Goal: Task Accomplishment & Management: Manage account settings

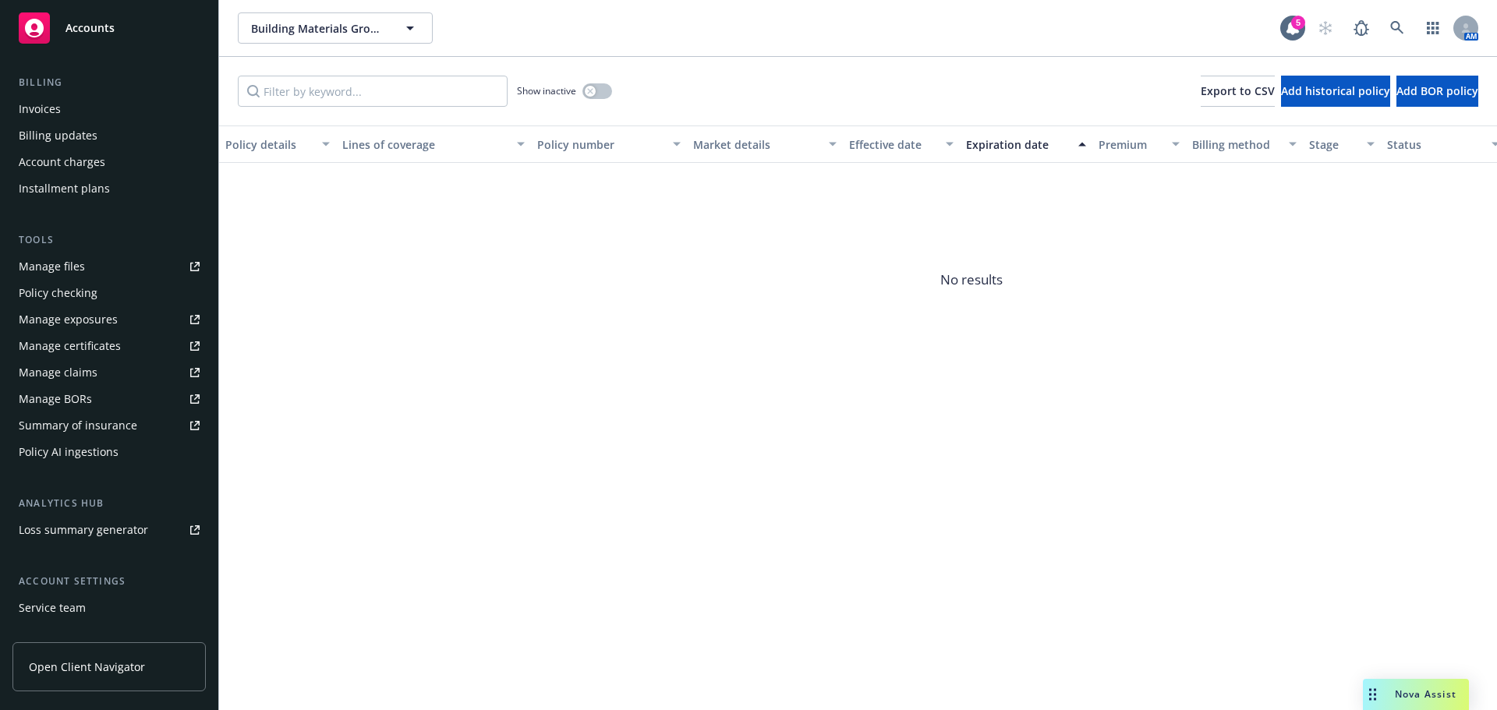
scroll to position [312, 0]
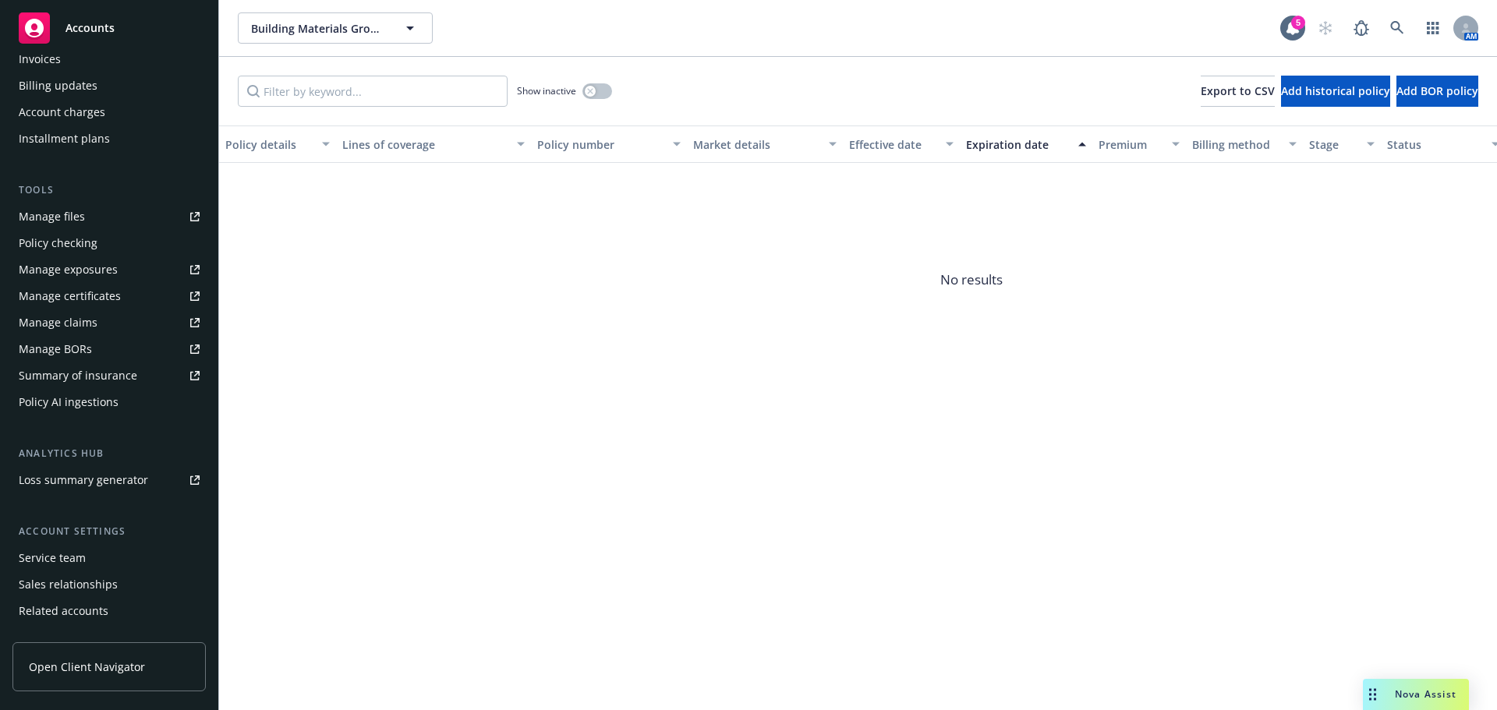
click at [37, 555] on div "Service team" at bounding box center [52, 558] width 67 height 25
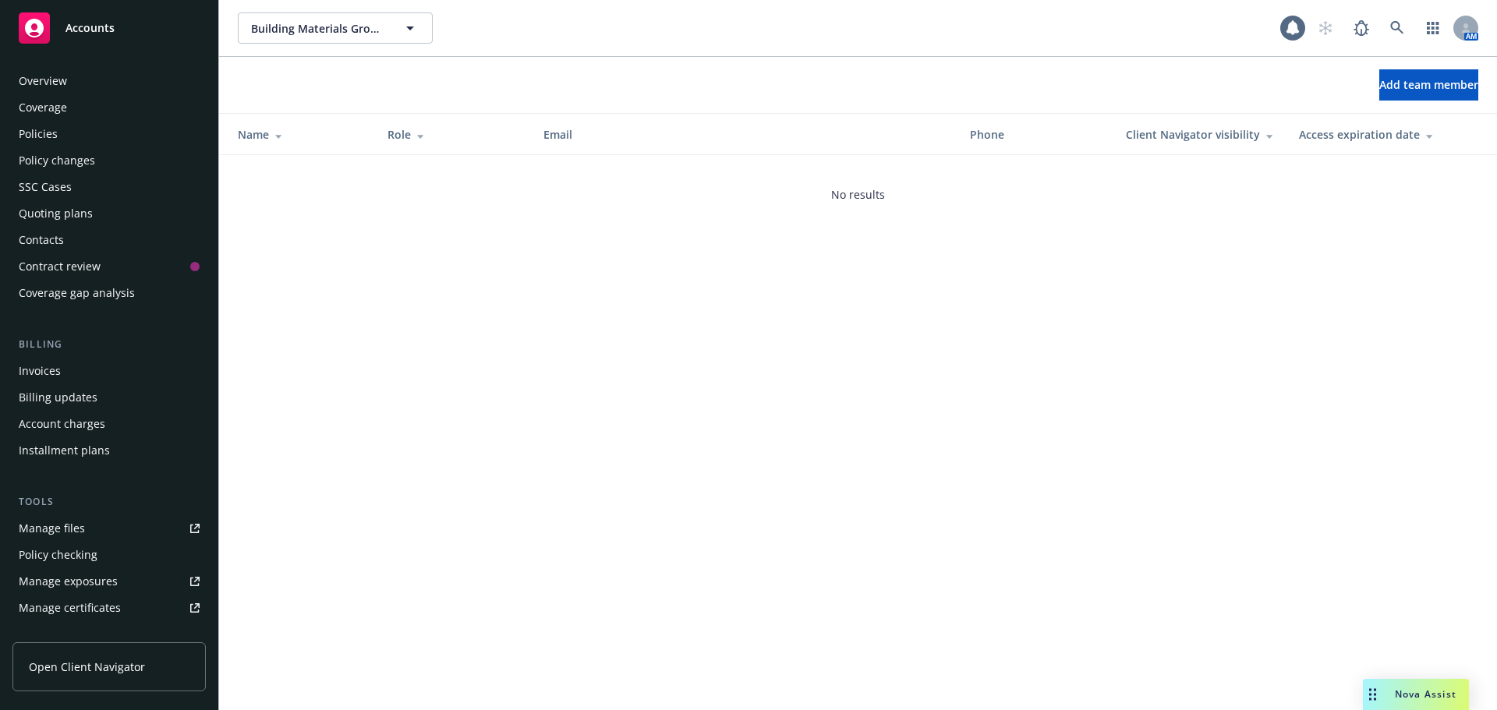
scroll to position [359, 0]
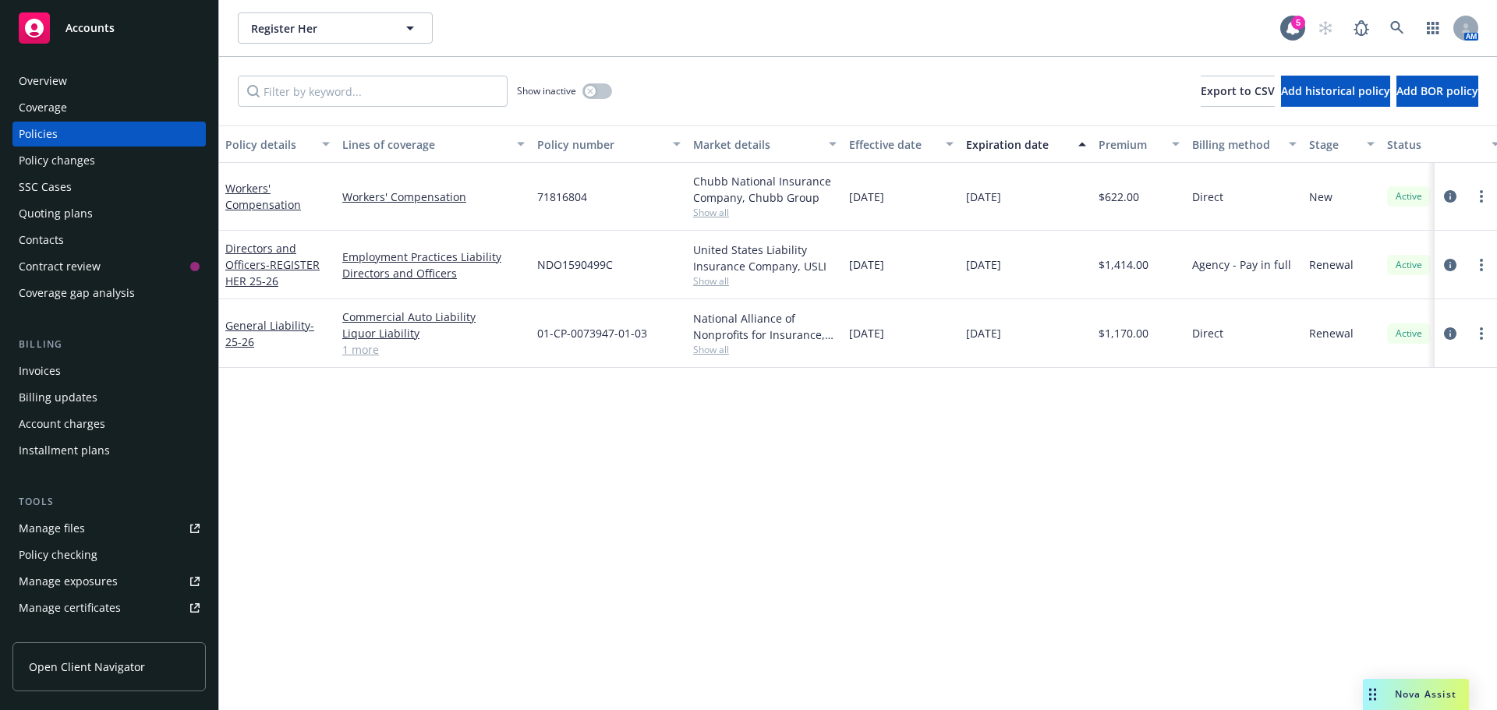
click at [40, 372] on div "Invoices" at bounding box center [40, 371] width 42 height 25
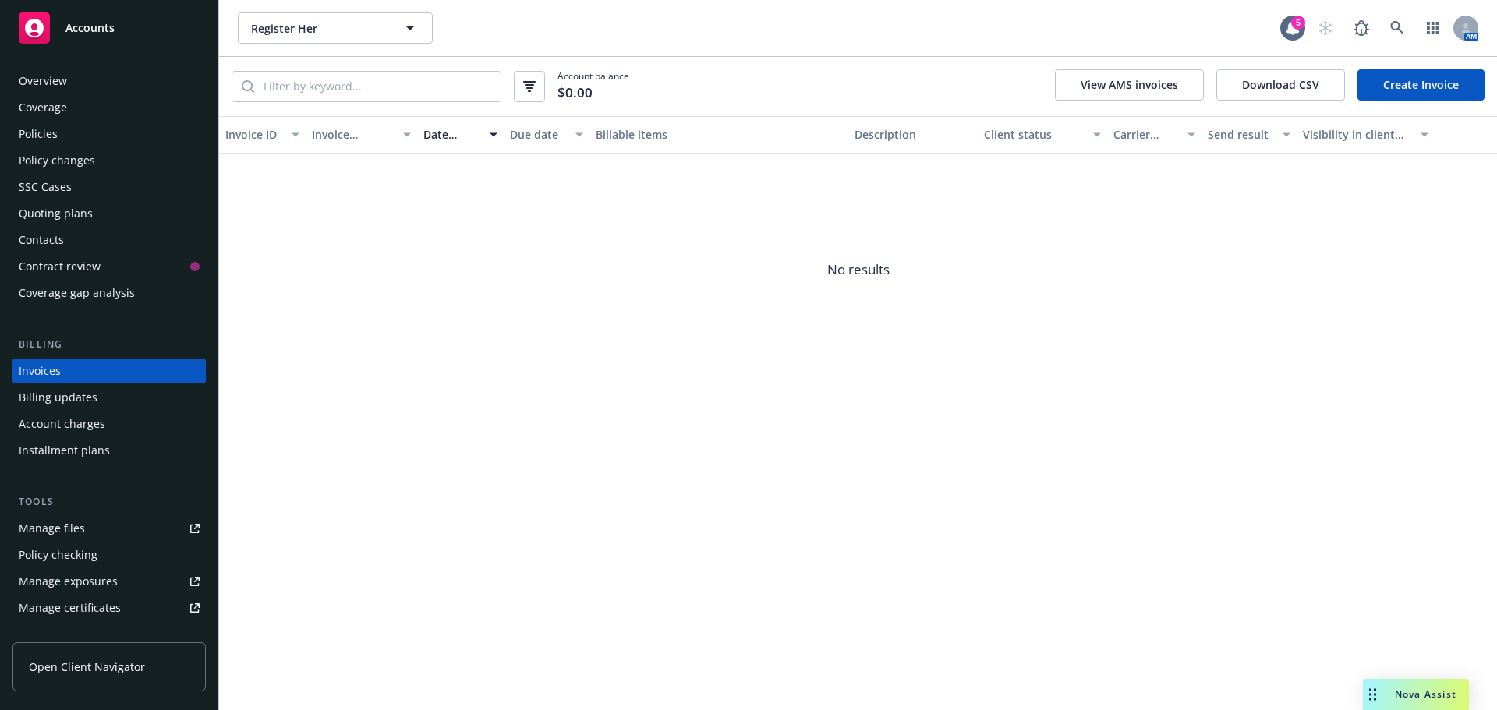
click at [31, 136] on div "Policies" at bounding box center [38, 134] width 39 height 25
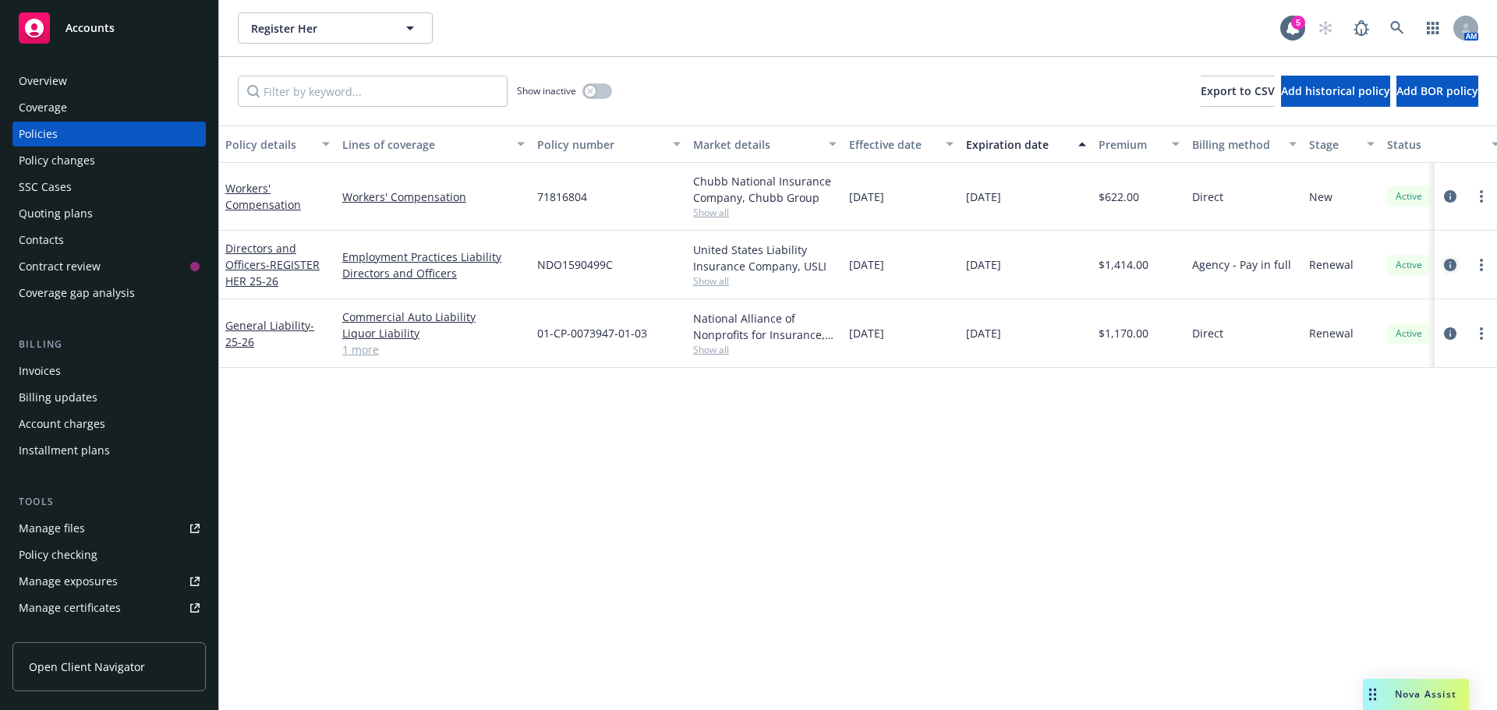
click at [1455, 265] on icon "circleInformation" at bounding box center [1450, 265] width 12 height 12
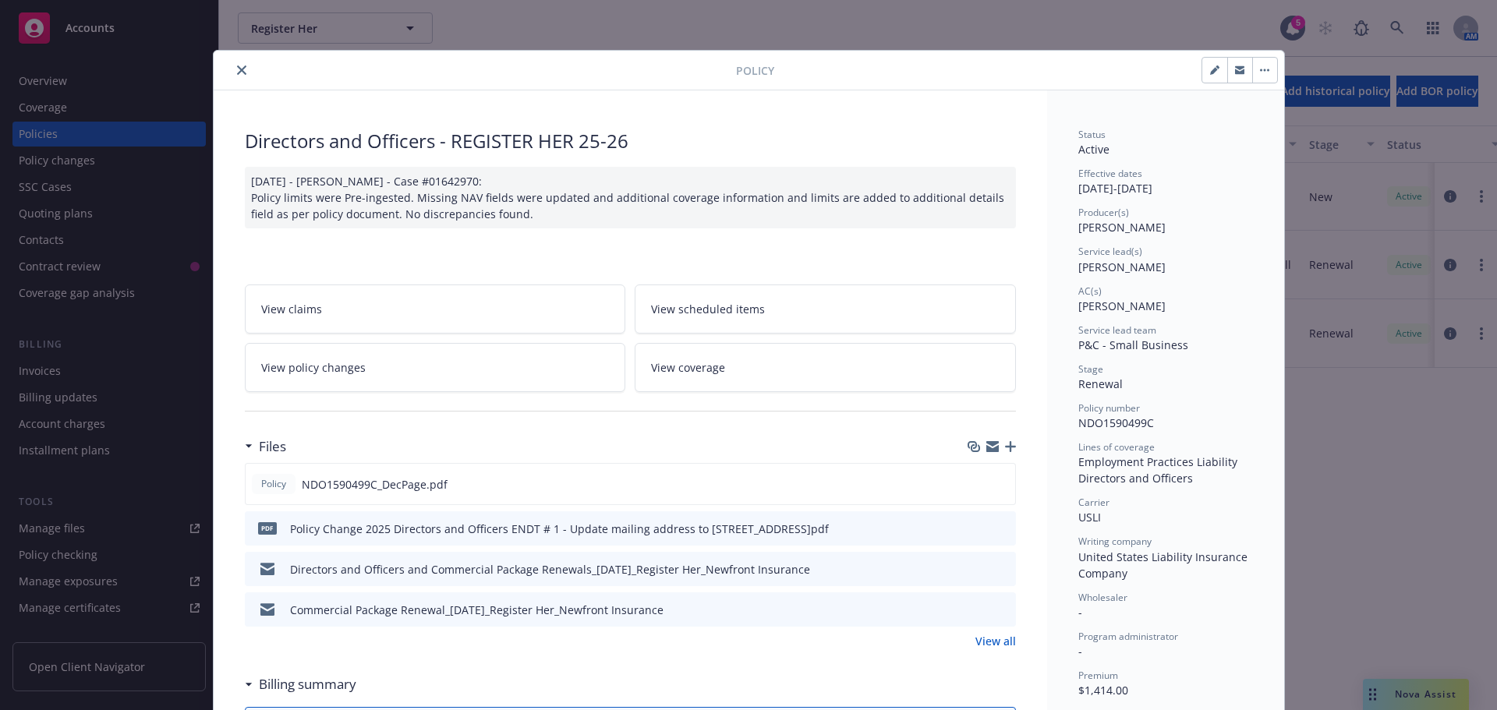
click at [1210, 73] on icon "button" at bounding box center [1214, 71] width 8 height 8
select select "RENEWAL"
select select "12"
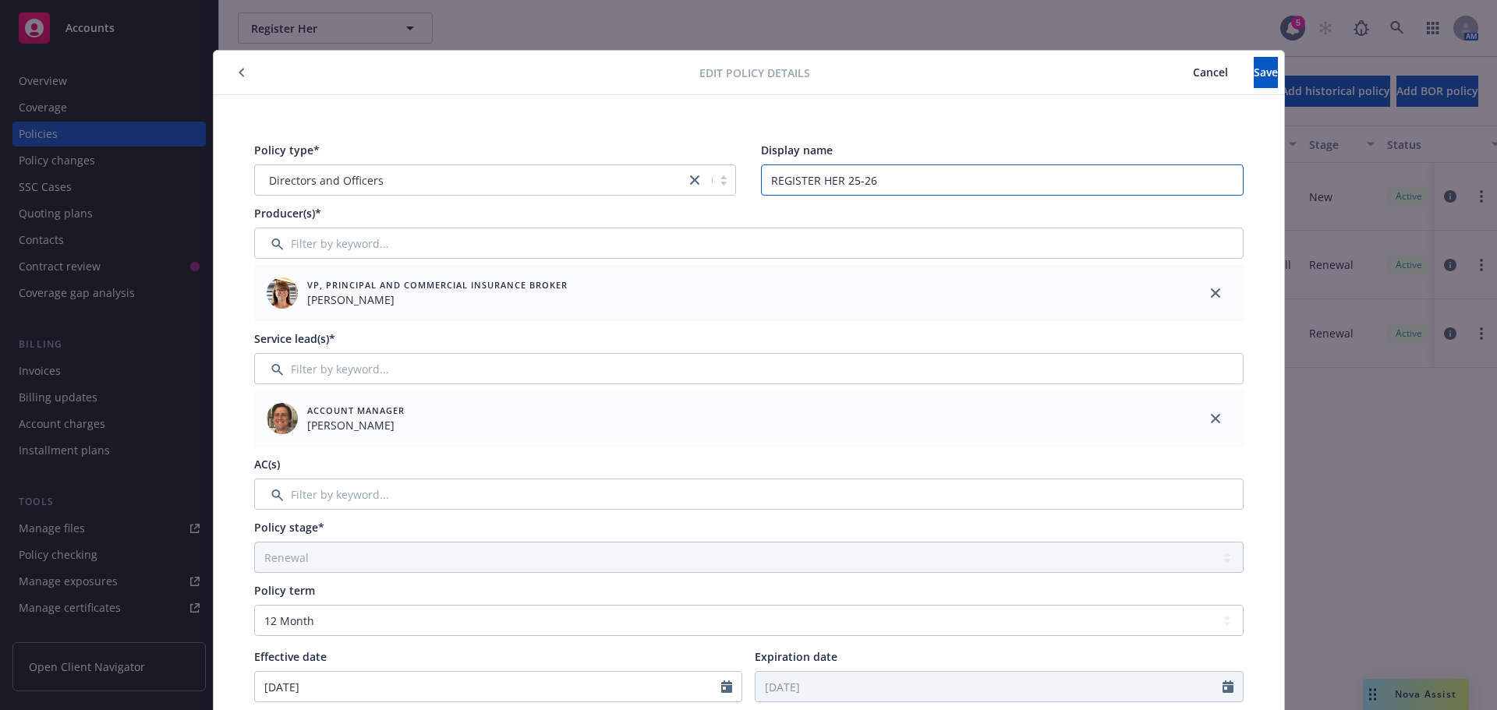
drag, startPoint x: 890, startPoint y: 184, endPoint x: 702, endPoint y: 184, distance: 188.7
click at [702, 184] on div "Policy type* Directors and Officers Display name REGISTER HER 25-26" at bounding box center [748, 169] width 989 height 54
click at [387, 501] on input "Filter by keyword..." at bounding box center [748, 494] width 989 height 31
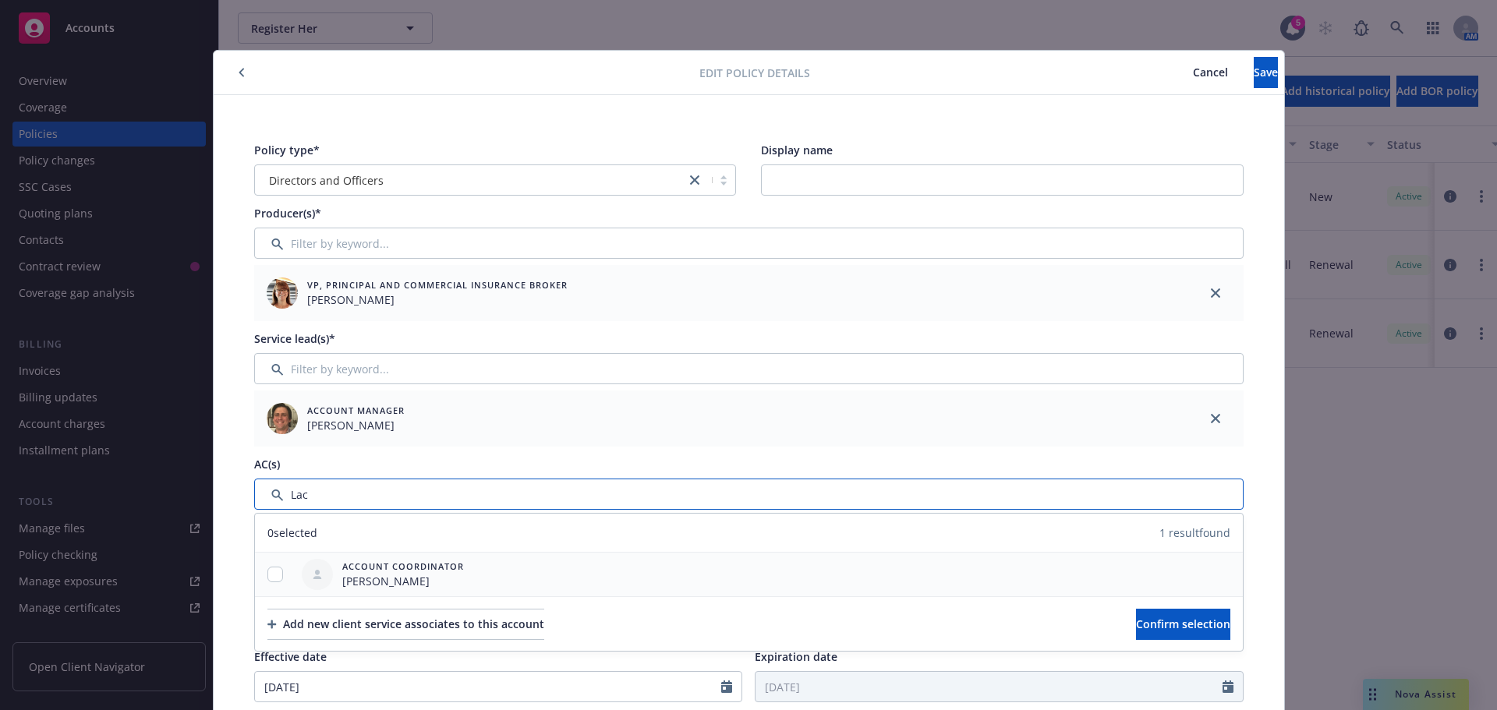
type input "Lac"
click at [269, 574] on input "checkbox" at bounding box center [275, 575] width 16 height 16
checkbox input "true"
click at [1158, 620] on span "Confirm selection" at bounding box center [1183, 624] width 94 height 15
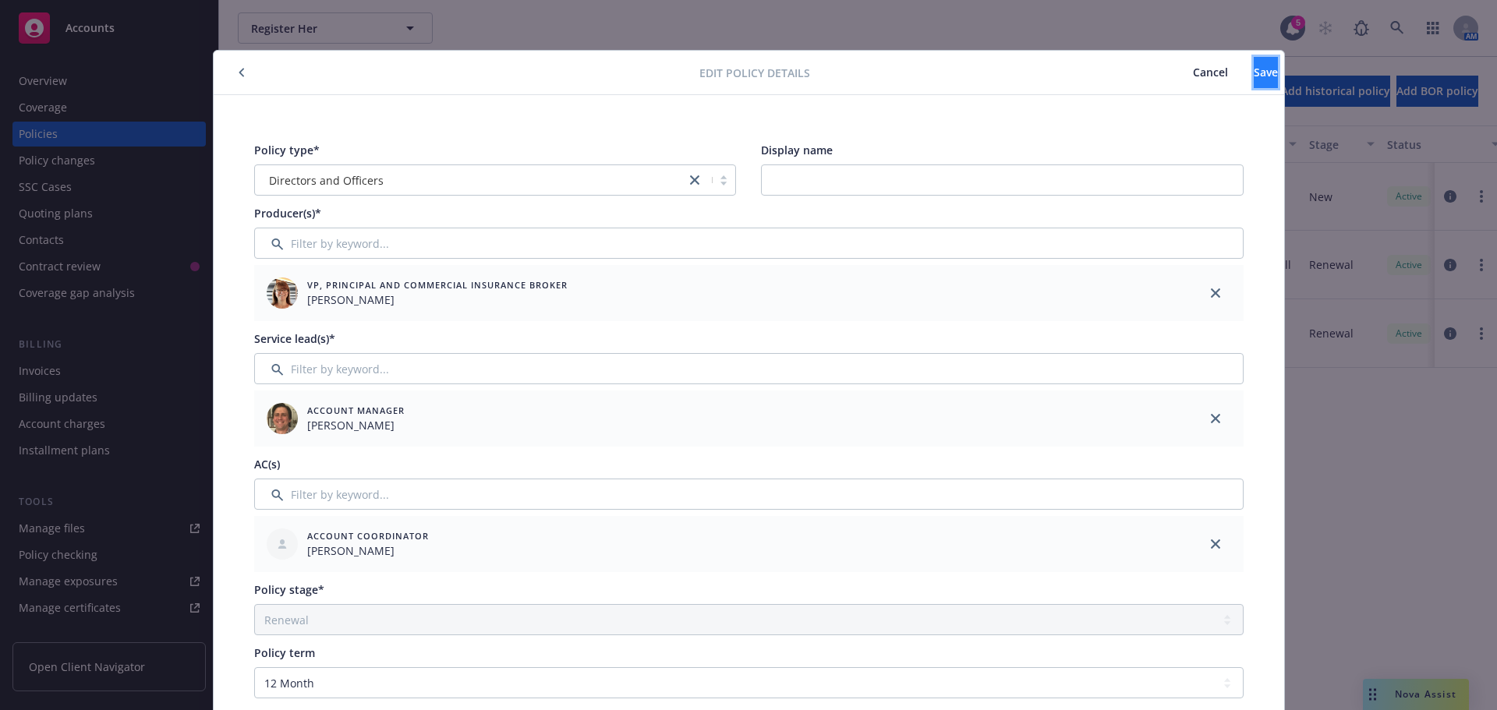
click at [1254, 67] on span "Save" at bounding box center [1266, 72] width 24 height 15
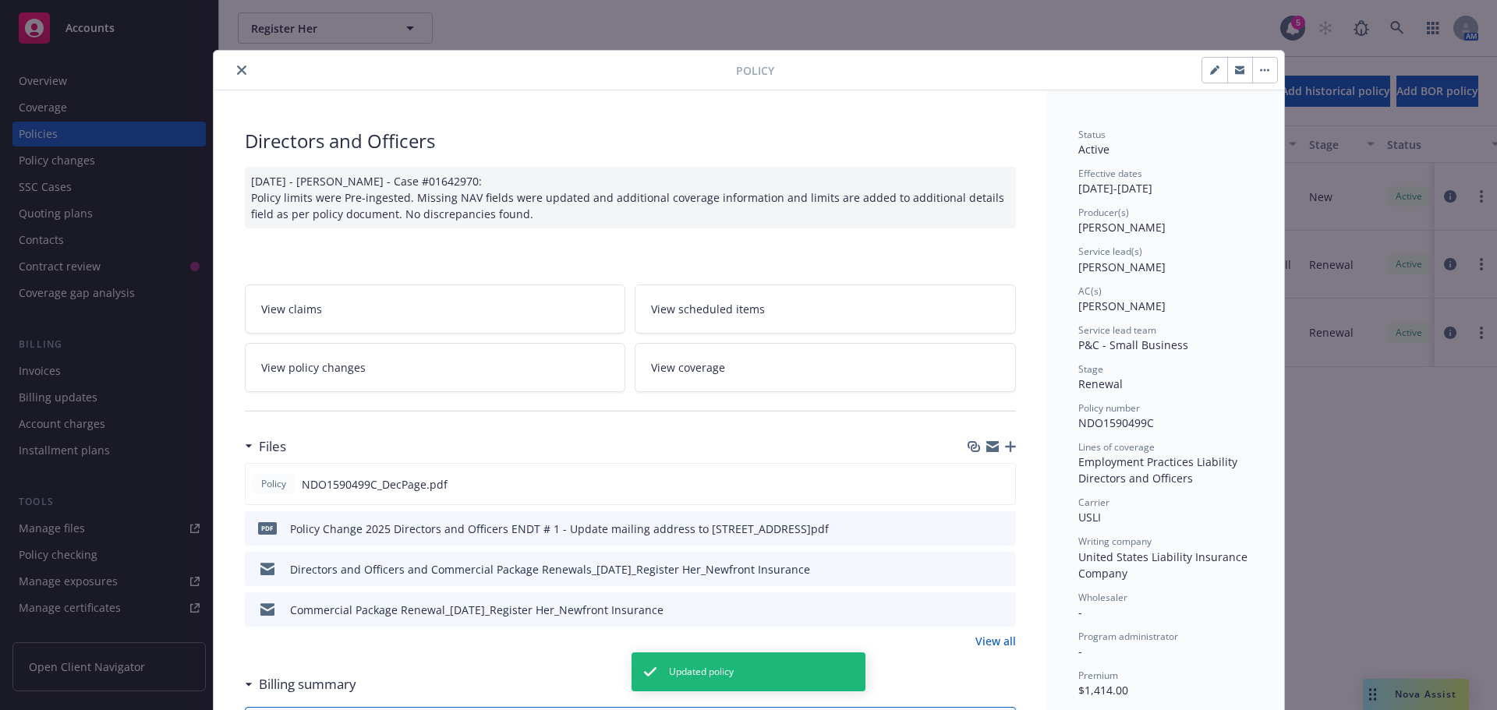
drag, startPoint x: 229, startPoint y: 67, endPoint x: 483, endPoint y: 104, distance: 256.0
click at [232, 68] on button "close" at bounding box center [241, 70] width 19 height 19
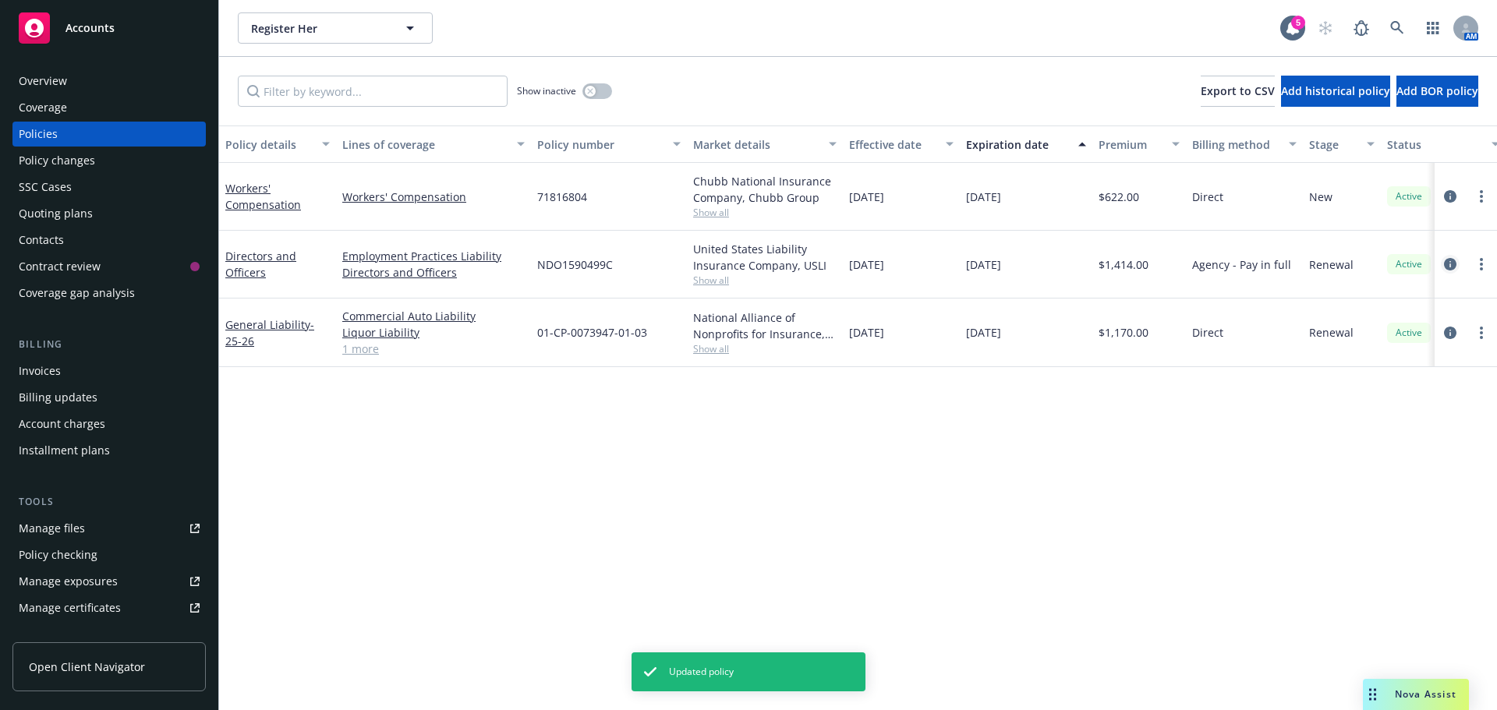
click at [1447, 266] on icon "circleInformation" at bounding box center [1450, 264] width 12 height 12
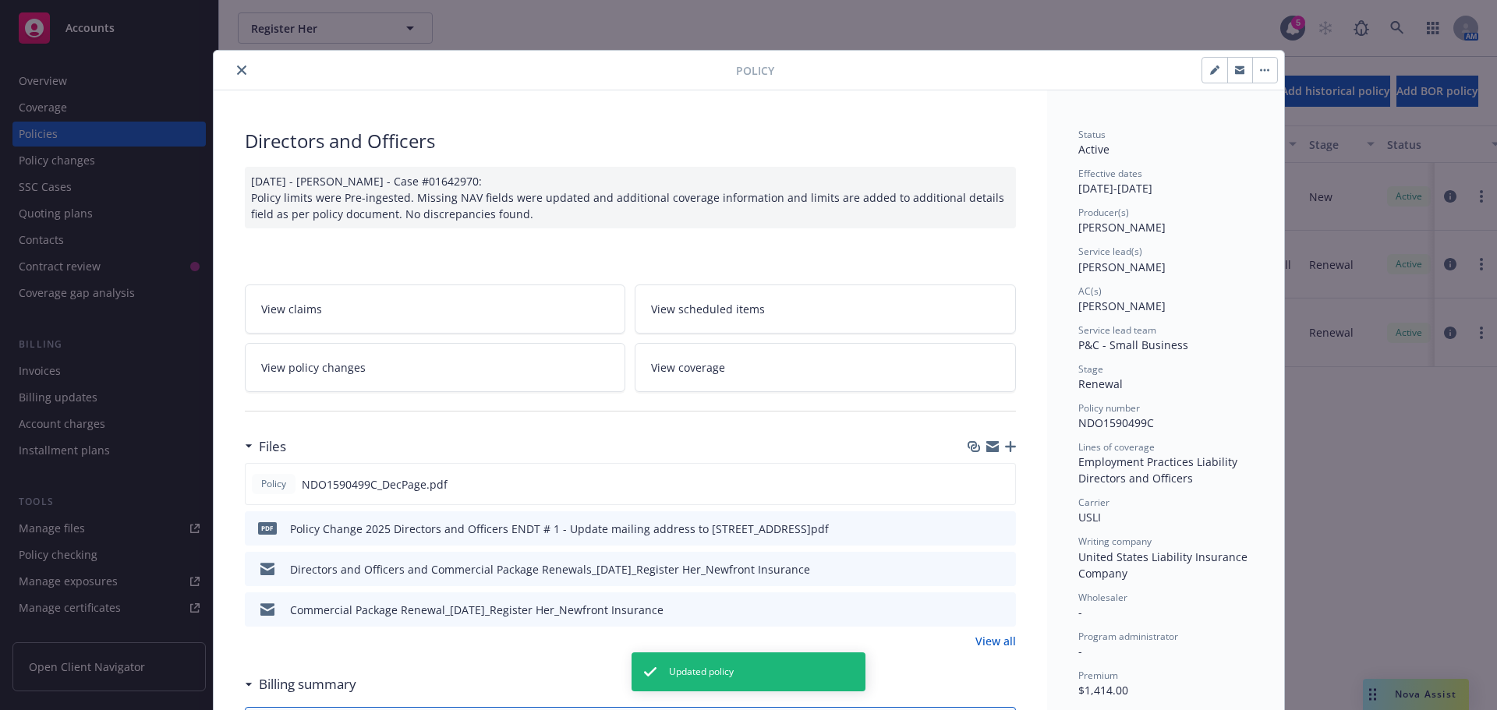
scroll to position [47, 0]
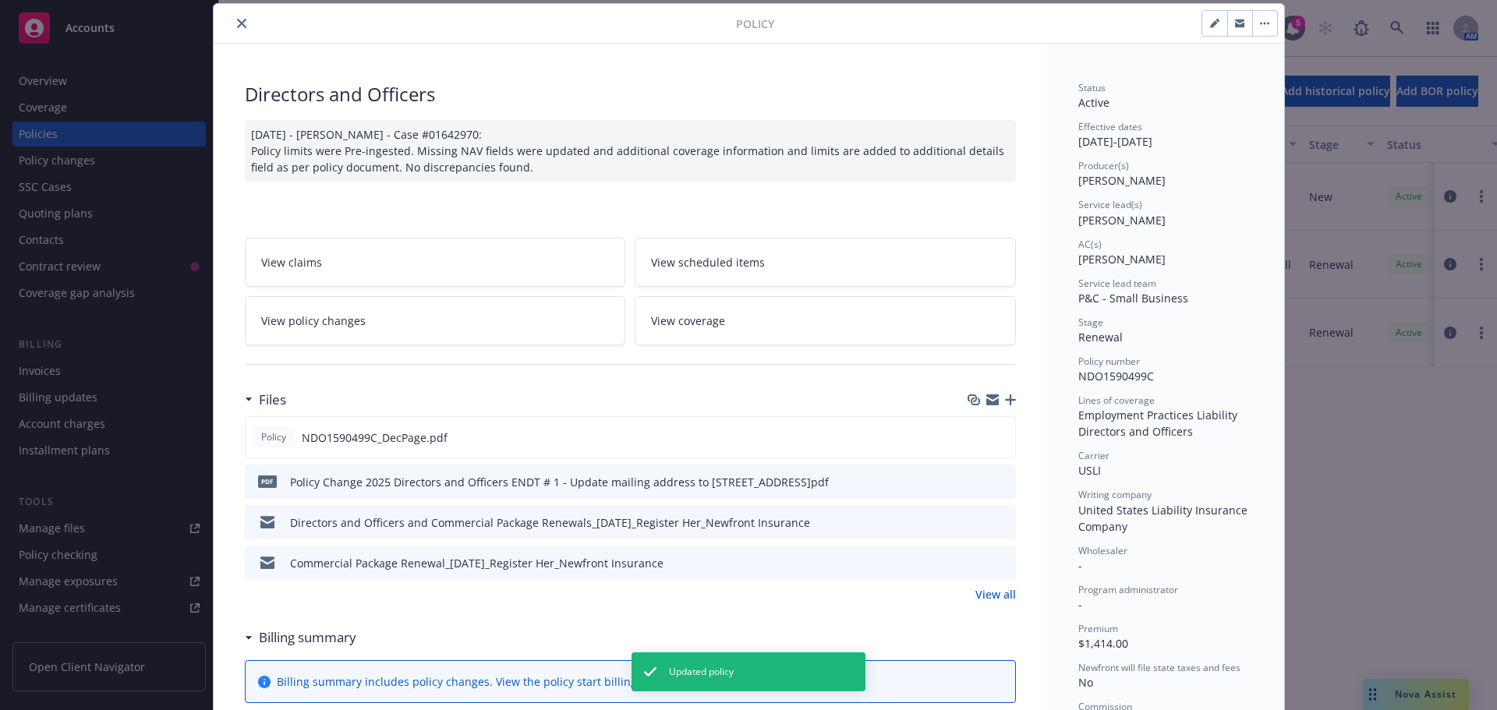
click at [1210, 19] on icon "button" at bounding box center [1214, 23] width 9 height 9
select select "RENEWAL"
select select "12"
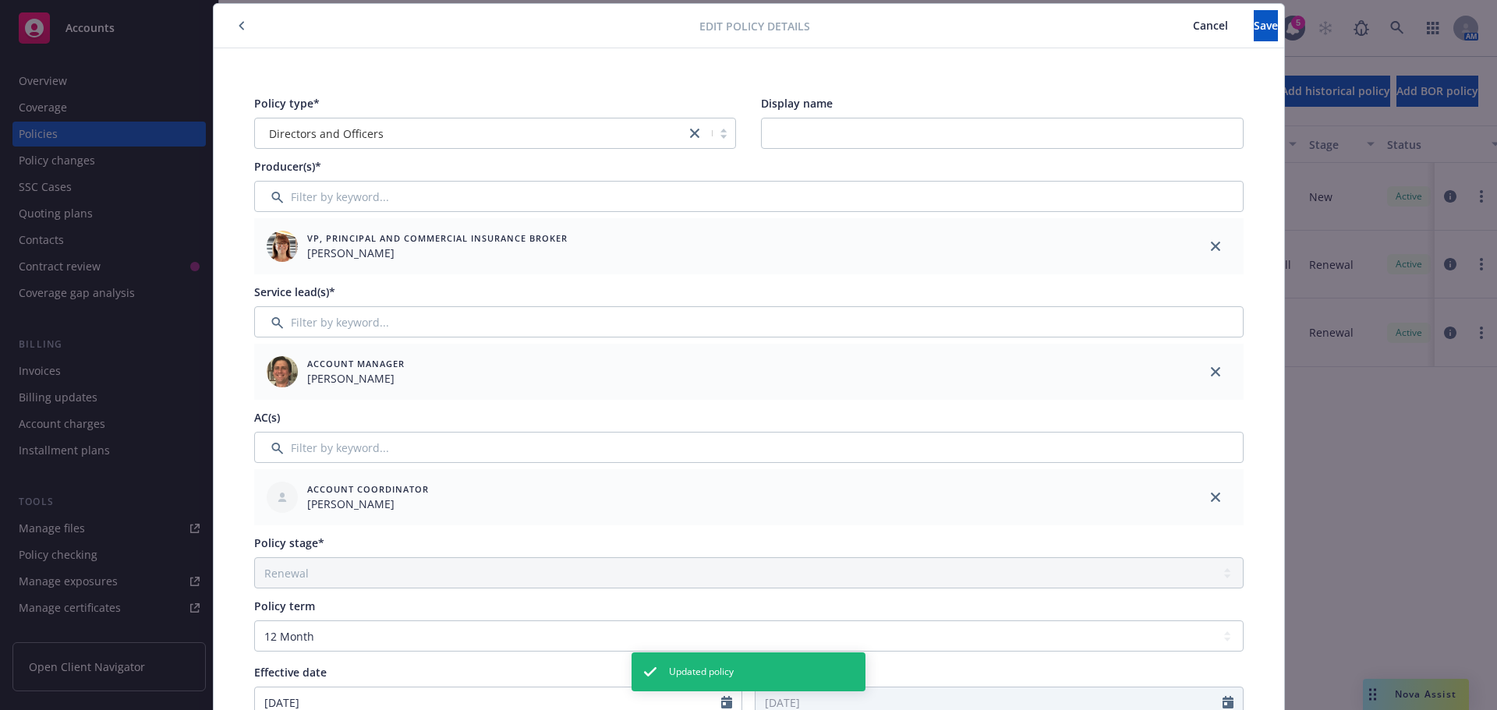
click at [241, 23] on button "button" at bounding box center [241, 25] width 19 height 19
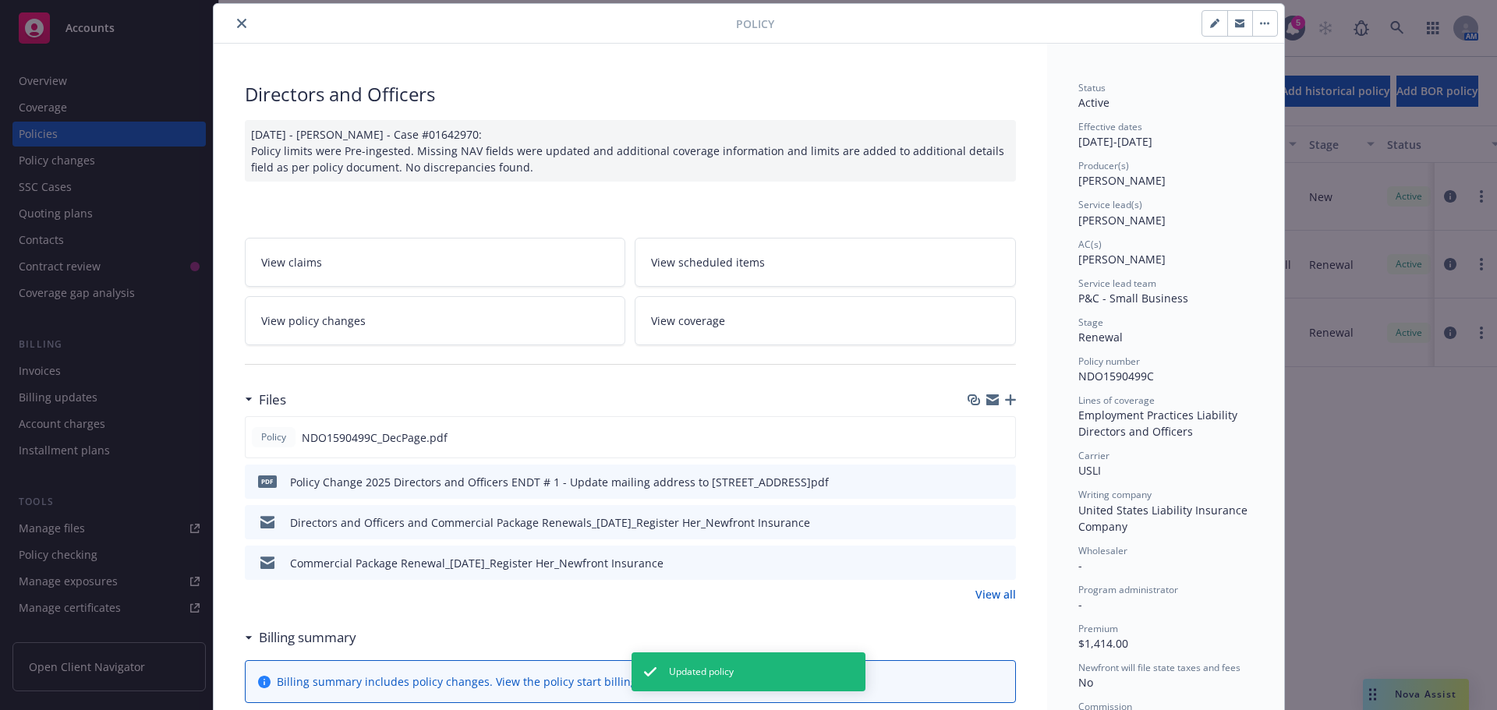
click at [237, 24] on icon "close" at bounding box center [241, 23] width 9 height 9
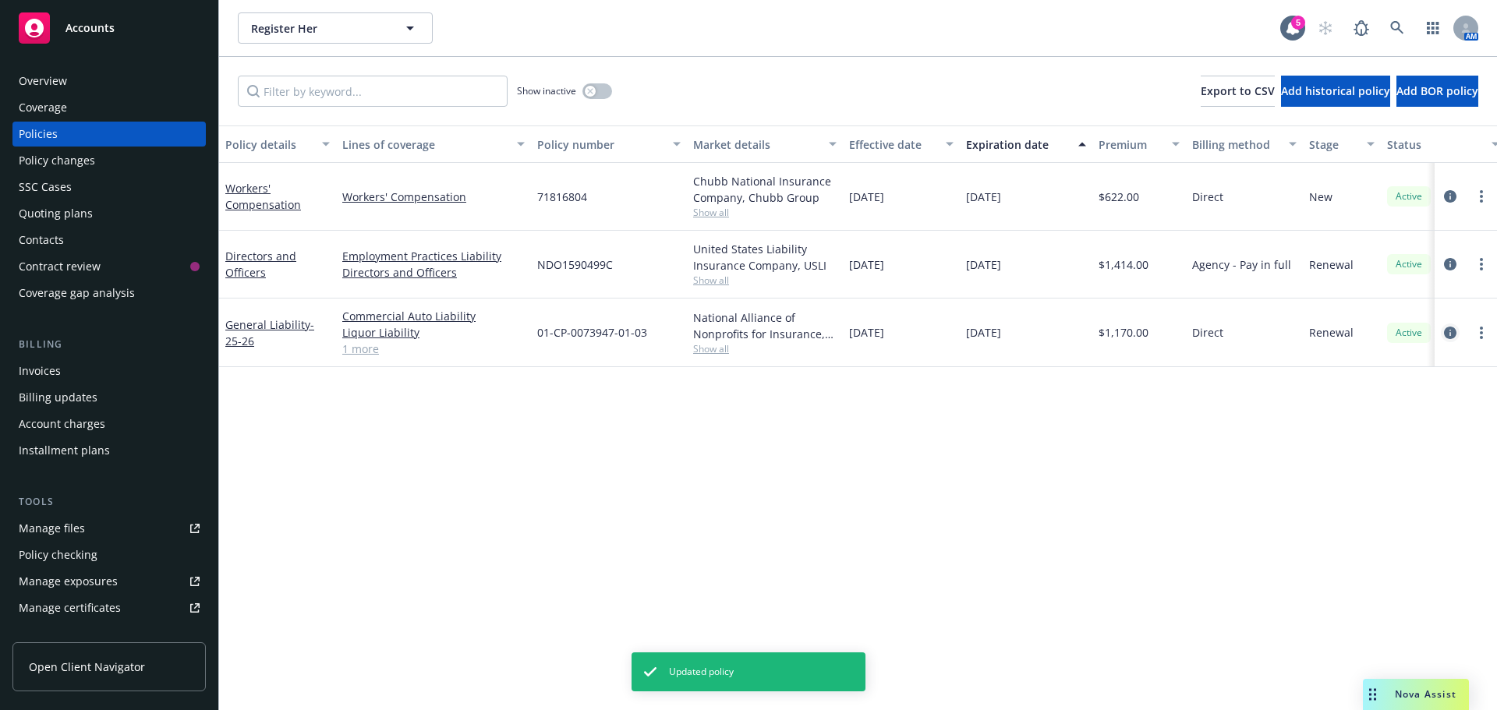
click at [1449, 331] on icon "circleInformation" at bounding box center [1450, 333] width 12 height 12
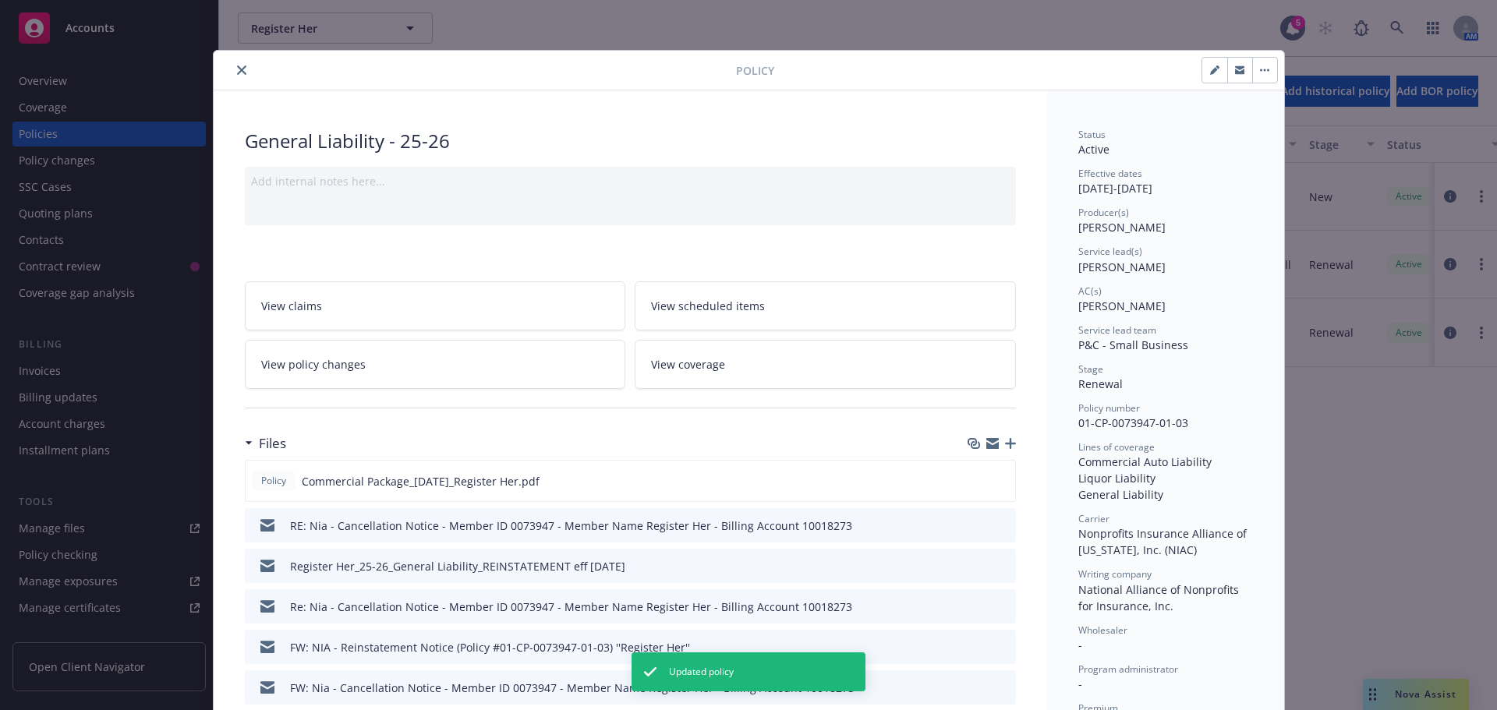
click at [1209, 57] on div at bounding box center [1240, 70] width 76 height 27
click at [1210, 74] on icon "button" at bounding box center [1214, 69] width 9 height 9
select select "RENEWAL"
select select "12"
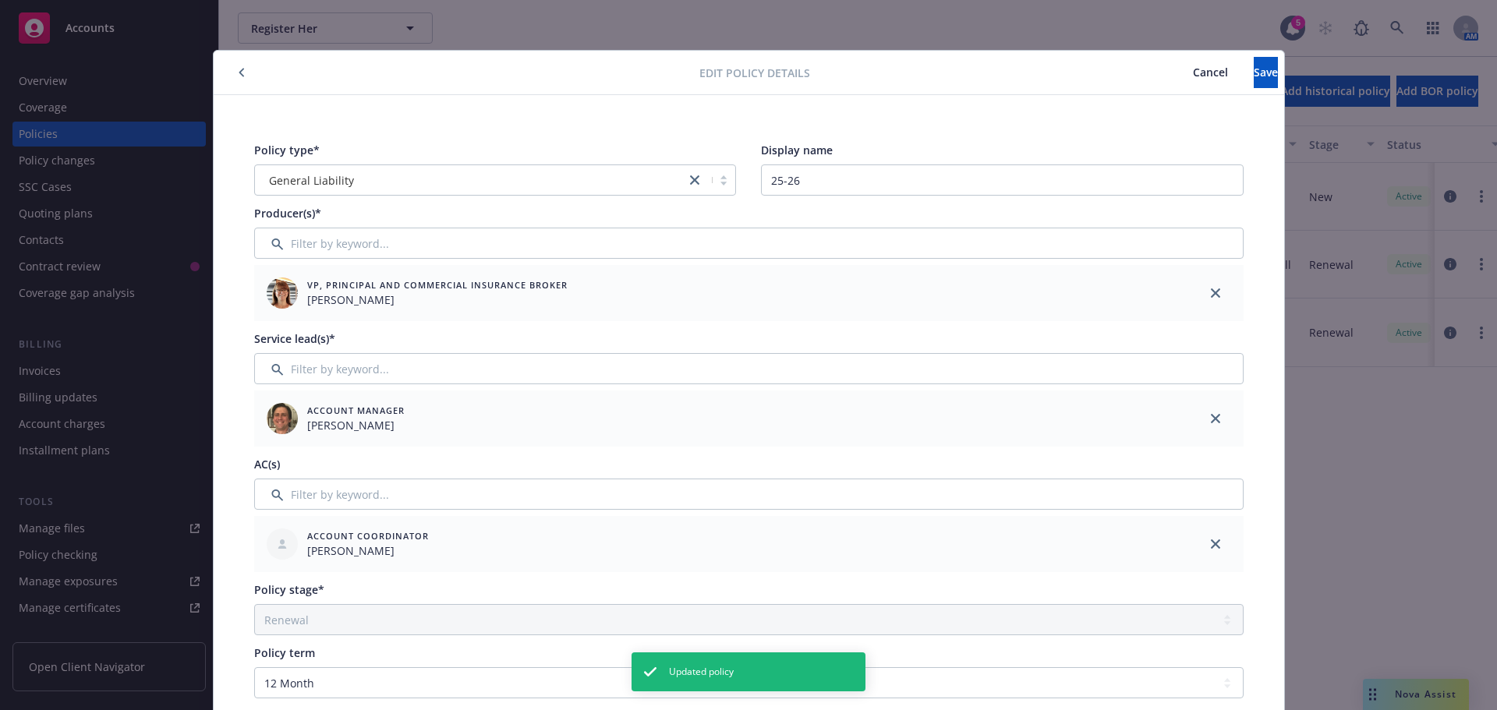
click at [239, 76] on icon "button" at bounding box center [242, 72] width 6 height 9
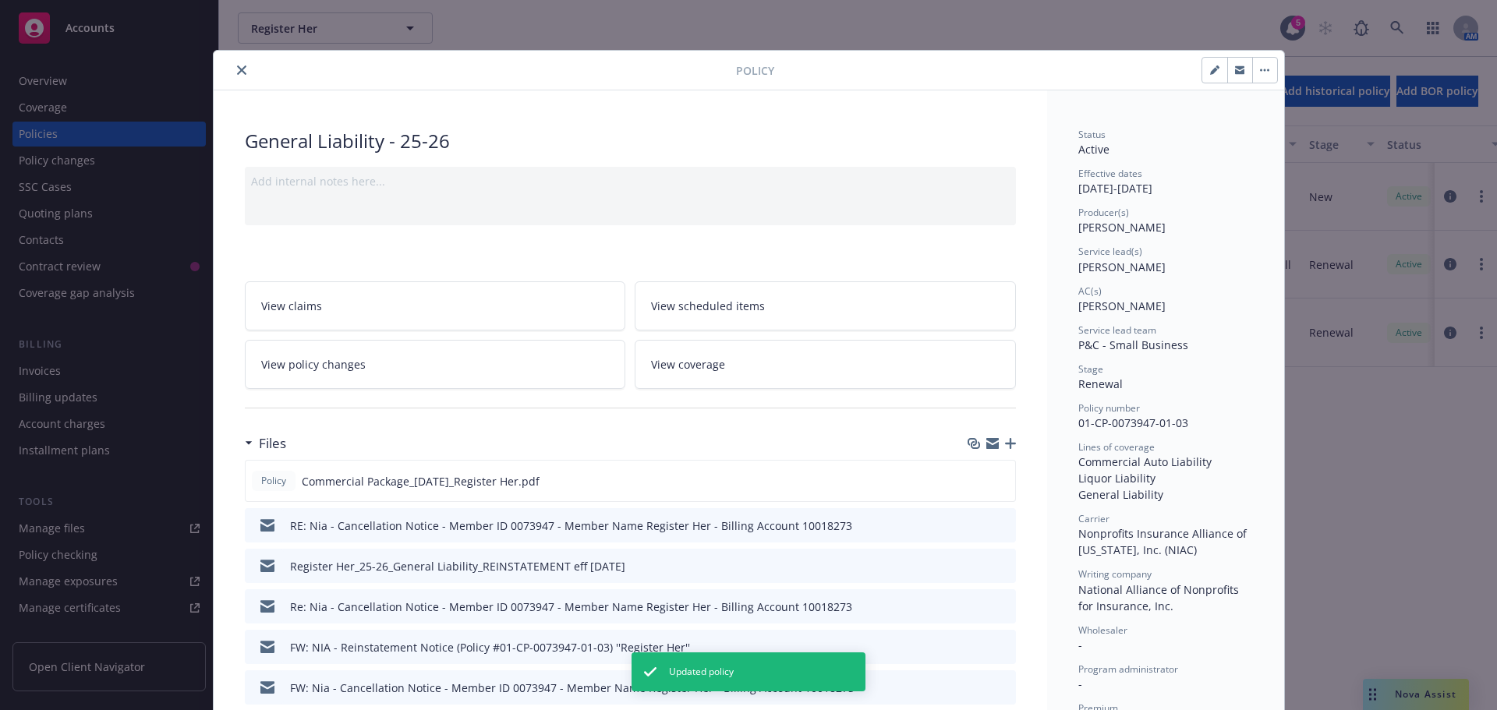
click at [1207, 64] on button "button" at bounding box center [1214, 70] width 25 height 25
select select "RENEWAL"
select select "12"
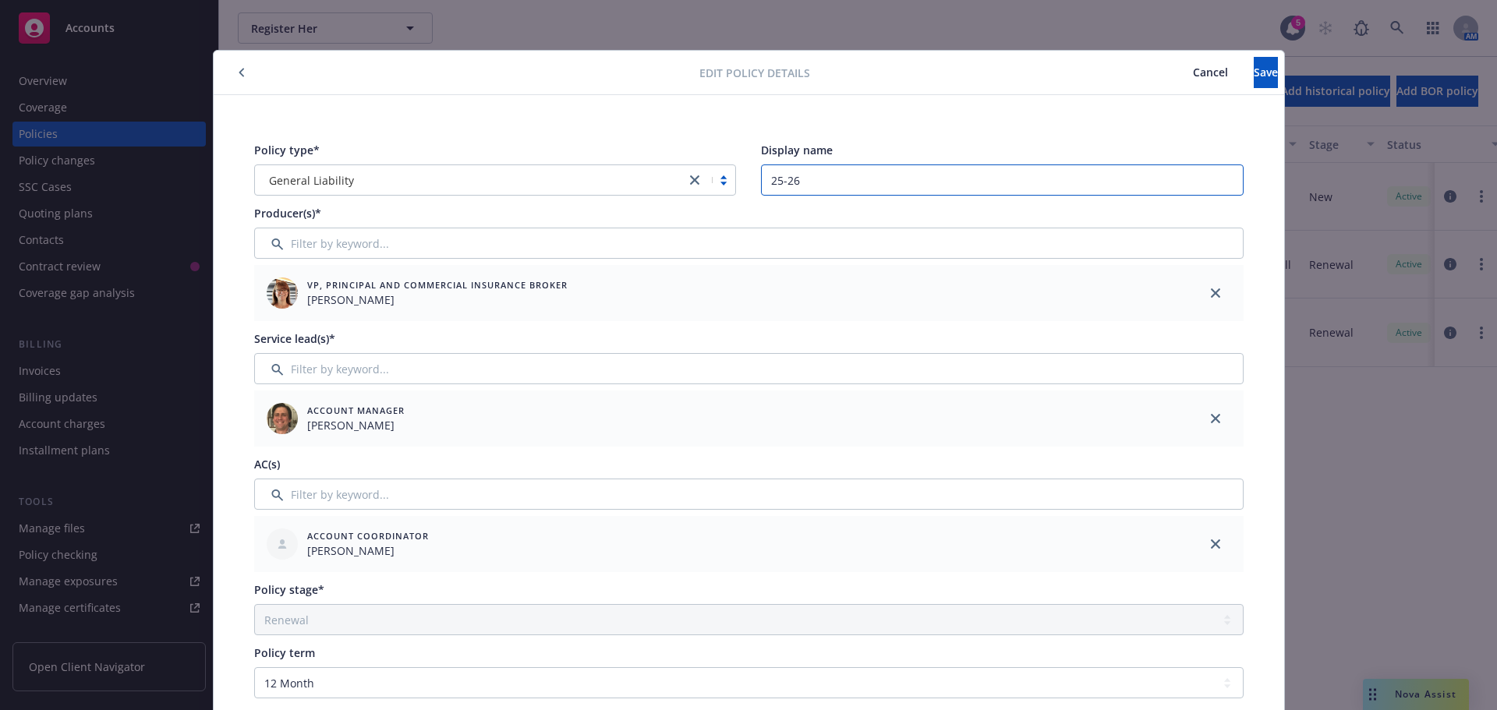
drag, startPoint x: 813, startPoint y: 188, endPoint x: 693, endPoint y: 185, distance: 120.1
click at [680, 183] on div "Policy type* General Liability Display name 25-26" at bounding box center [748, 169] width 989 height 54
click at [1254, 75] on button "Save" at bounding box center [1266, 72] width 24 height 31
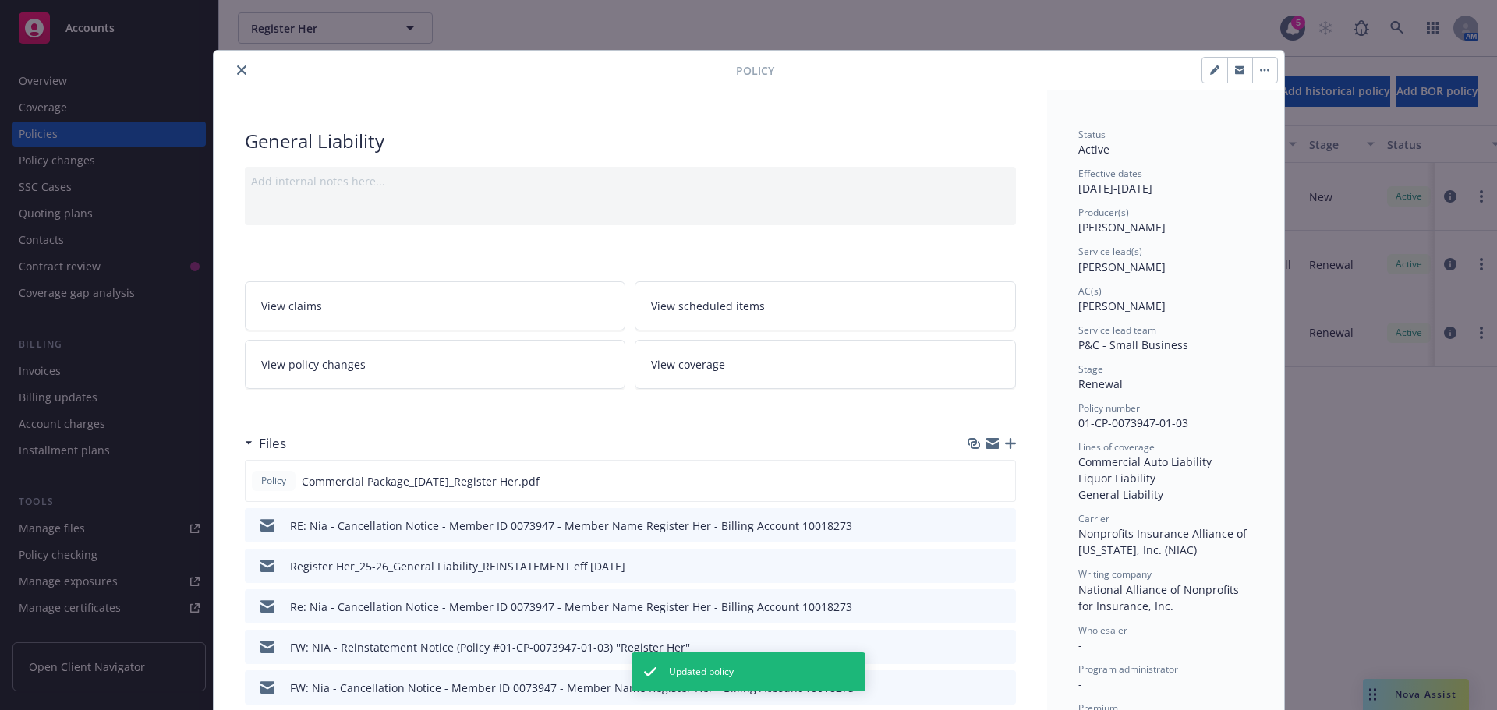
click at [237, 72] on icon "close" at bounding box center [241, 69] width 9 height 9
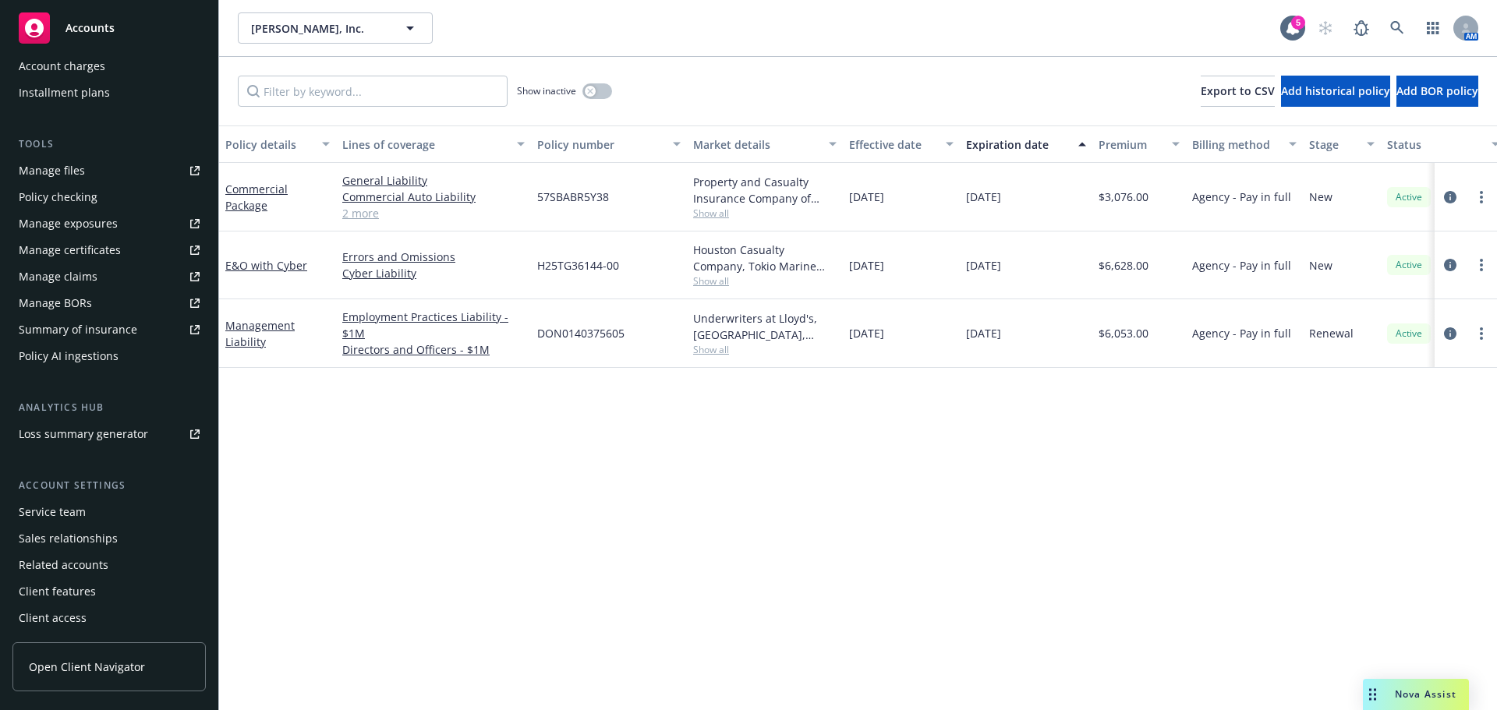
scroll to position [359, 0]
click at [76, 501] on div "Service team" at bounding box center [52, 511] width 67 height 25
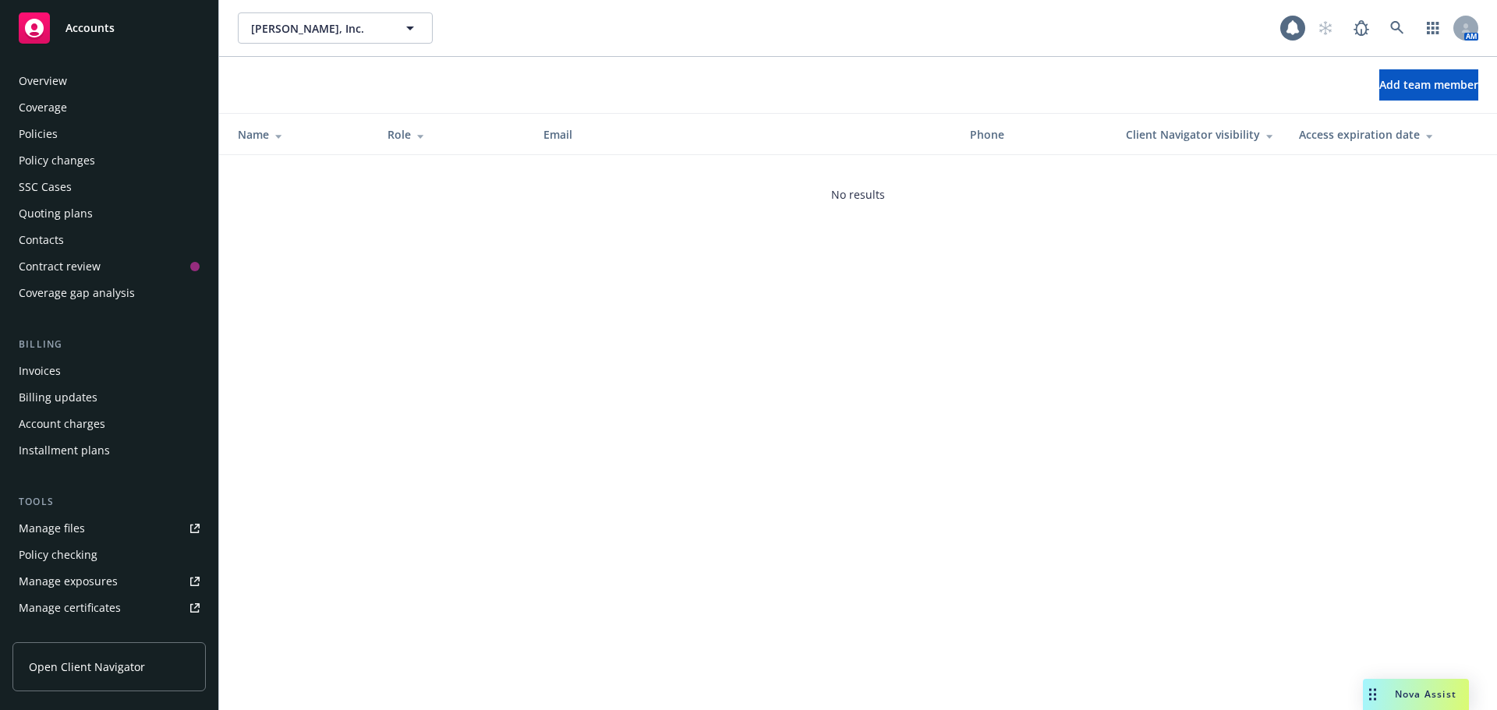
scroll to position [359, 0]
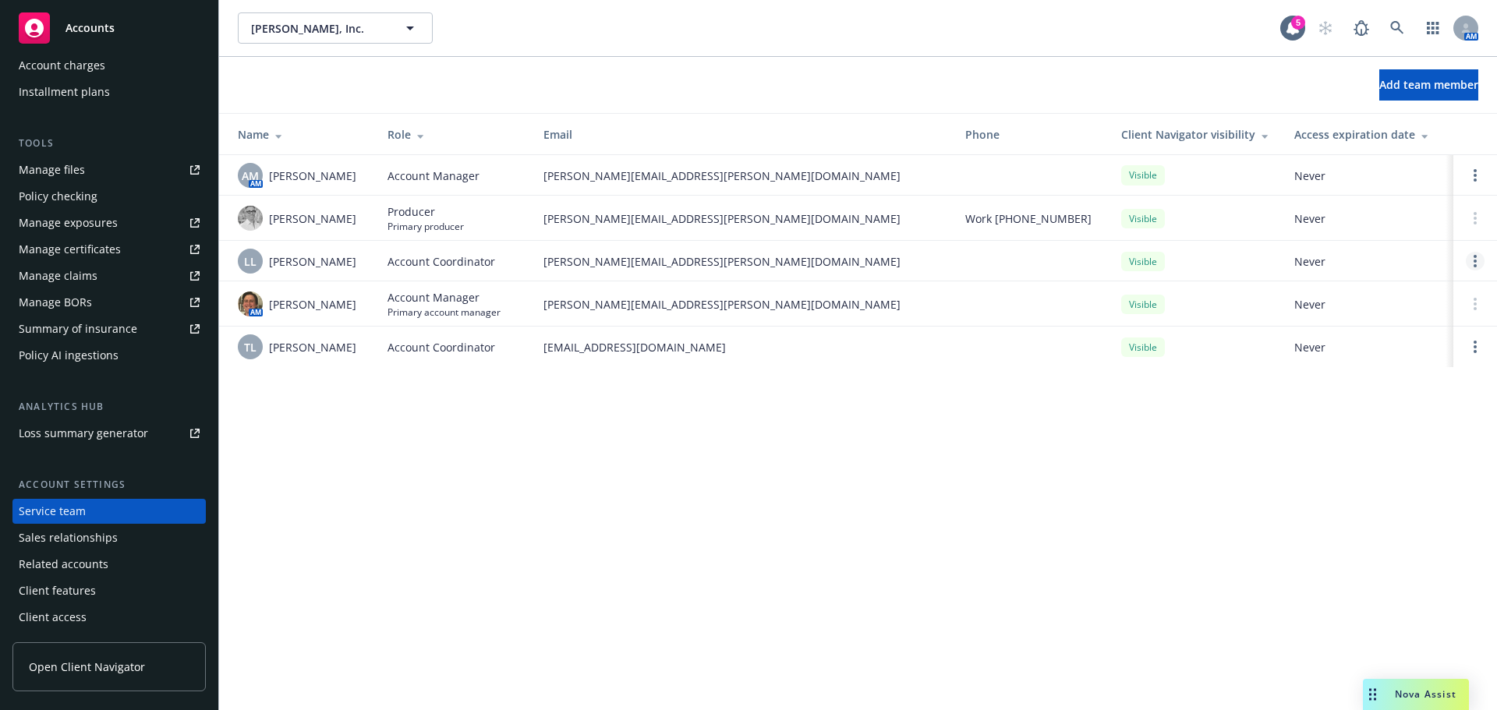
click at [1474, 267] on icon "Open options" at bounding box center [1475, 261] width 3 height 12
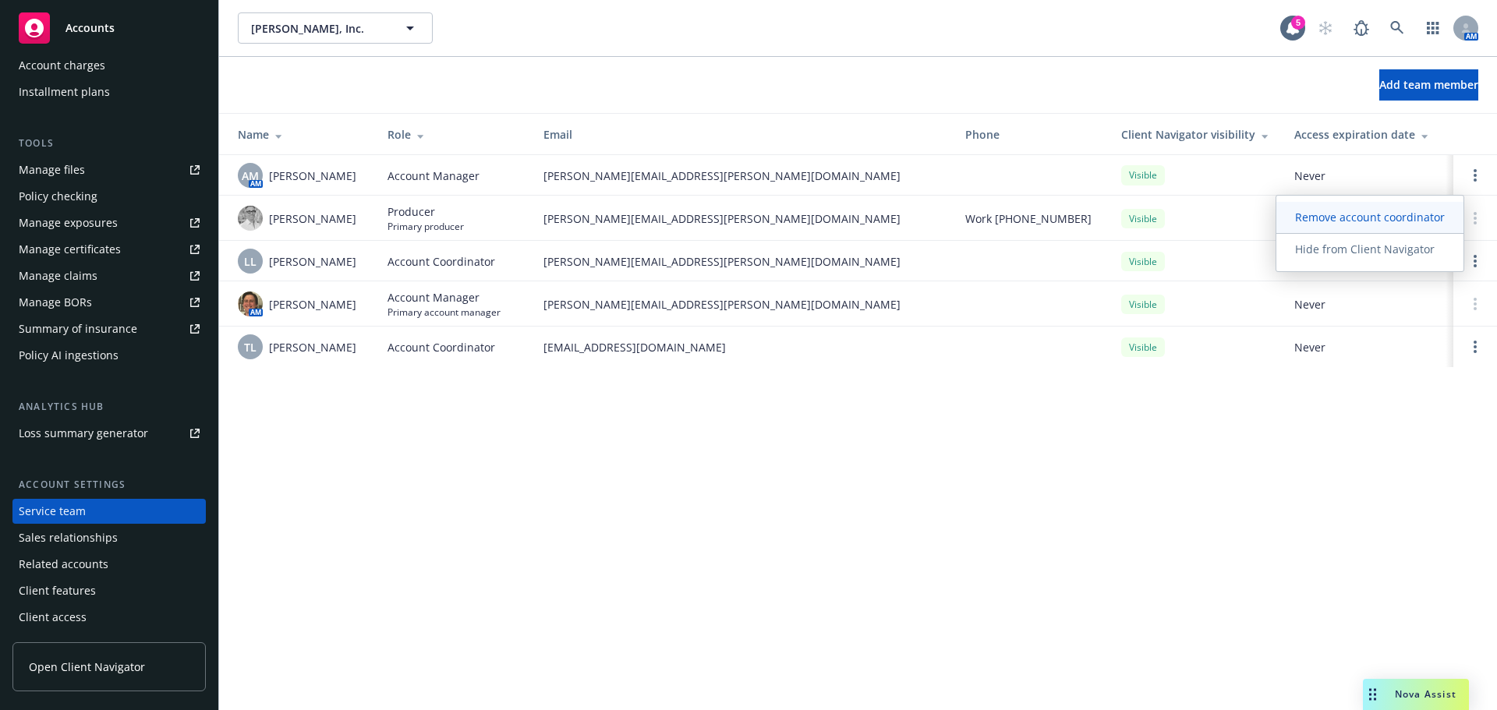
click at [1400, 215] on span "Remove account coordinator" at bounding box center [1369, 217] width 187 height 15
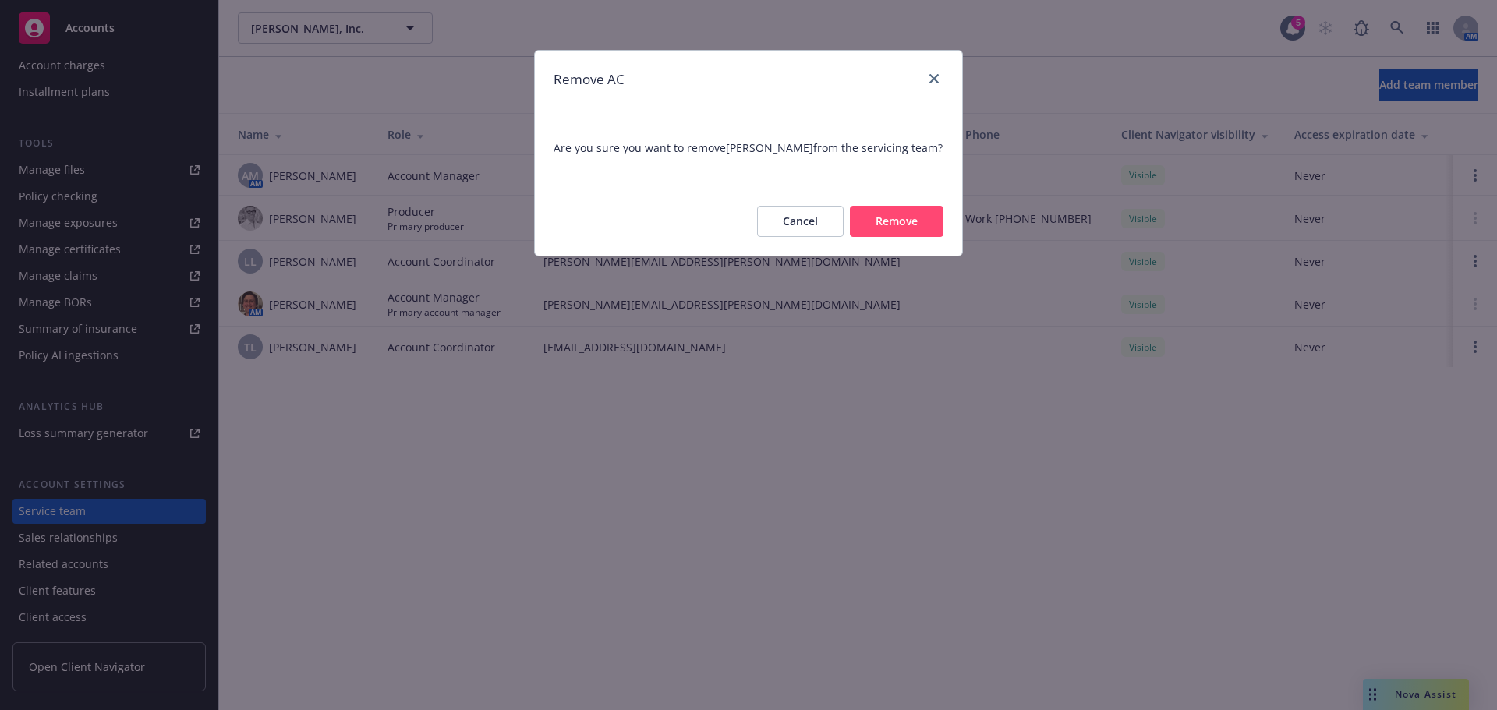
click at [922, 220] on button "Remove" at bounding box center [897, 221] width 94 height 31
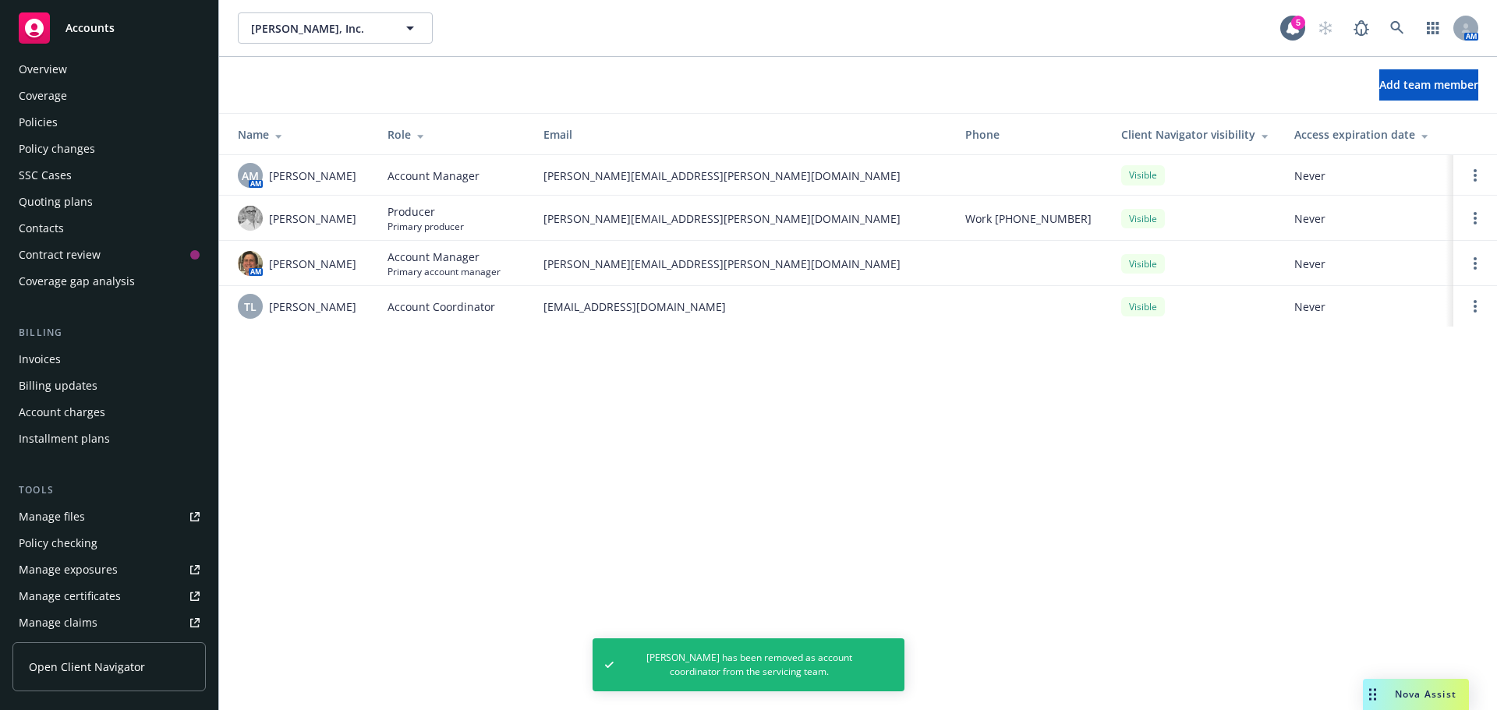
scroll to position [0, 0]
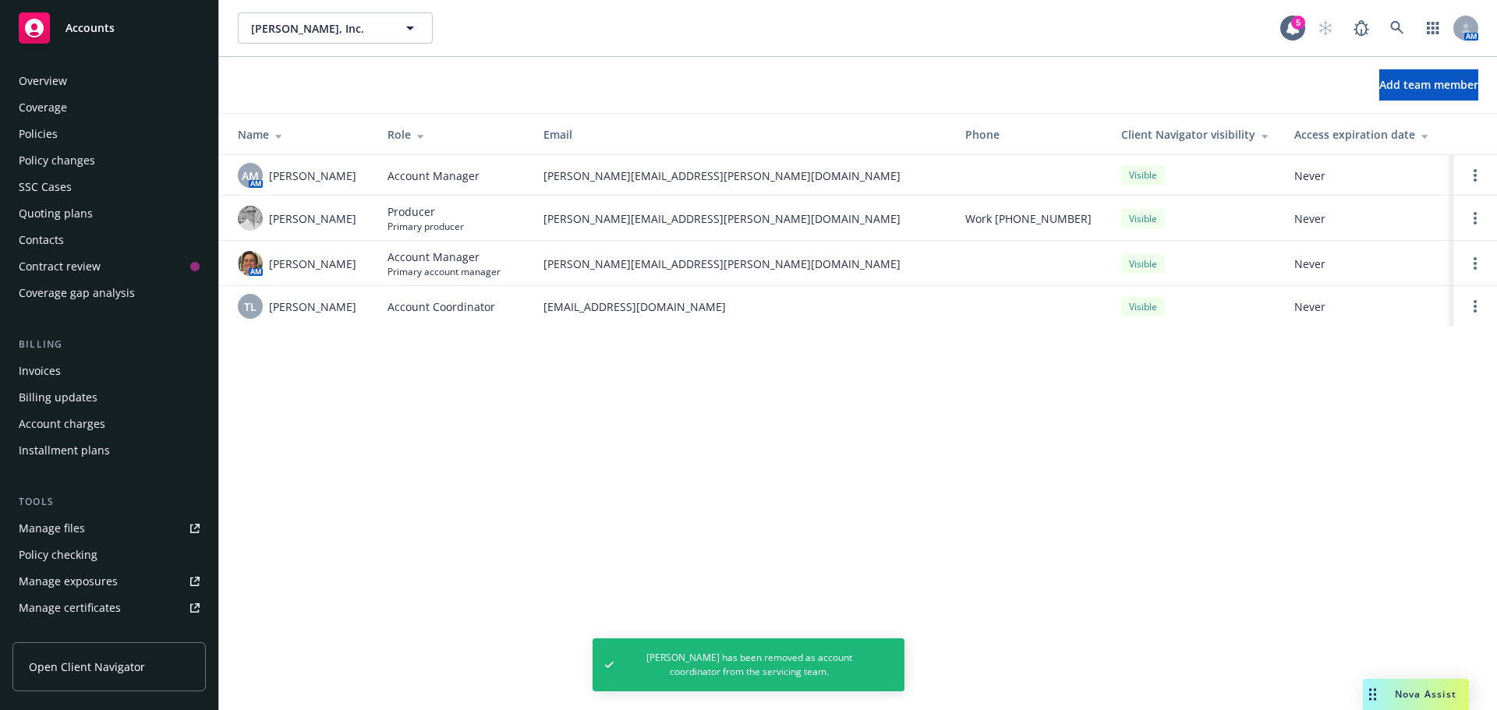
click at [47, 133] on div "Policies" at bounding box center [38, 134] width 39 height 25
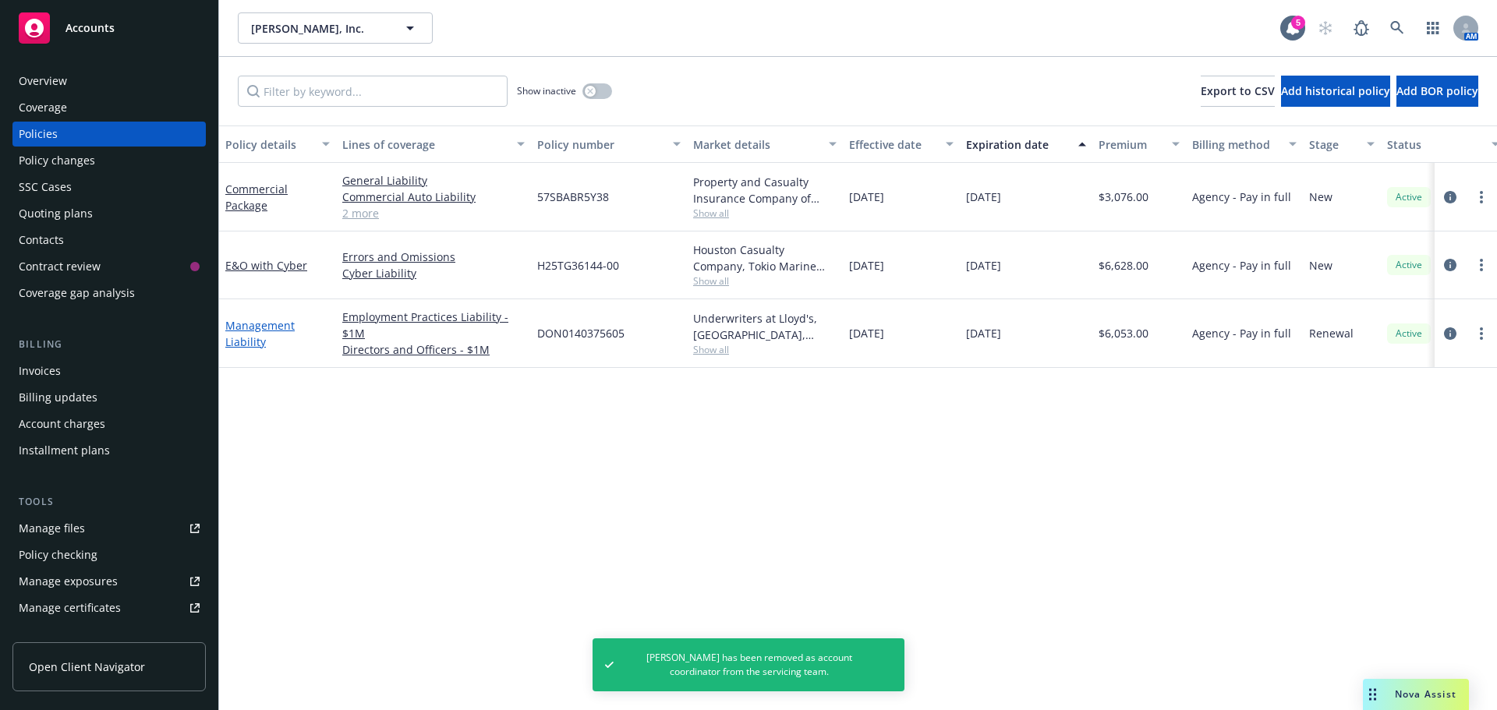
click at [261, 319] on link "Management Liability" at bounding box center [259, 333] width 69 height 31
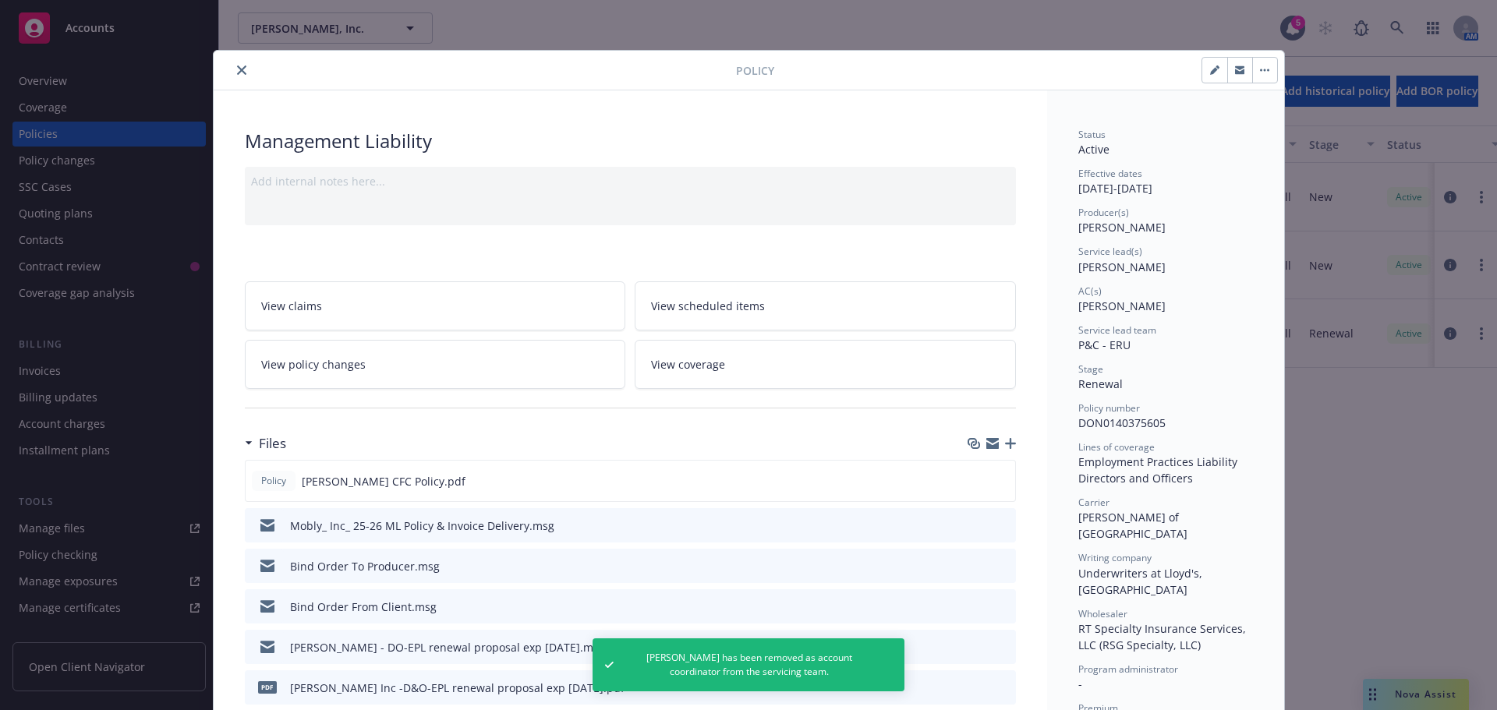
click at [232, 65] on button "close" at bounding box center [241, 70] width 19 height 19
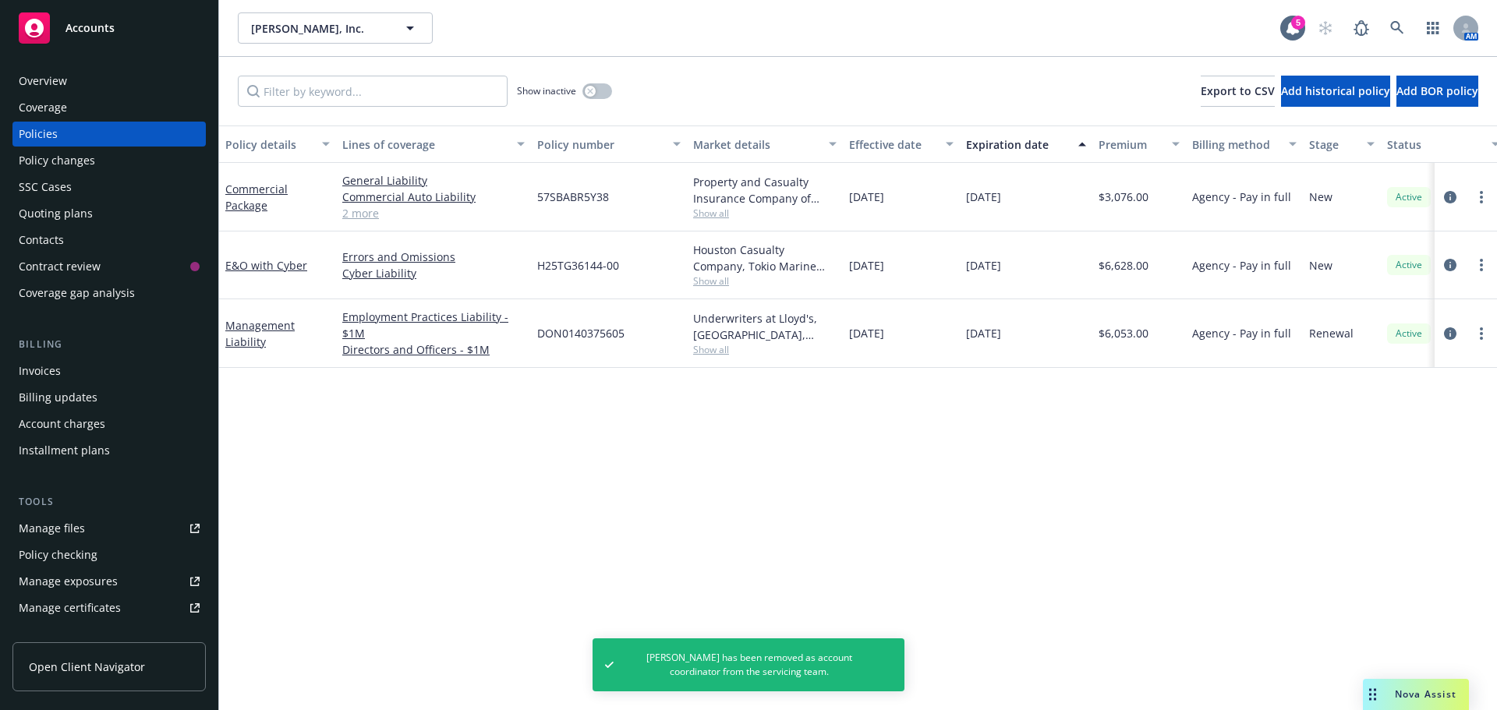
click at [247, 176] on div "Commercial Package" at bounding box center [277, 197] width 117 height 69
click at [251, 192] on link "Commercial Package" at bounding box center [256, 197] width 62 height 31
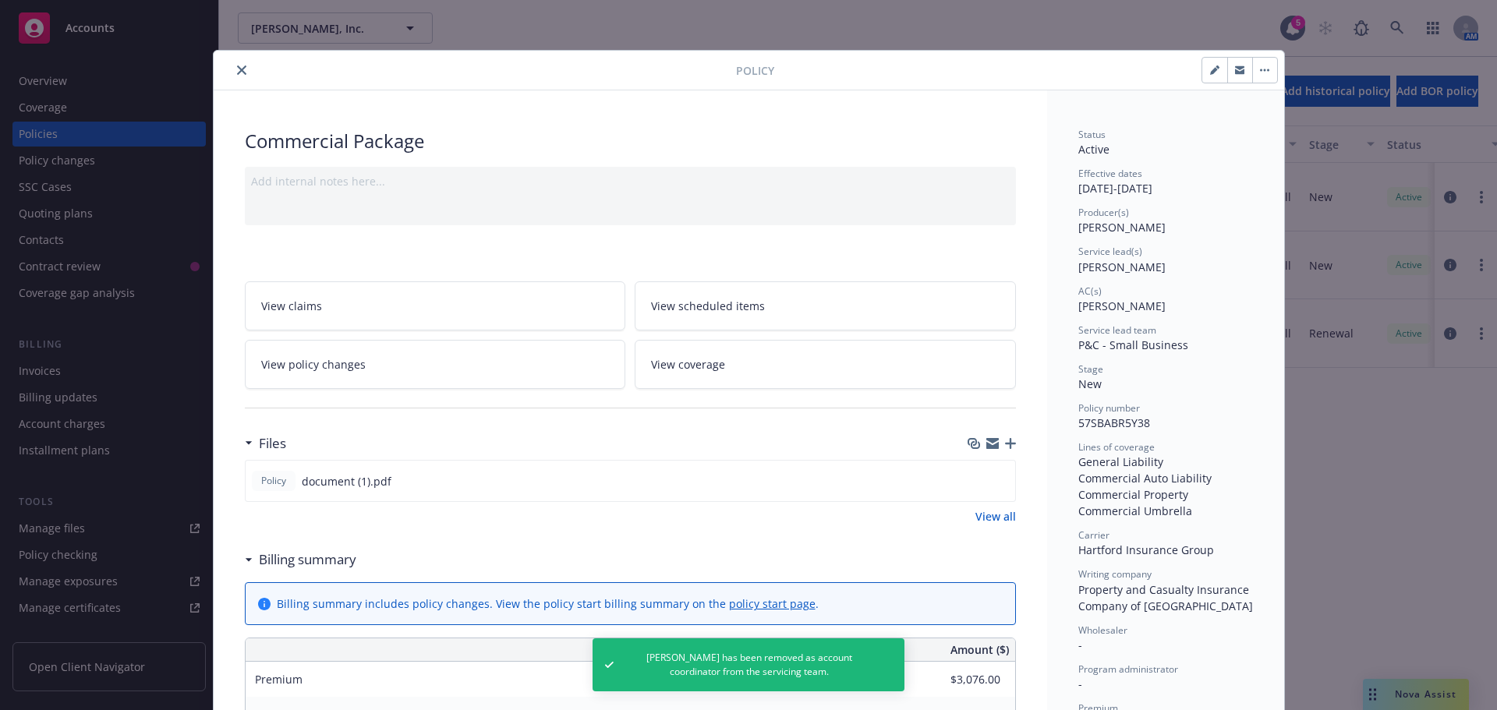
click at [1210, 69] on icon "button" at bounding box center [1214, 69] width 9 height 9
select select "NEW"
select select "12"
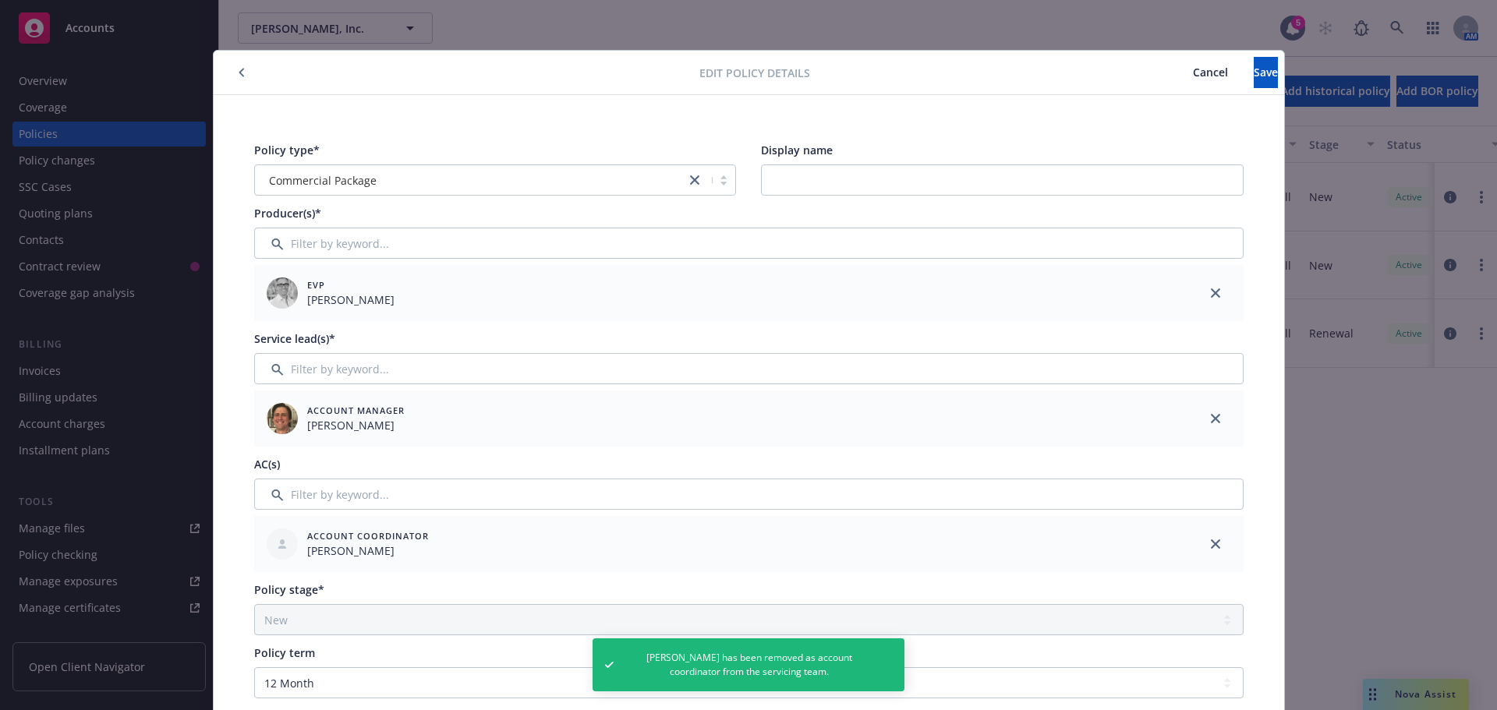
click at [1228, 542] on div at bounding box center [1215, 544] width 56 height 56
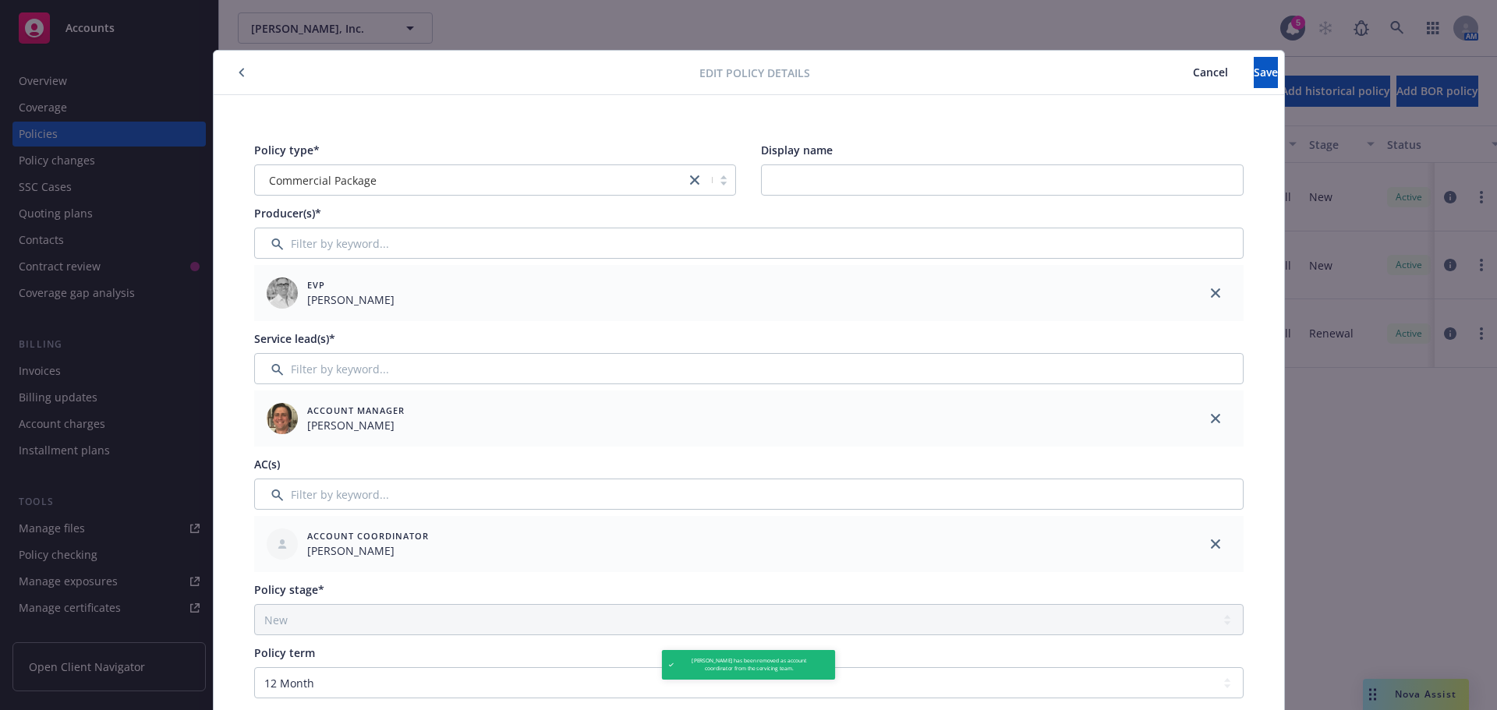
click at [1223, 542] on div at bounding box center [1215, 544] width 56 height 56
click at [1215, 544] on link "close" at bounding box center [1215, 544] width 19 height 19
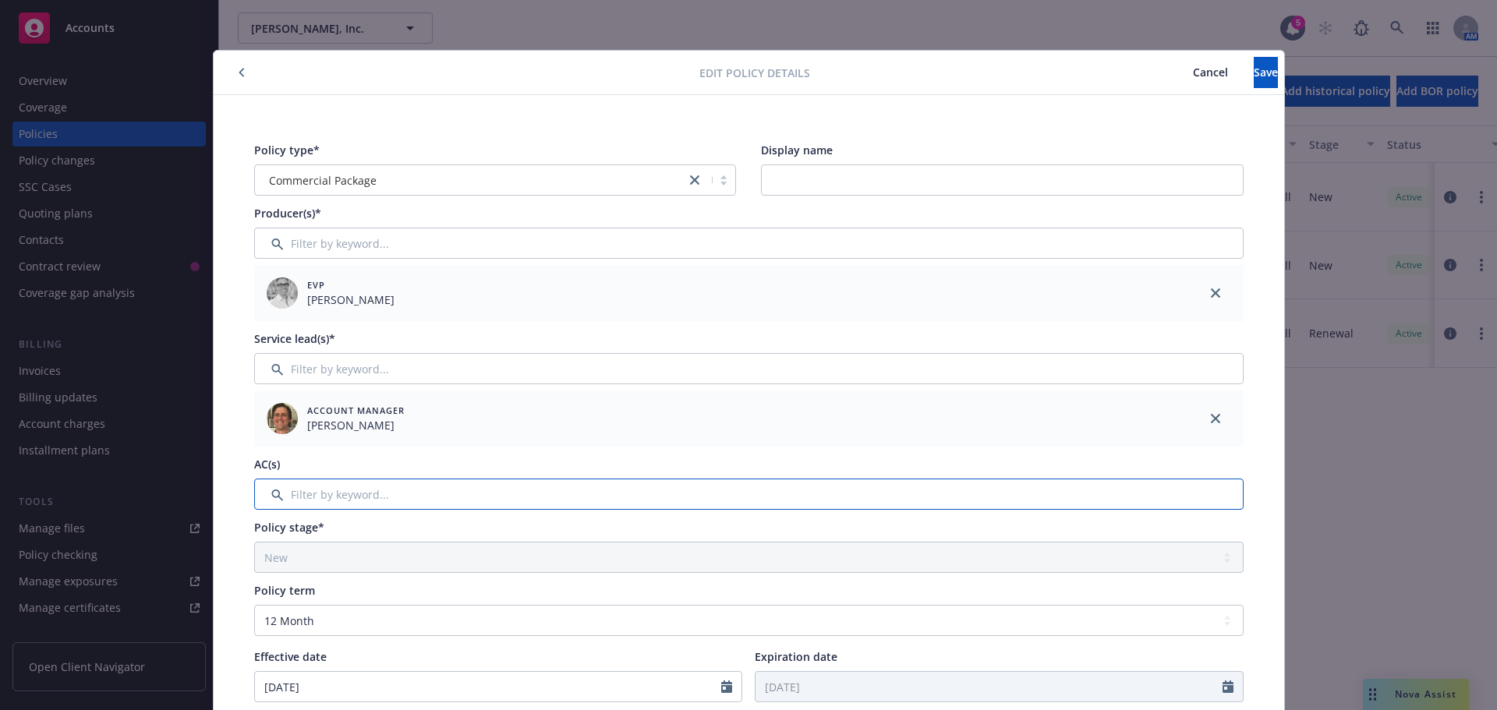
click at [499, 490] on input "Filter by keyword..." at bounding box center [748, 494] width 989 height 31
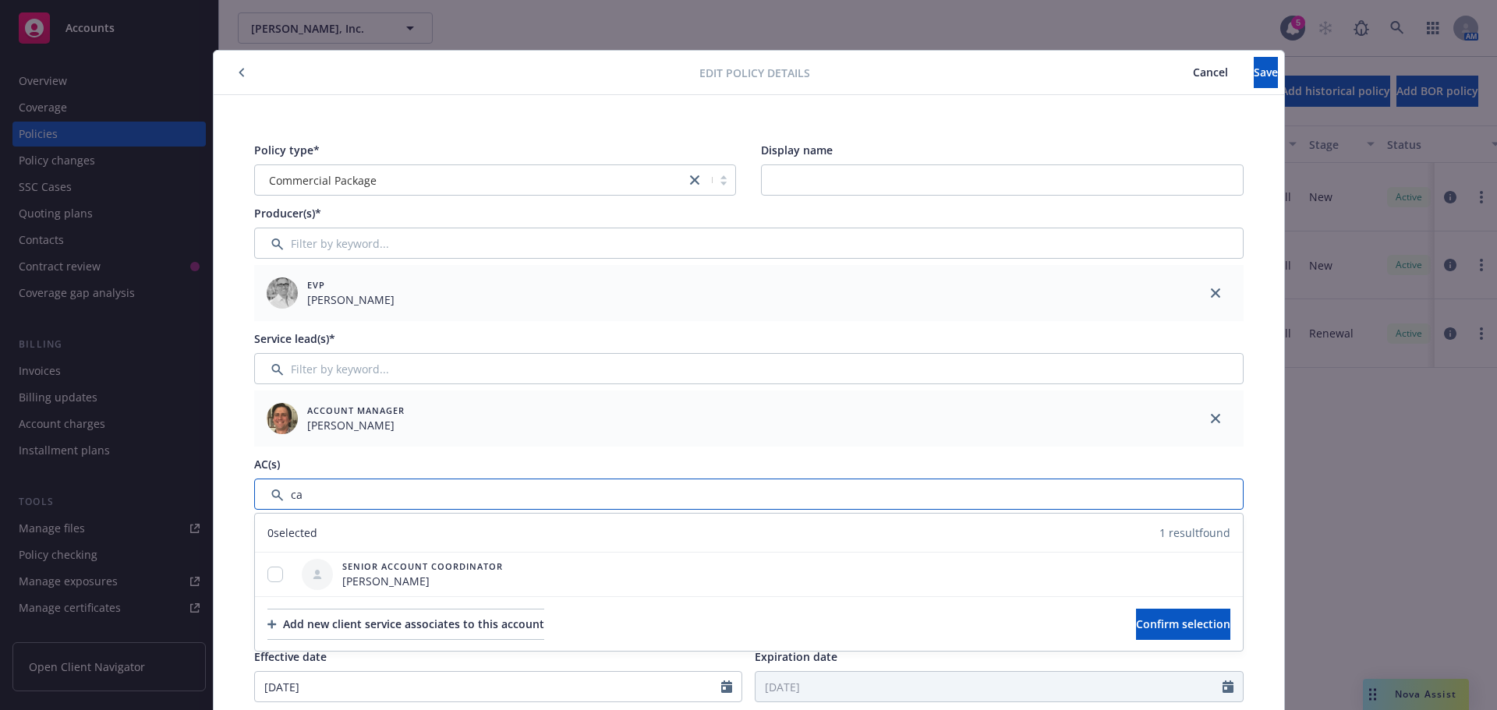
type input "ca"
click at [1193, 73] on span "Cancel" at bounding box center [1210, 72] width 35 height 15
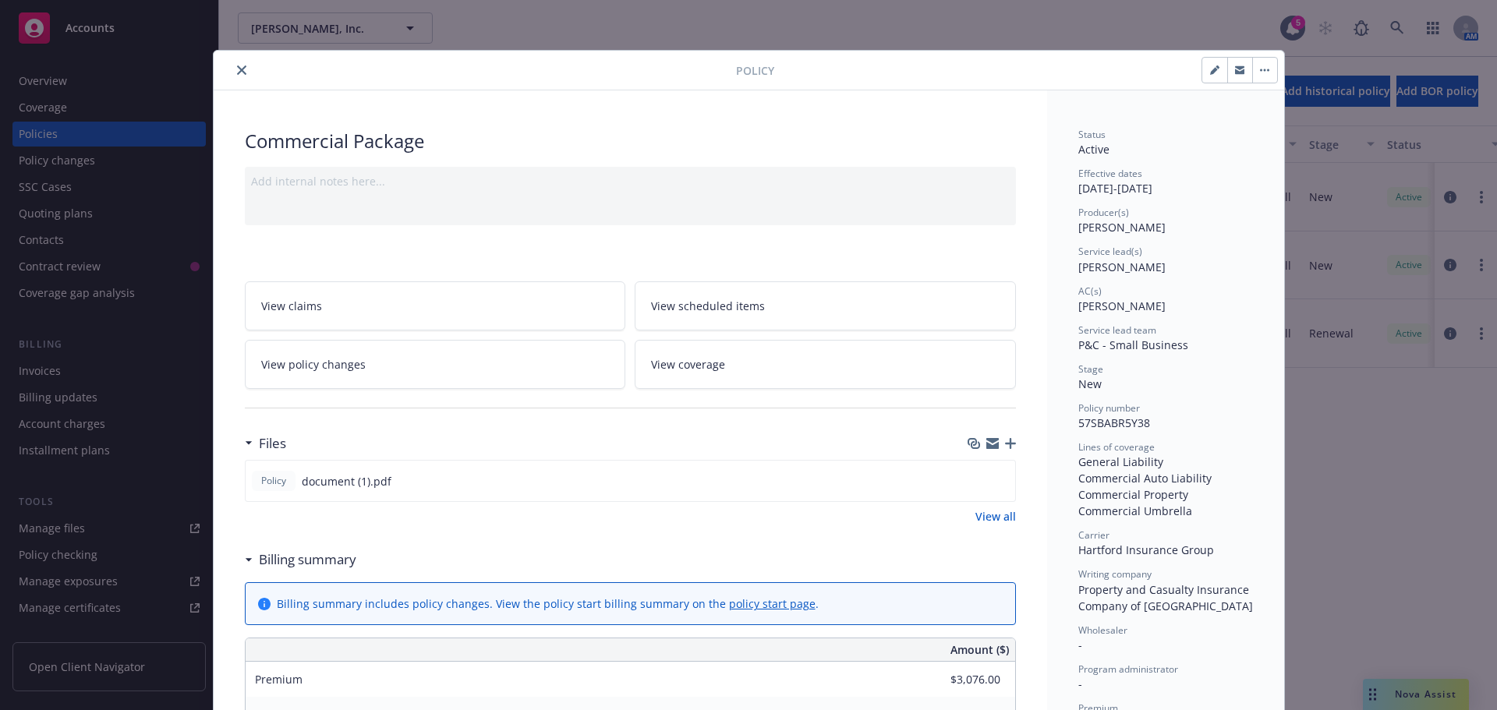
click at [240, 68] on button "close" at bounding box center [241, 70] width 19 height 19
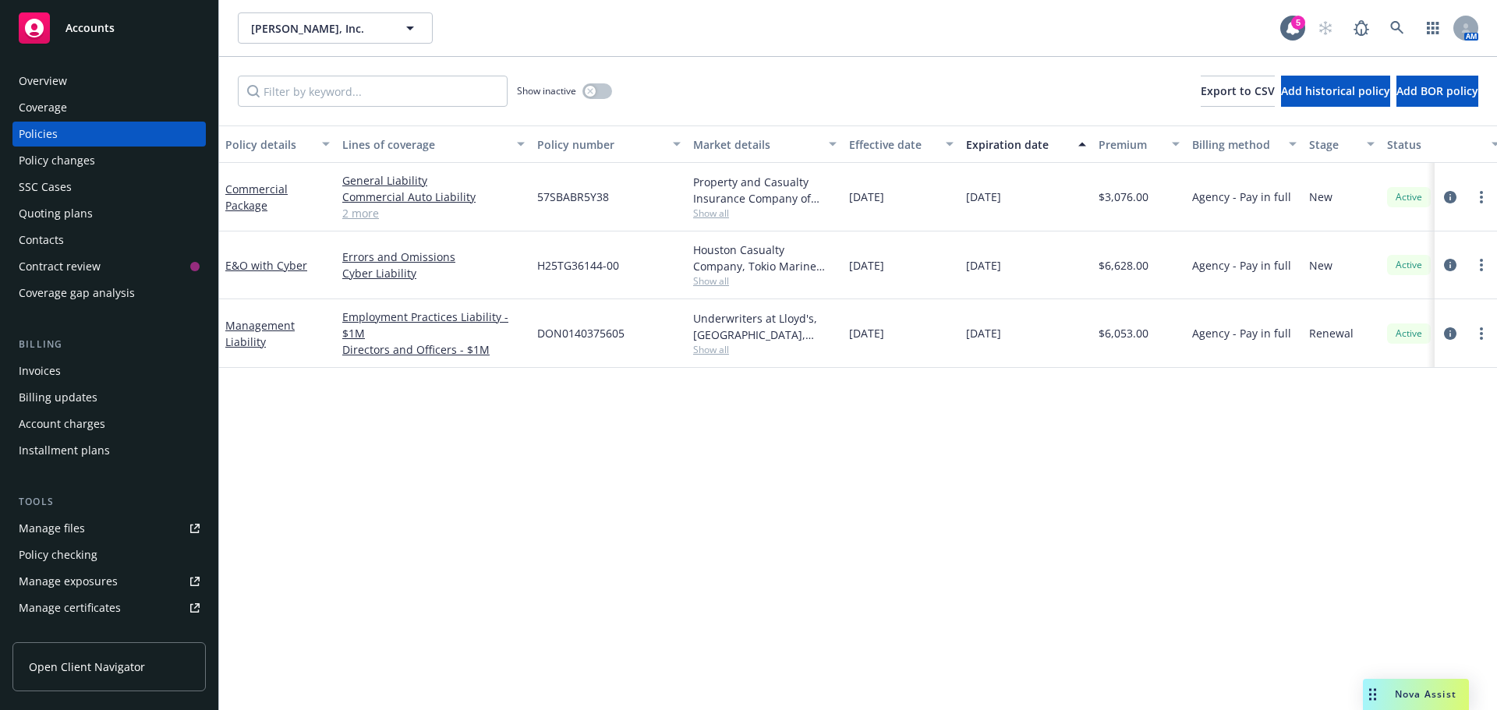
click at [49, 234] on div "Contacts" at bounding box center [41, 240] width 45 height 25
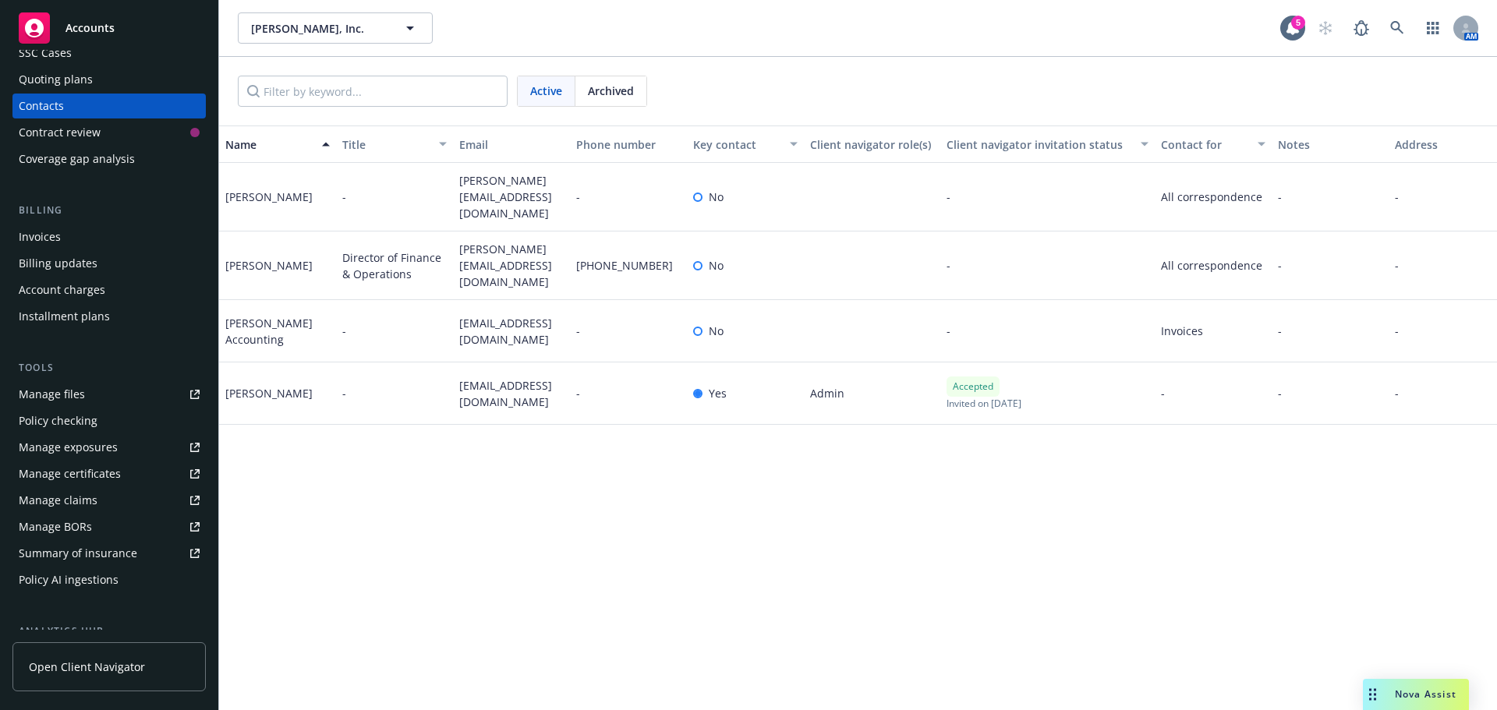
scroll to position [359, 0]
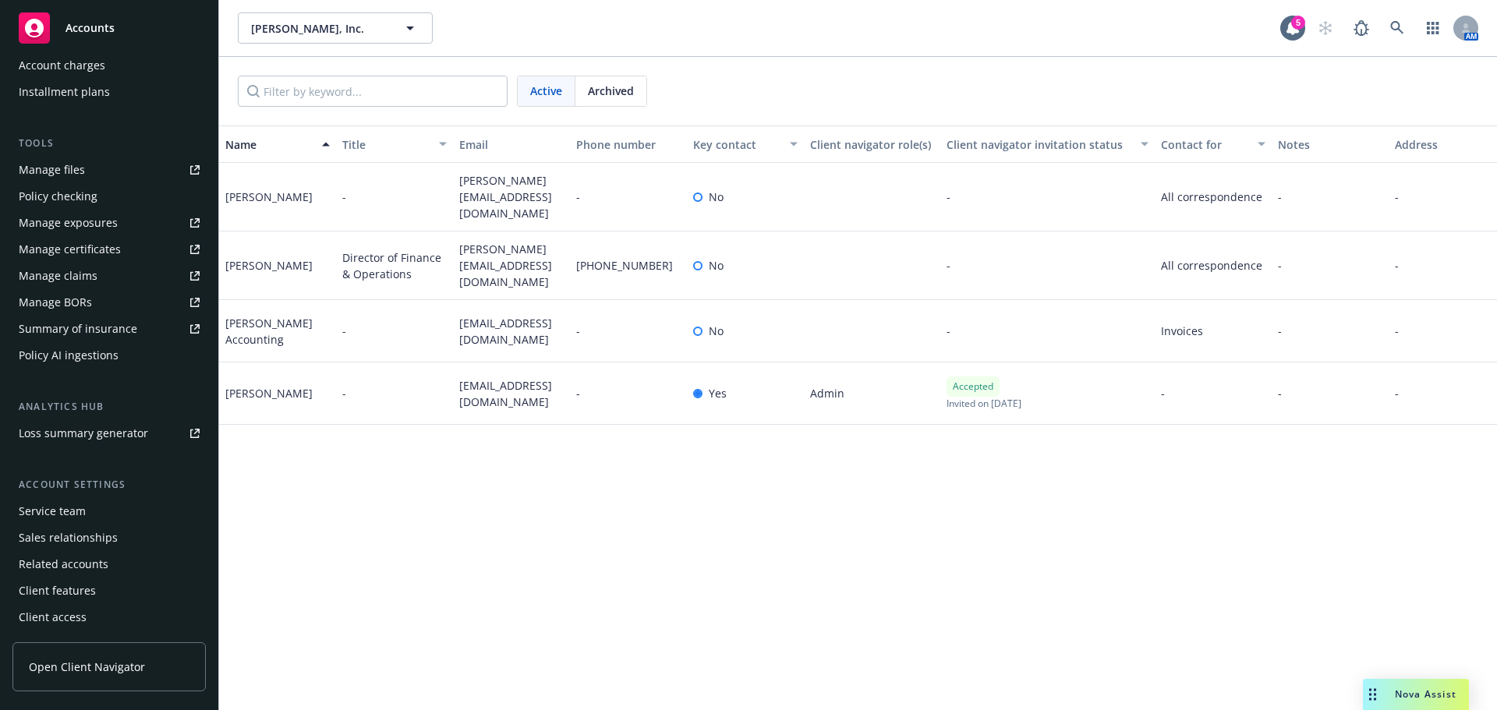
click at [80, 506] on div "Service team" at bounding box center [52, 511] width 67 height 25
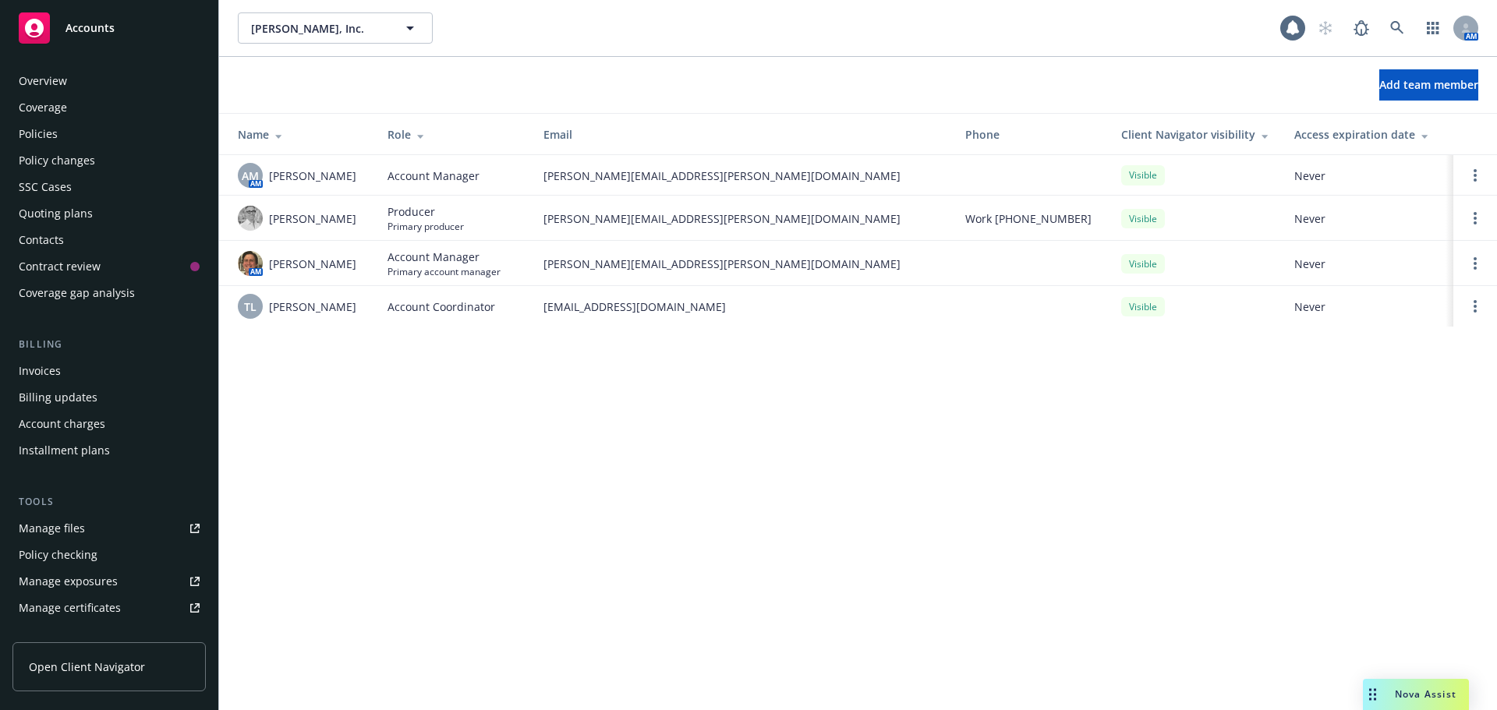
scroll to position [359, 0]
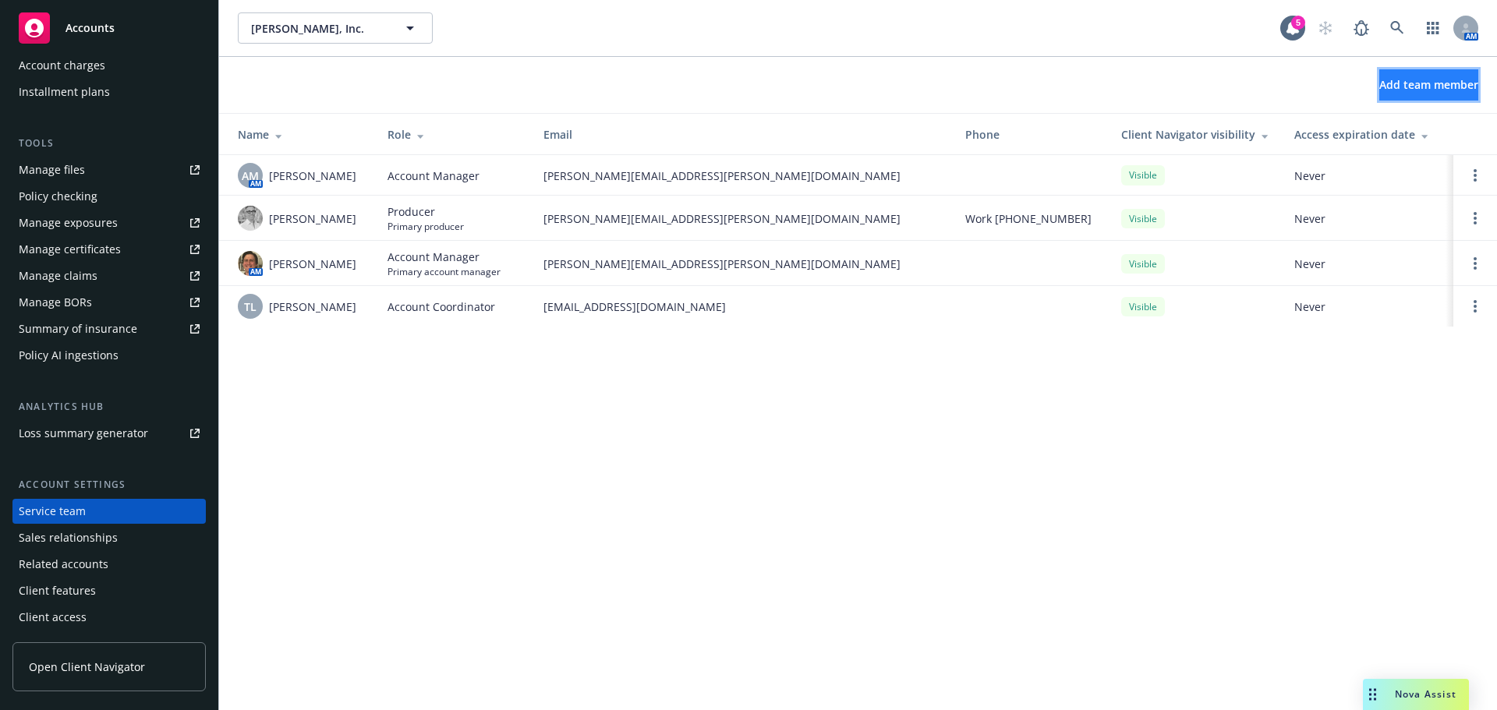
click at [1379, 80] on span "Add team member" at bounding box center [1428, 84] width 99 height 15
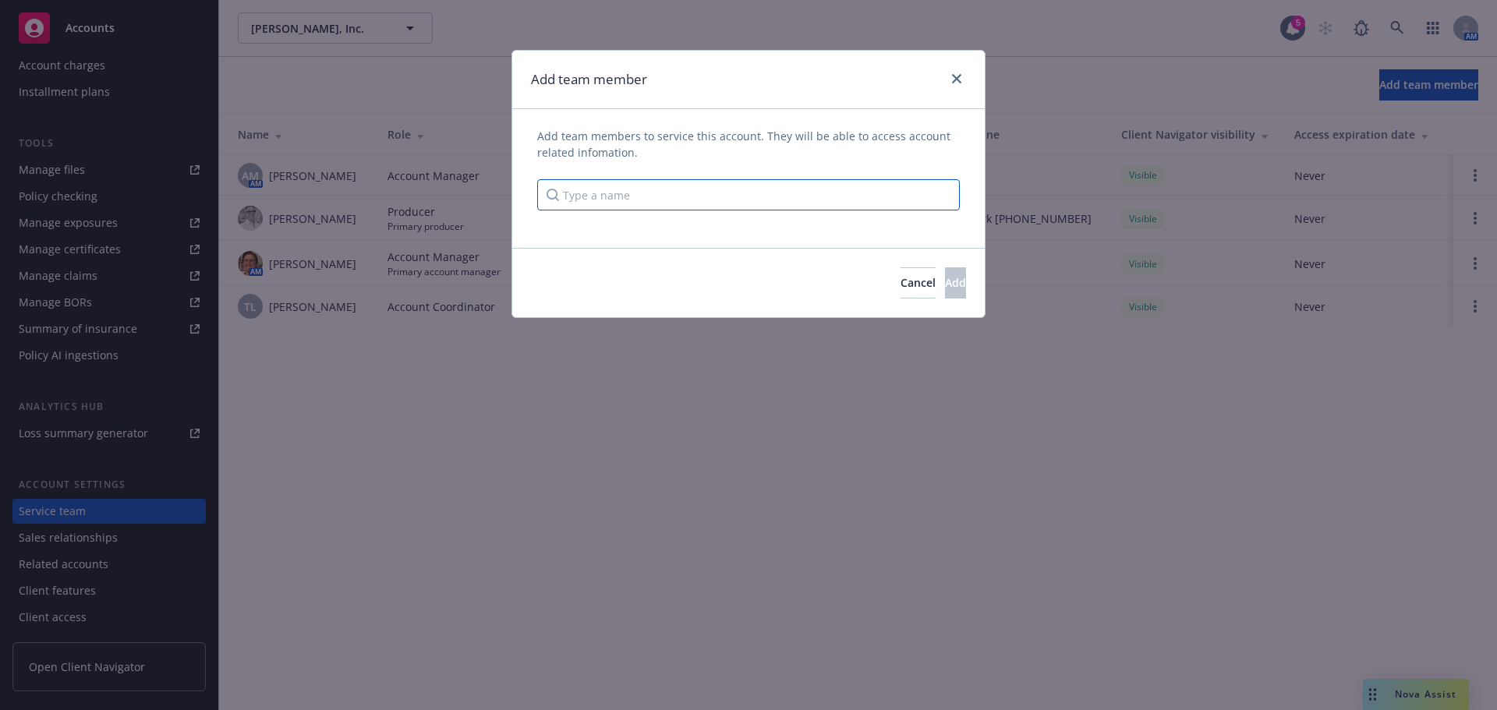
click at [575, 206] on input "Type a name" at bounding box center [748, 194] width 423 height 31
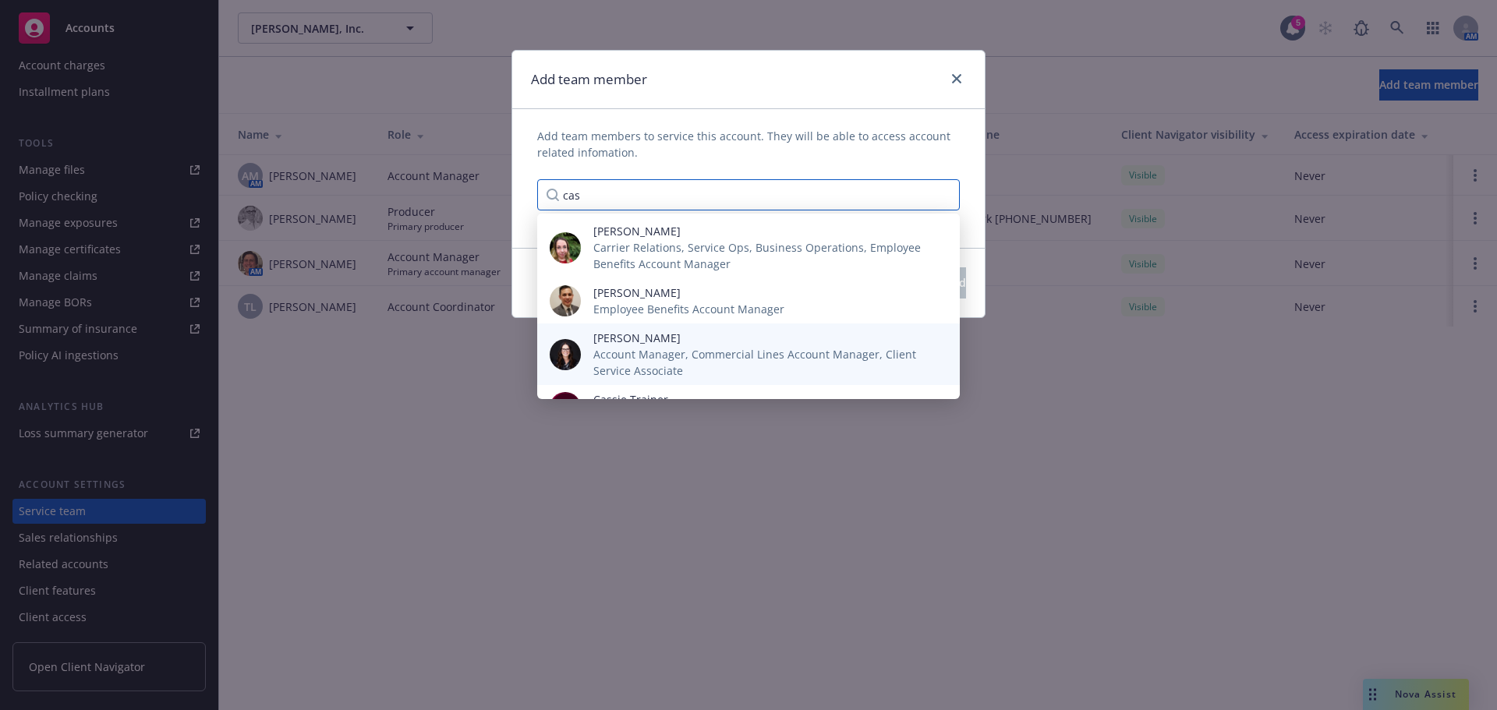
type input "cas"
click at [642, 360] on span "Account Manager, Commercial Lines Account Manager, Client Service Associate" at bounding box center [764, 362] width 342 height 33
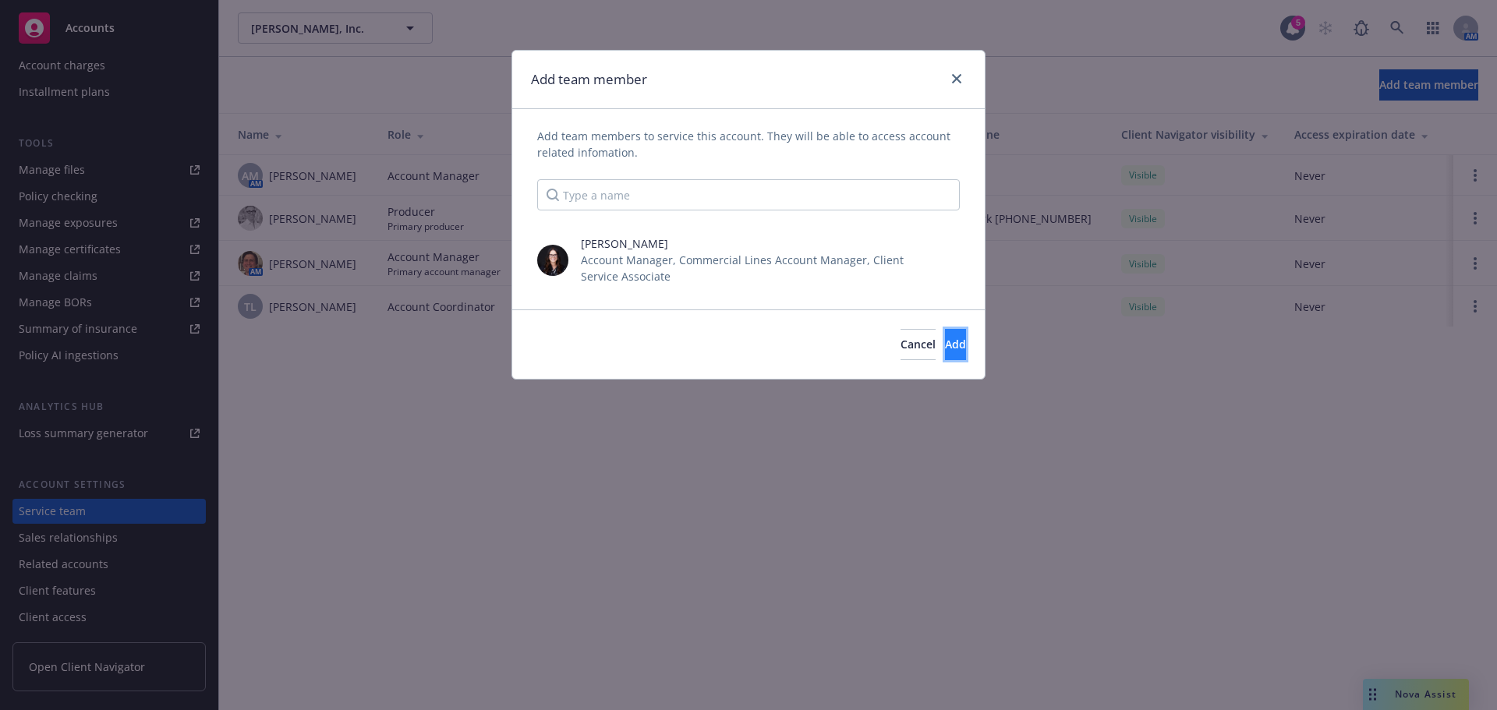
click at [945, 344] on button "Add" at bounding box center [955, 344] width 21 height 31
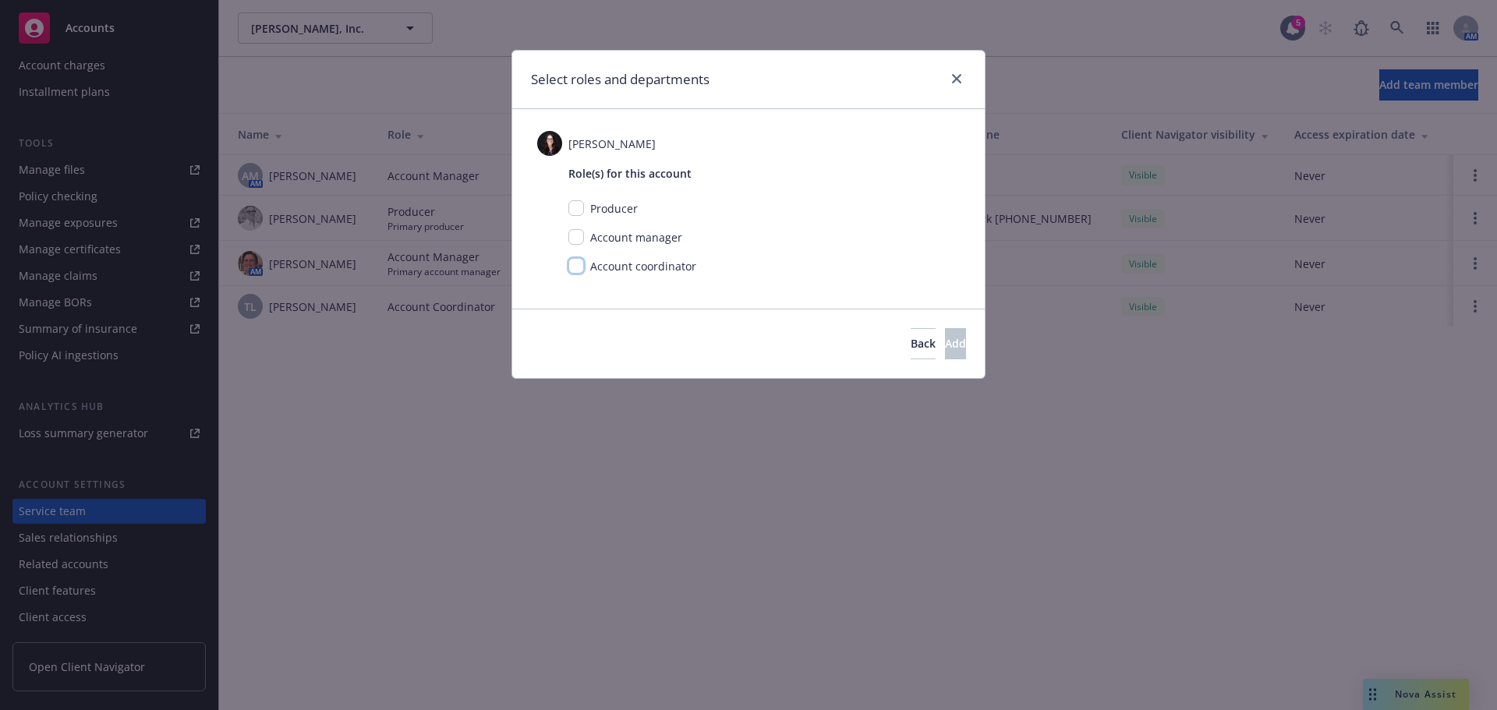
click at [580, 265] on input "checkbox" at bounding box center [576, 266] width 16 height 16
checkbox input "true"
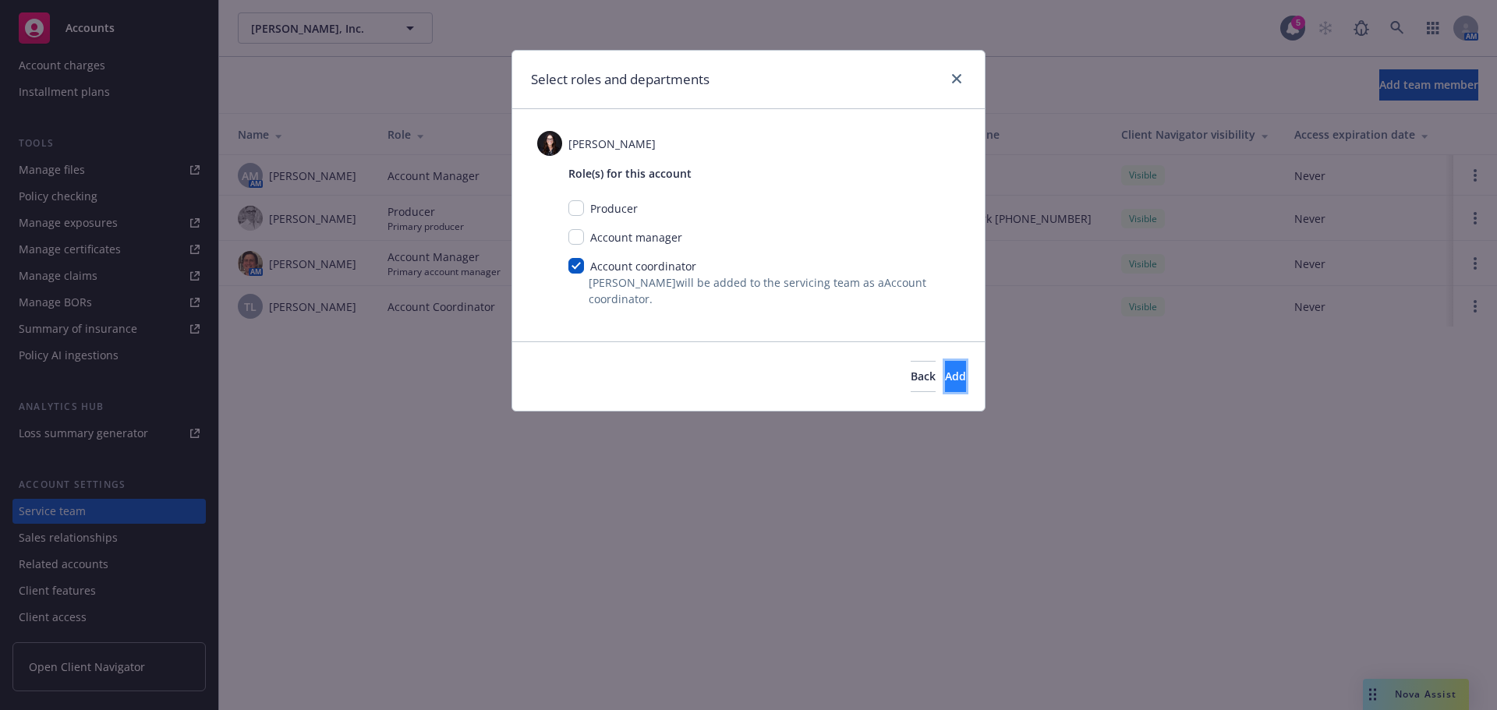
click at [945, 375] on span "Add" at bounding box center [955, 376] width 21 height 15
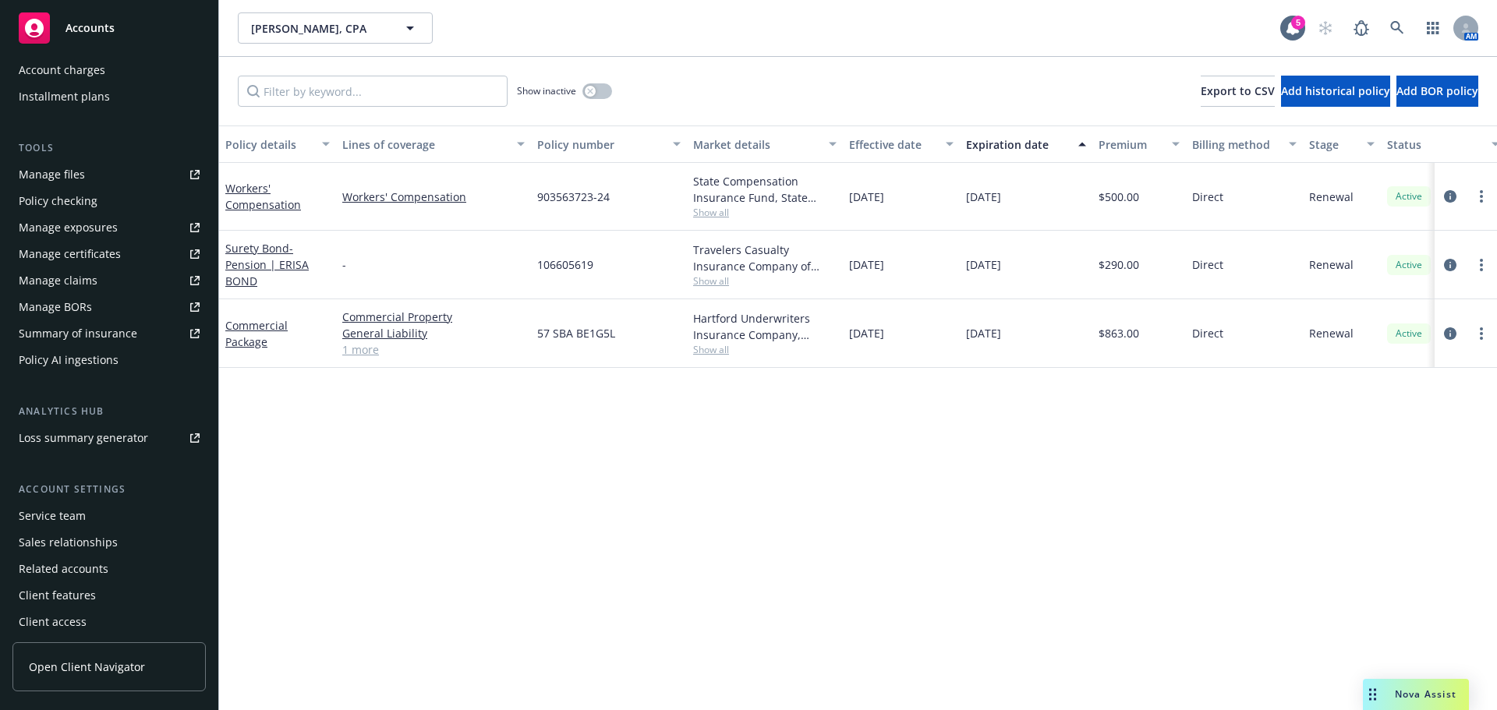
scroll to position [359, 0]
click at [47, 512] on div "Service team" at bounding box center [52, 511] width 67 height 25
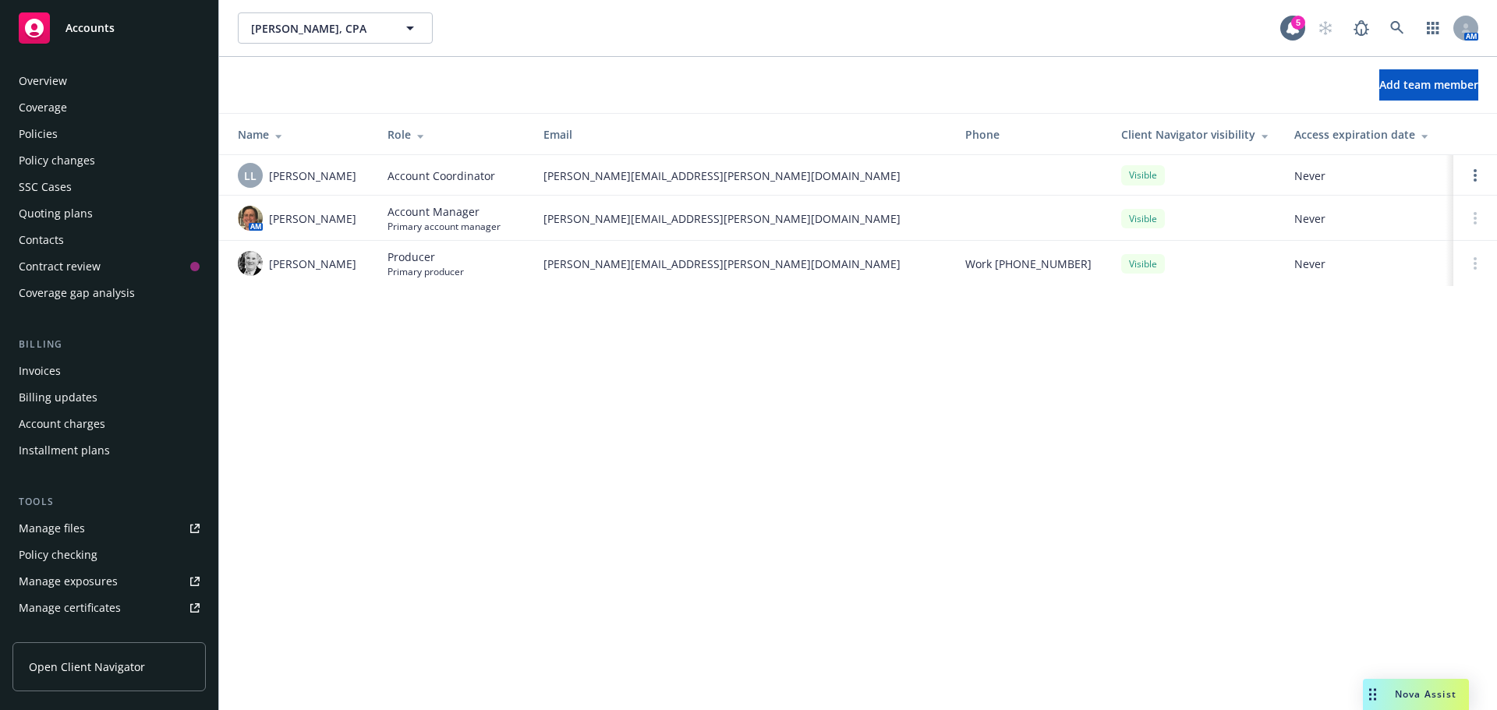
click at [41, 143] on div "Policies" at bounding box center [38, 134] width 39 height 25
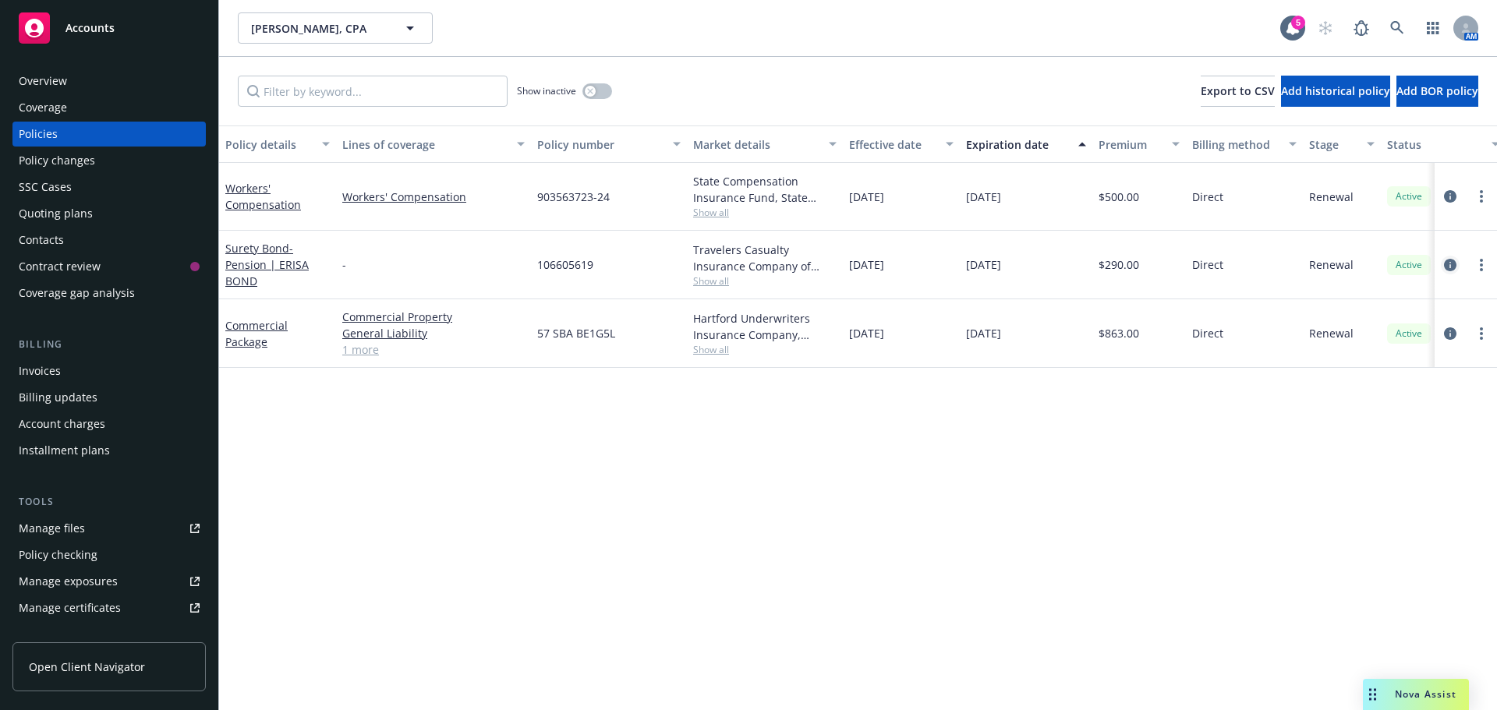
click at [1449, 266] on icon "circleInformation" at bounding box center [1450, 265] width 12 height 12
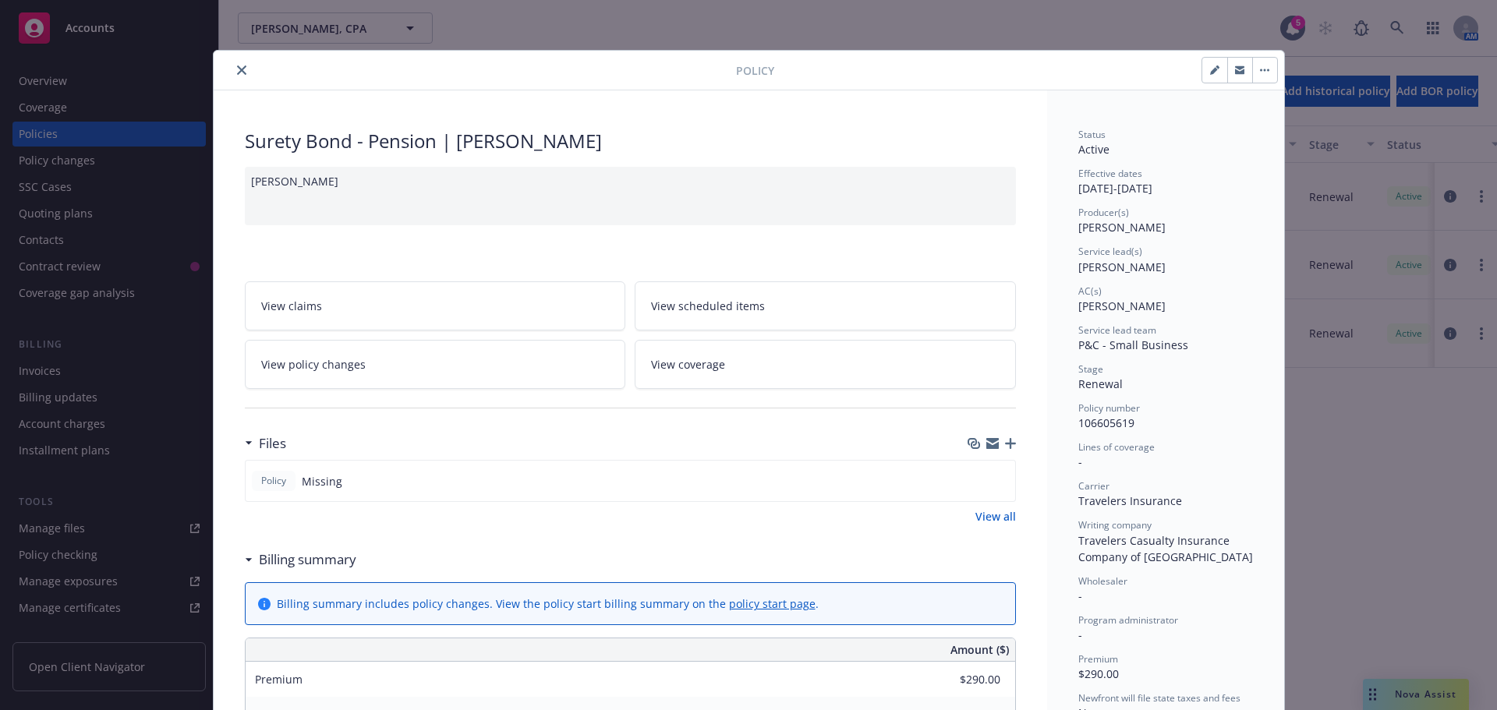
click at [1210, 67] on icon "button" at bounding box center [1214, 69] width 9 height 9
select select "RENEWAL"
select select "other"
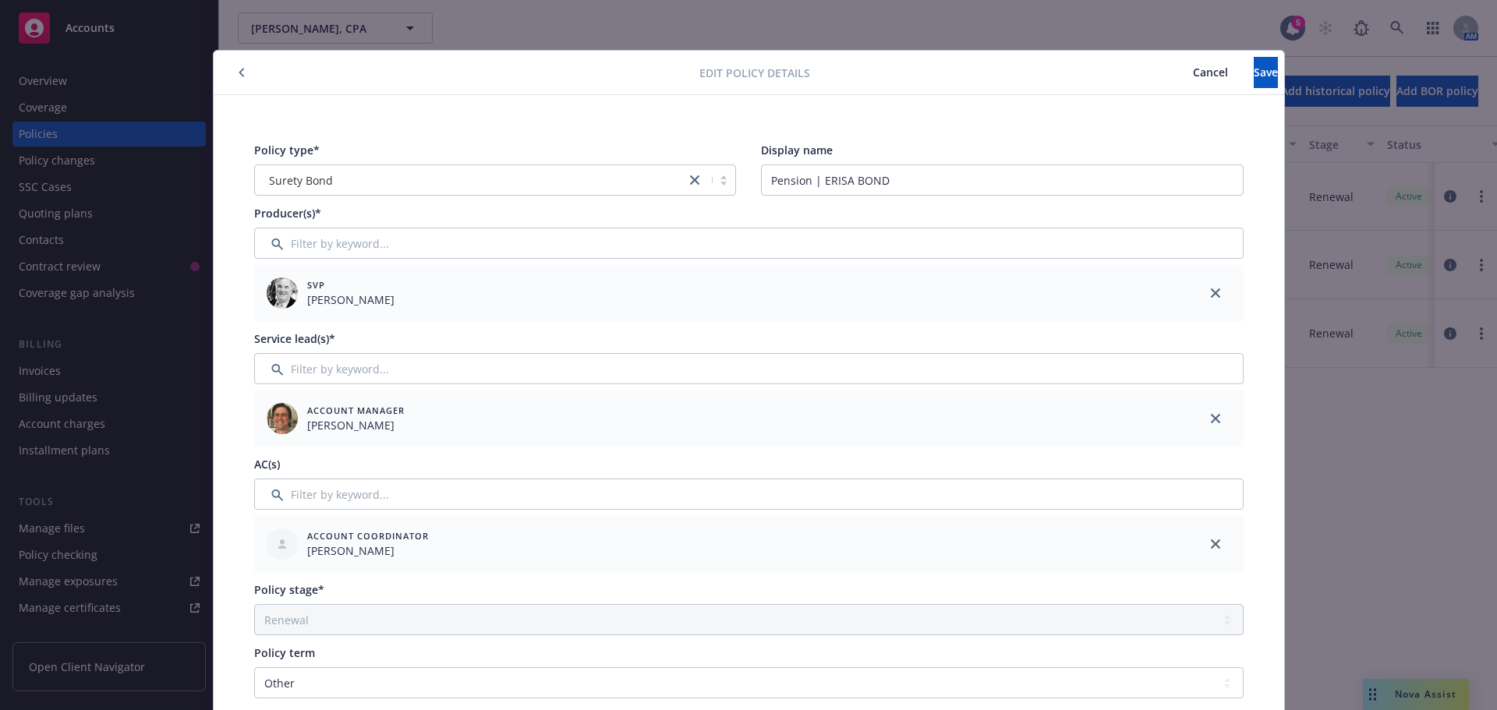
click at [225, 75] on div at bounding box center [460, 72] width 480 height 19
click at [239, 72] on icon "button" at bounding box center [242, 72] width 6 height 9
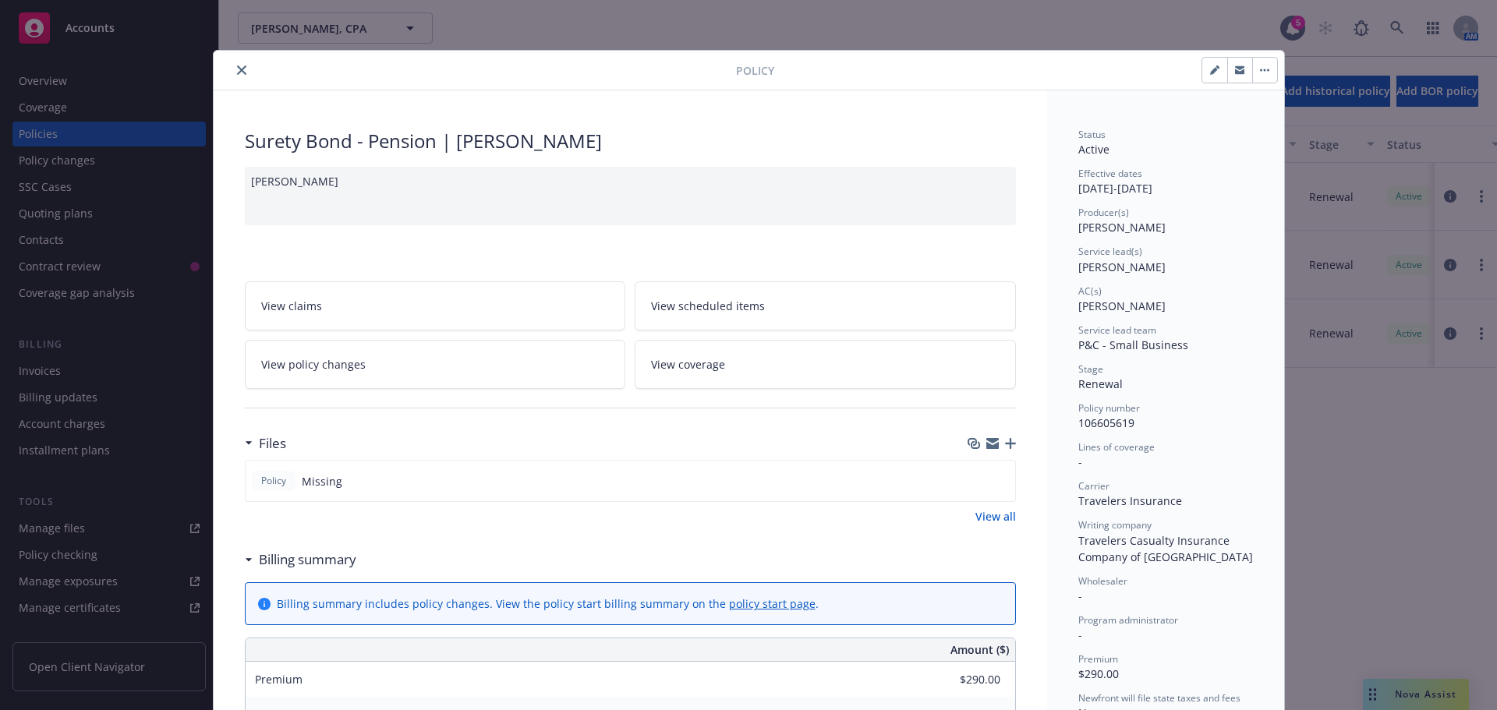
click at [1262, 67] on button "button" at bounding box center [1264, 70] width 25 height 25
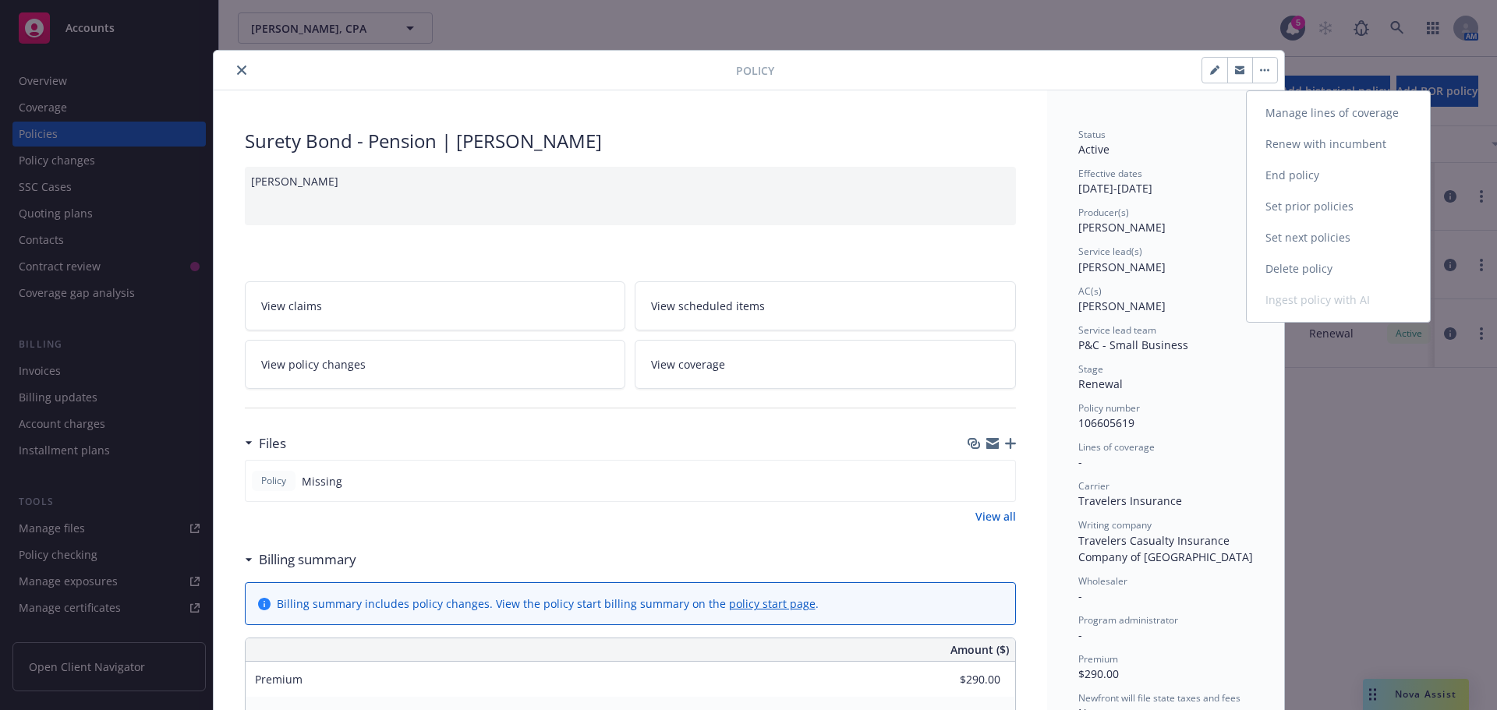
click at [1279, 112] on link "Manage lines of coverage" at bounding box center [1338, 112] width 183 height 31
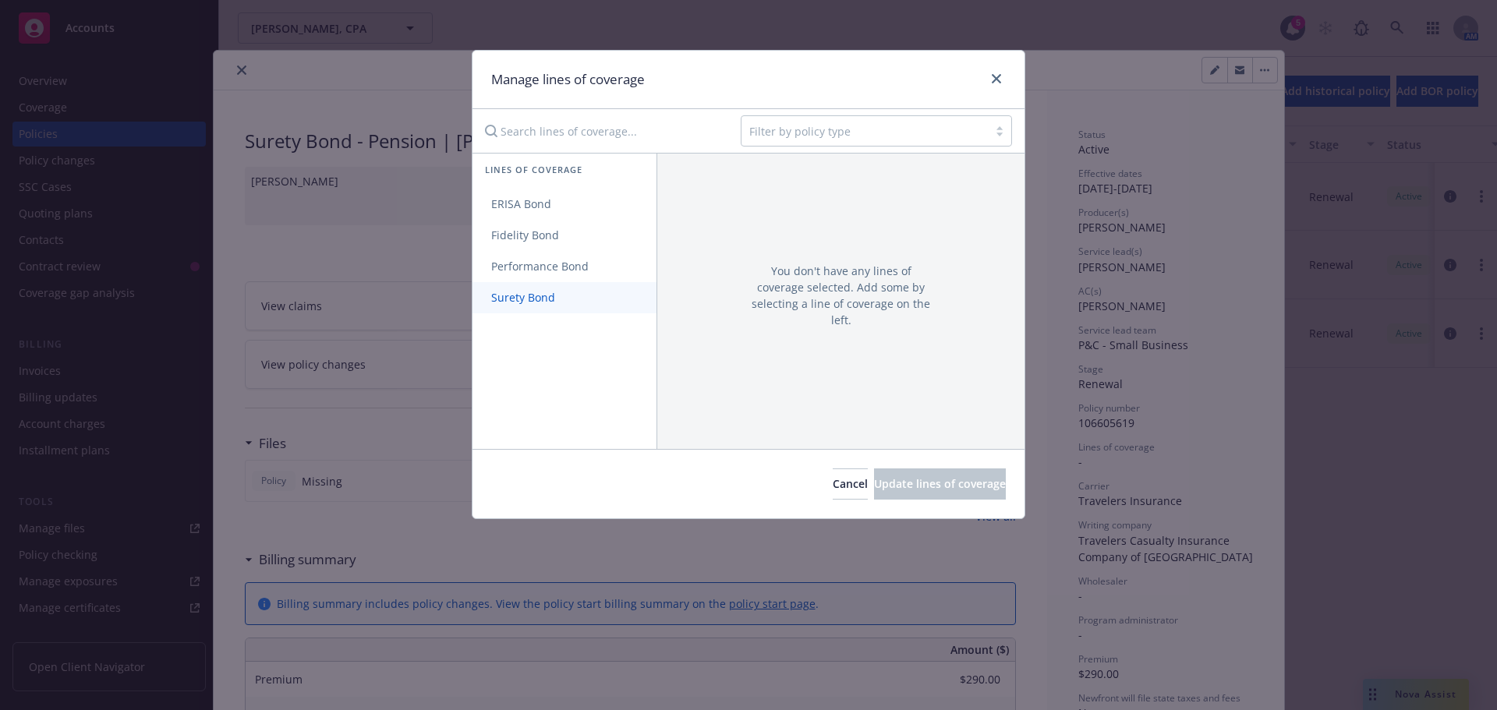
click at [539, 296] on span "Surety Bond" at bounding box center [522, 297] width 101 height 15
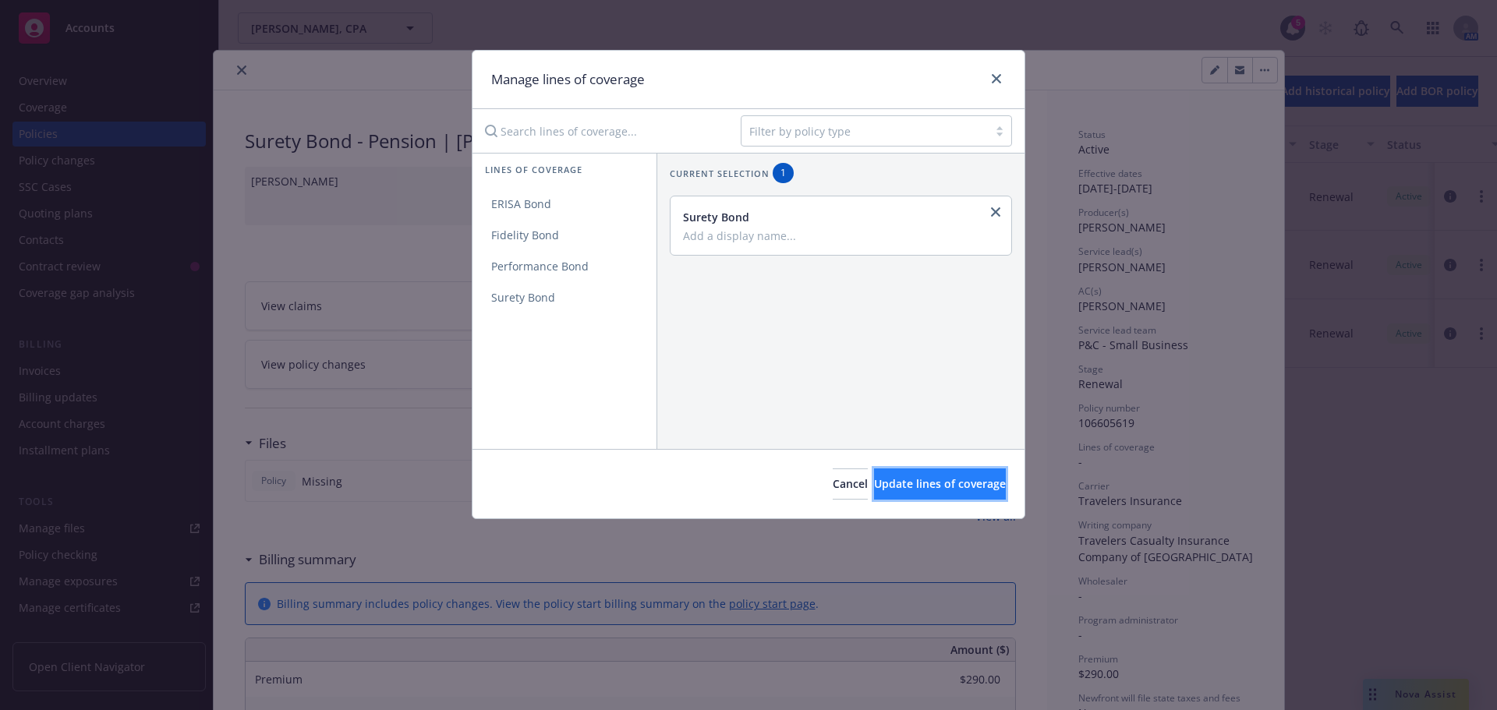
click at [874, 474] on button "Update lines of coverage" at bounding box center [940, 484] width 132 height 31
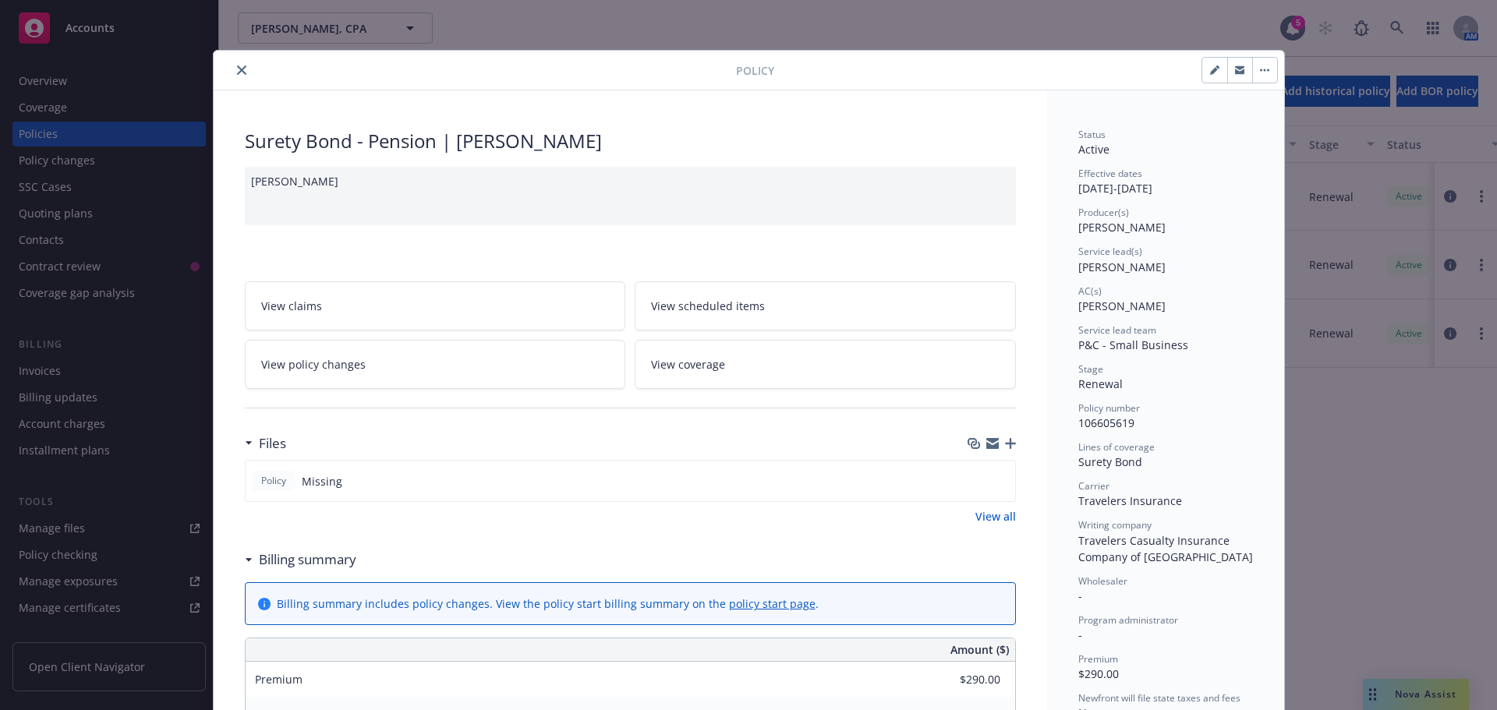
click at [237, 66] on icon "close" at bounding box center [241, 69] width 9 height 9
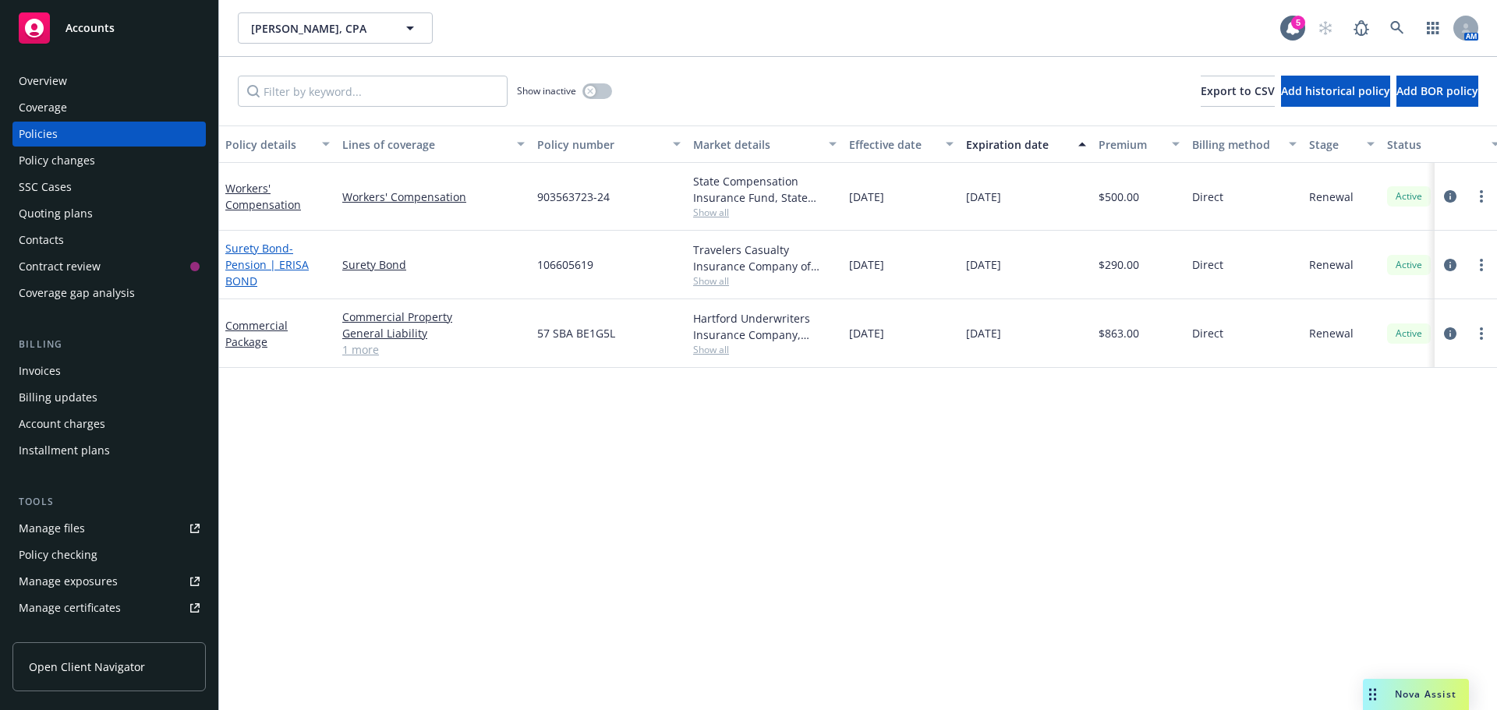
click at [281, 271] on span "- Pension | ERISA BOND" at bounding box center [266, 265] width 83 height 48
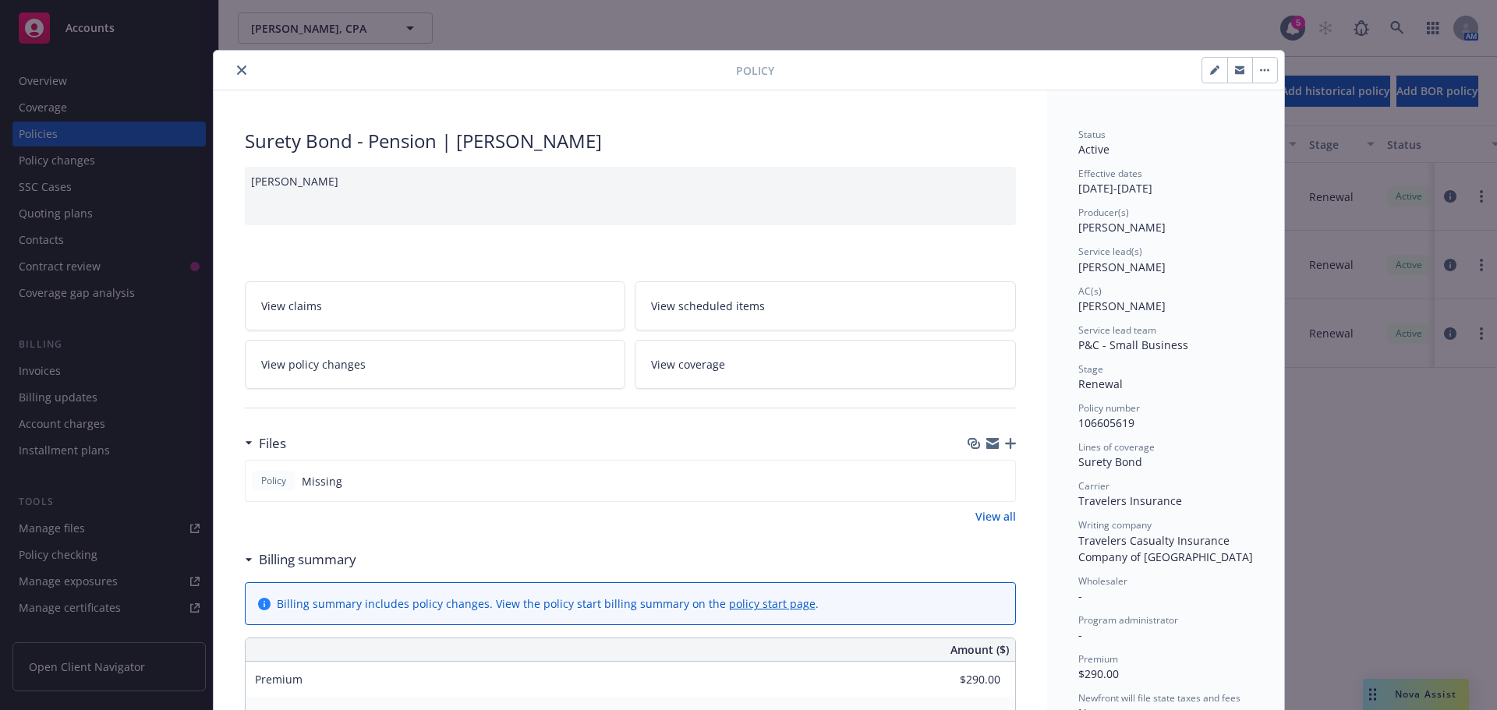
click at [234, 78] on button "close" at bounding box center [241, 70] width 19 height 19
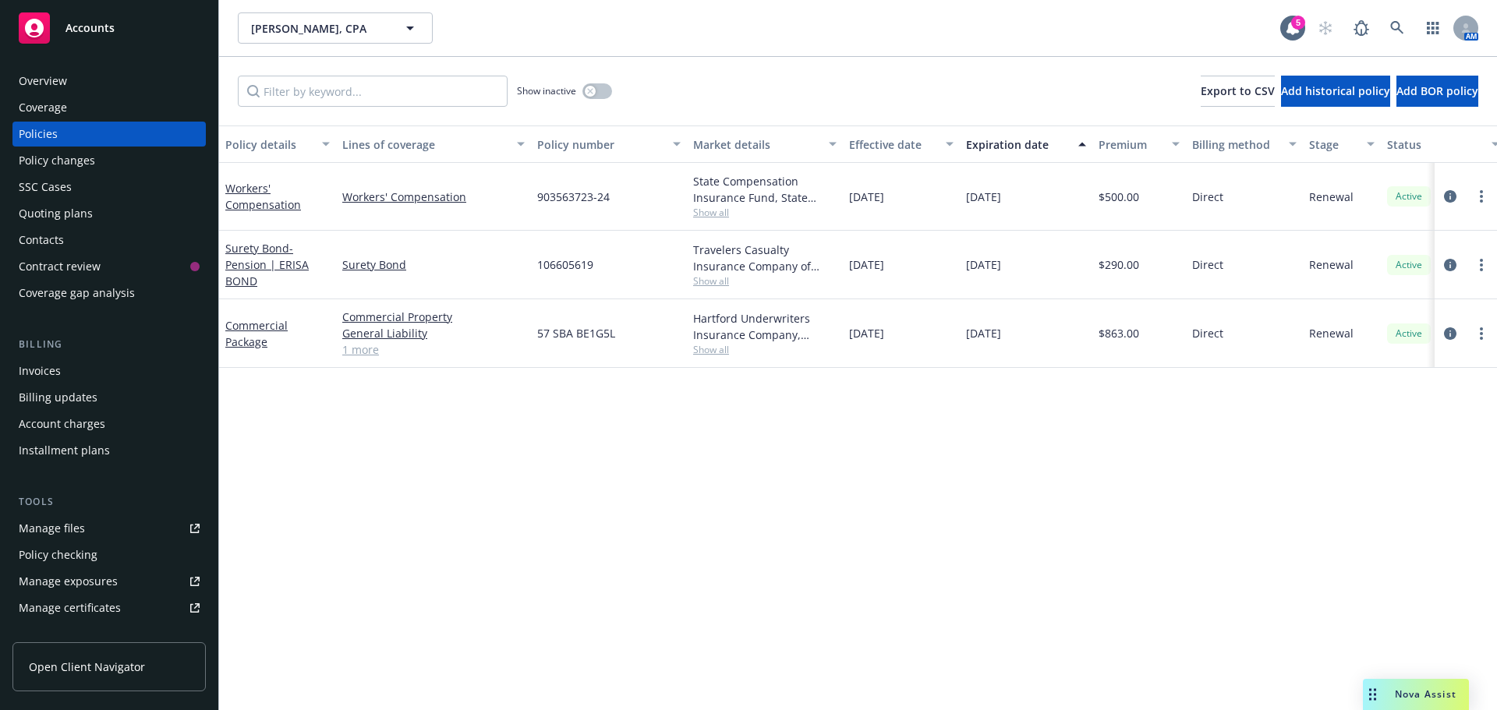
click at [108, 207] on div "Quoting plans" at bounding box center [109, 213] width 181 height 25
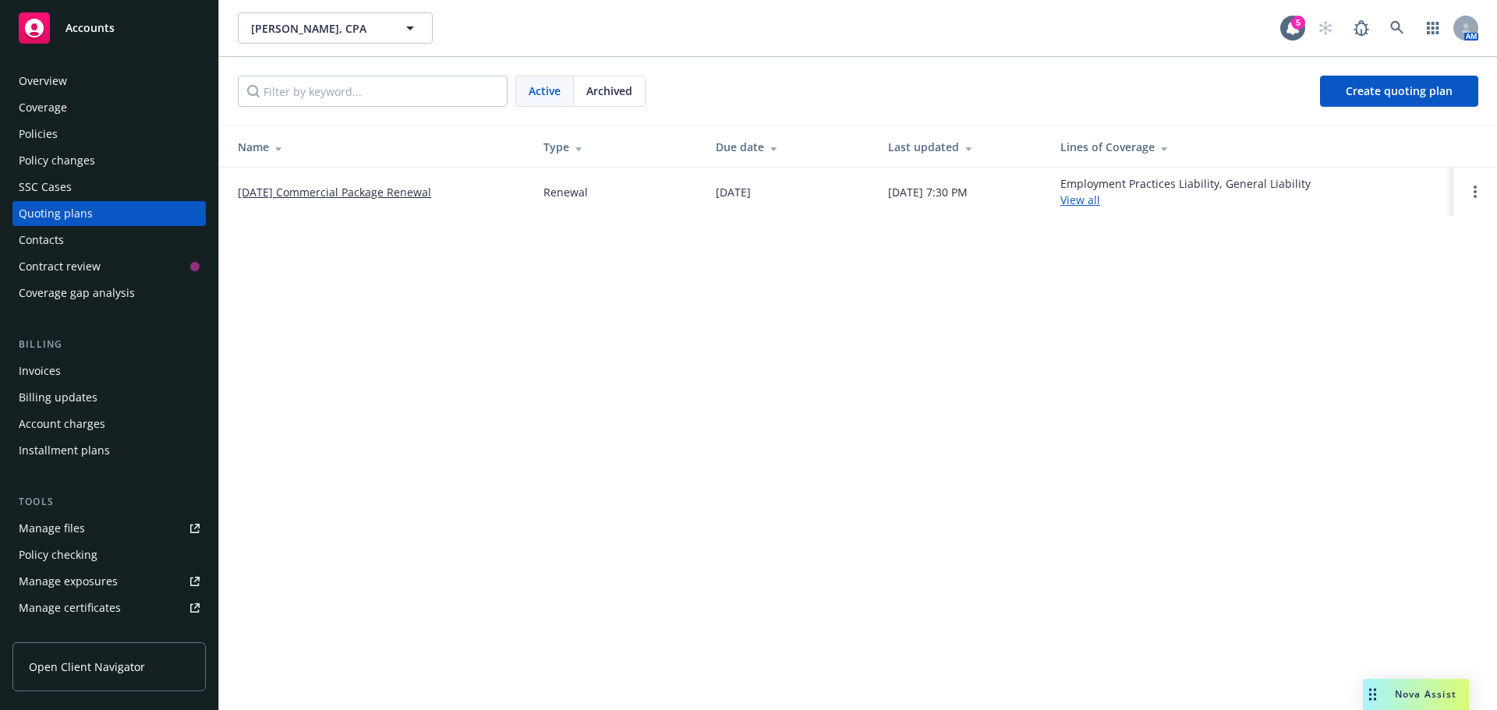
click at [604, 88] on span "Archived" at bounding box center [609, 91] width 46 height 16
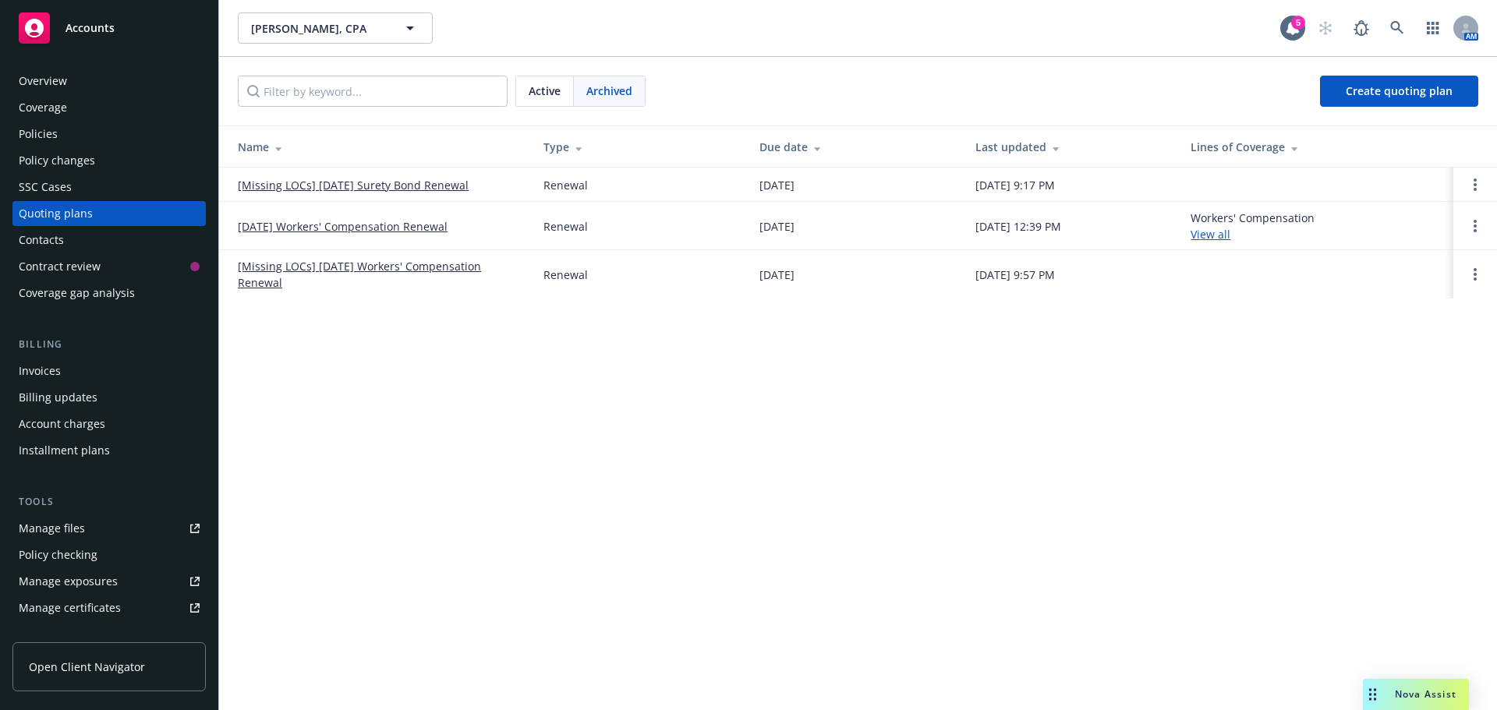
click at [416, 184] on link "[Missing LOCs] 01/15/26 Surety Bond Renewal" at bounding box center [353, 185] width 231 height 16
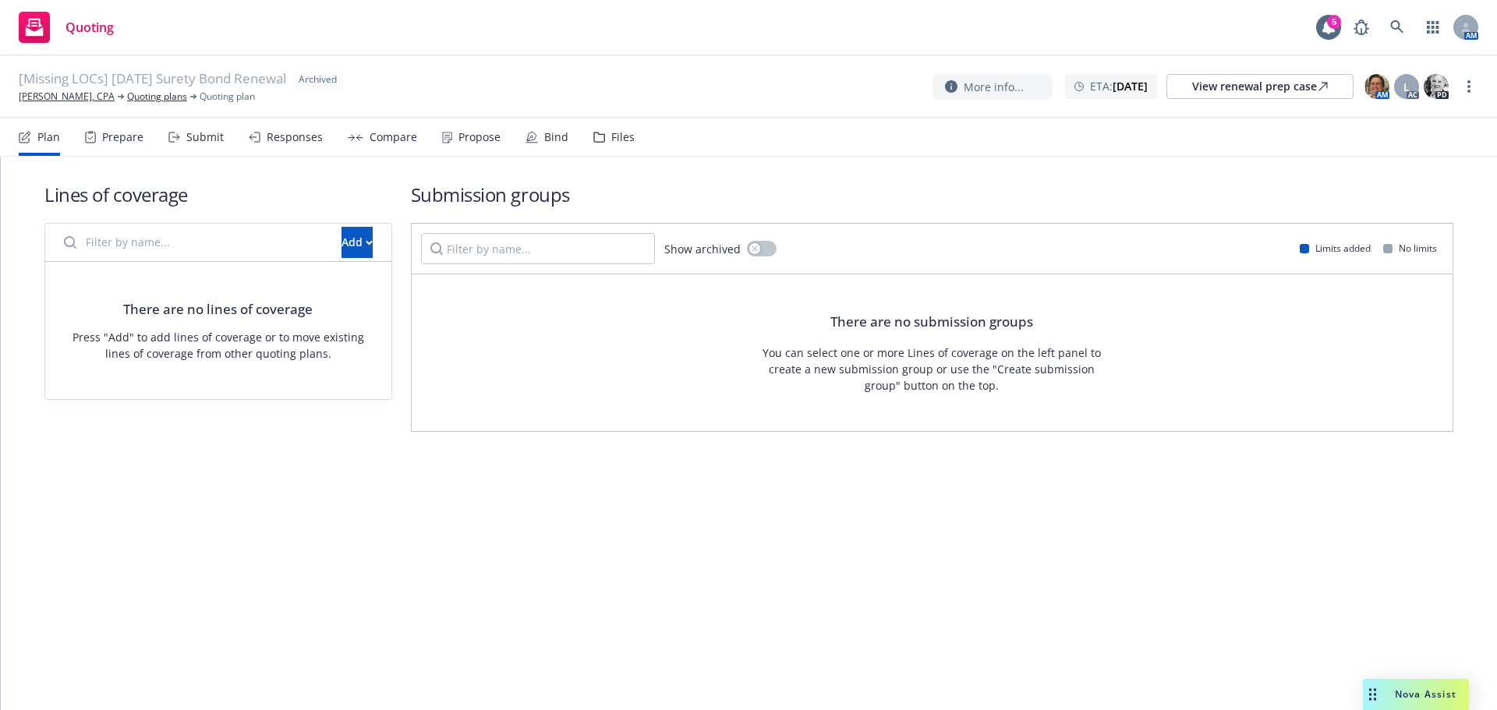
click at [544, 134] on div "Bind" at bounding box center [556, 137] width 24 height 12
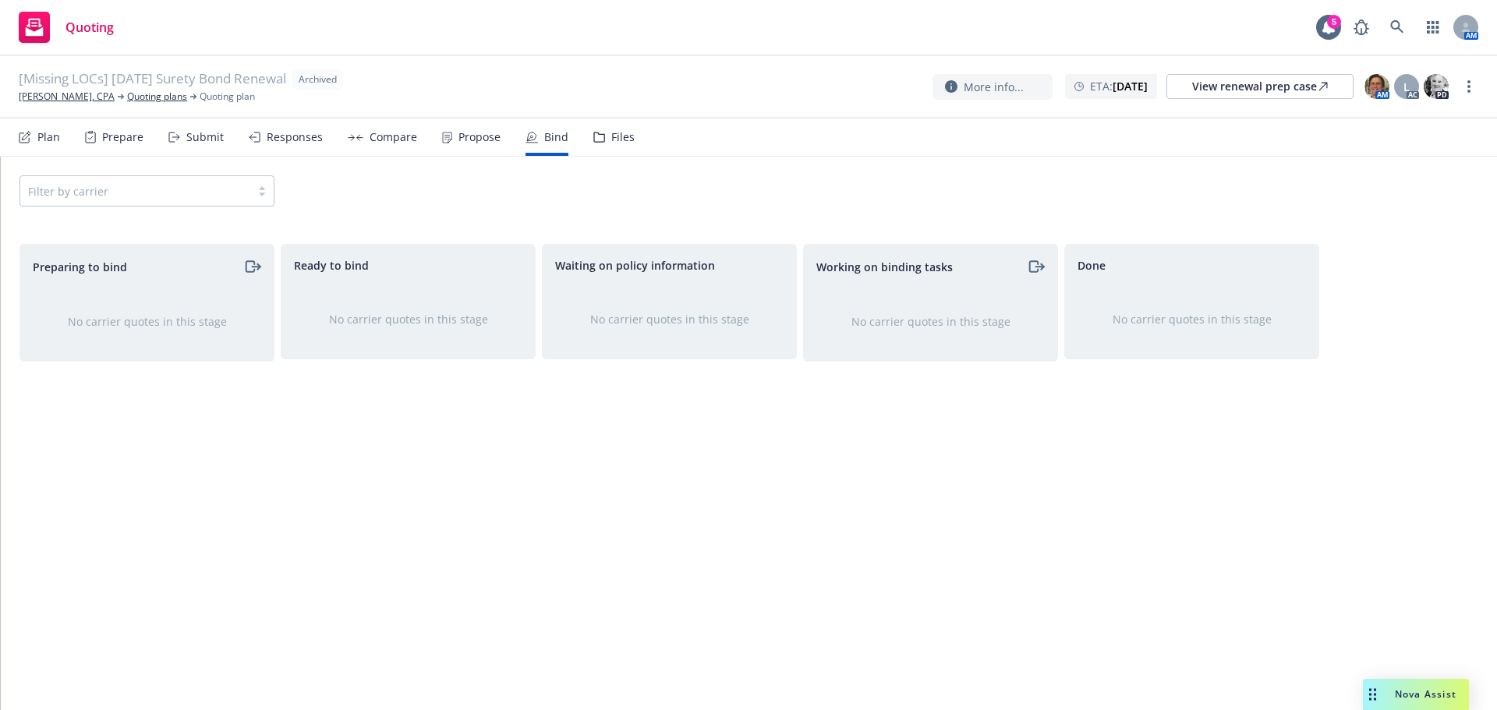
click at [457, 144] on div "Propose" at bounding box center [471, 137] width 58 height 37
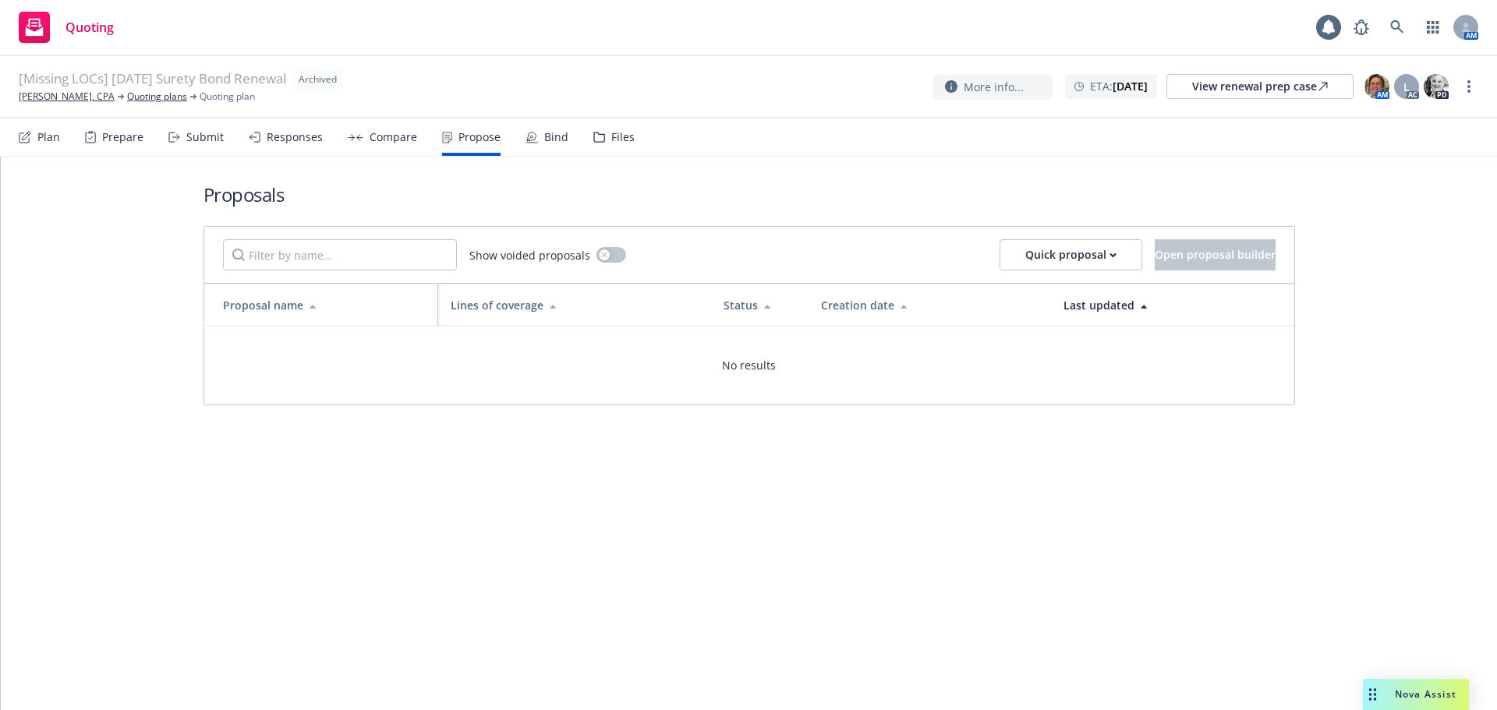
click at [392, 144] on div "Compare" at bounding box center [382, 137] width 69 height 37
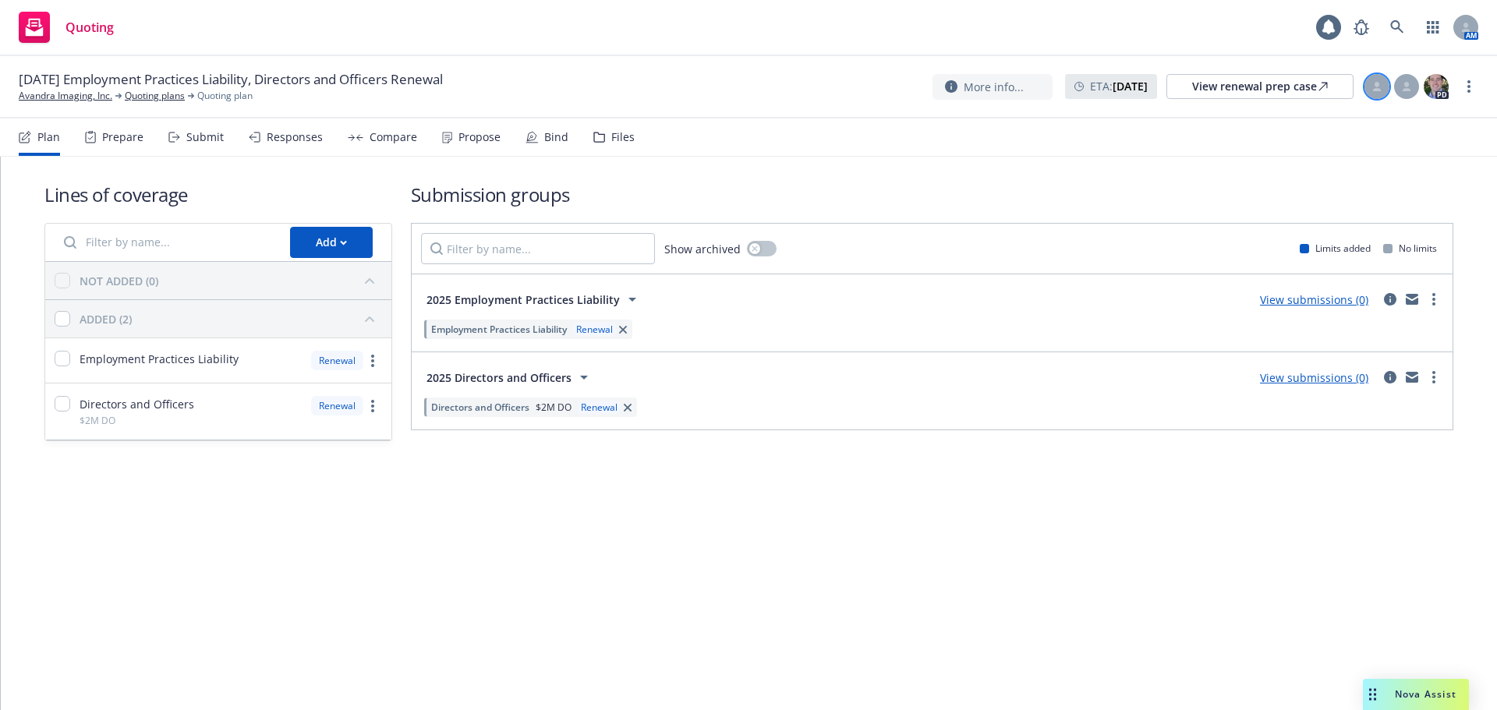
click at [1370, 91] on div at bounding box center [1376, 86] width 25 height 25
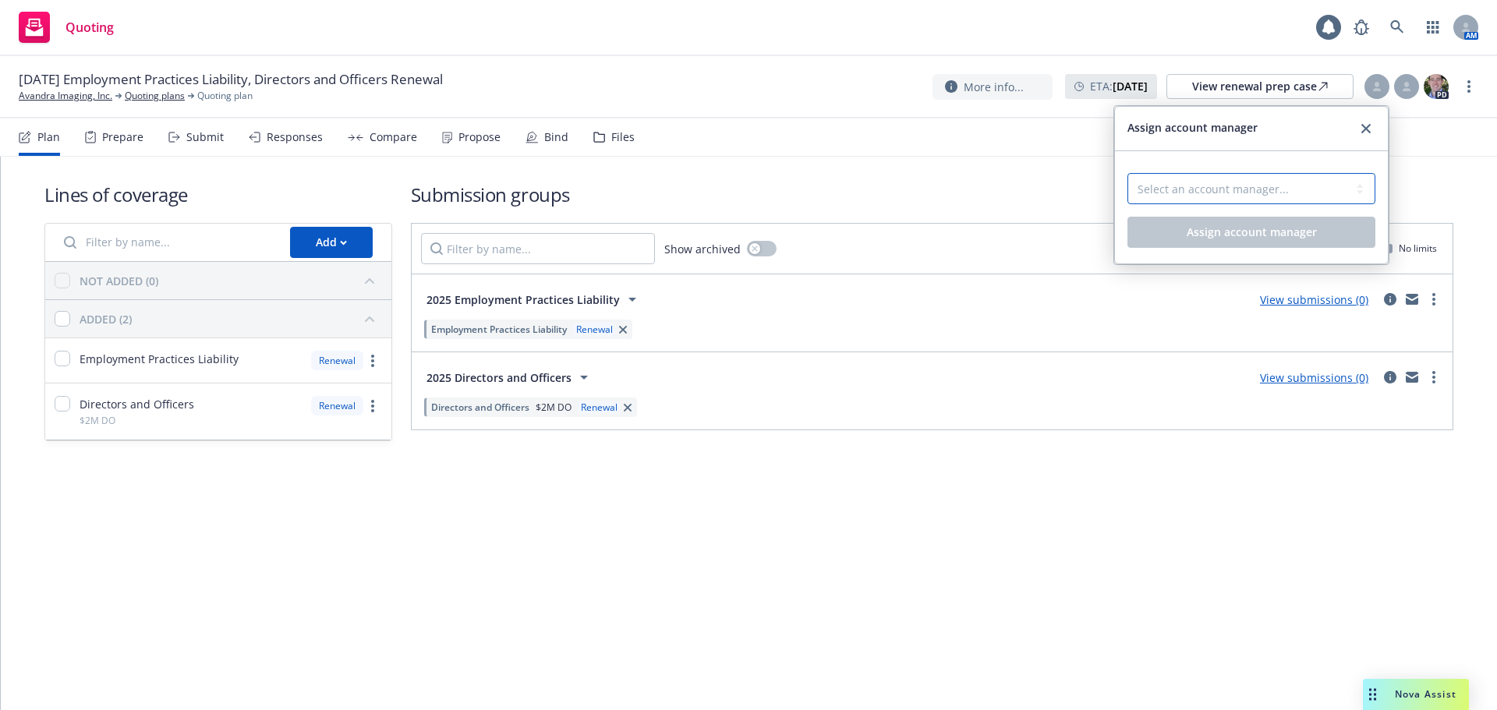
click at [1299, 181] on select "Select an account manager... [PERSON_NAME]" at bounding box center [1251, 188] width 248 height 31
select select "5415493c-816c-42a2-8d02-1e577820e081"
click at [1127, 173] on select "Select an account manager... [PERSON_NAME]" at bounding box center [1251, 188] width 248 height 31
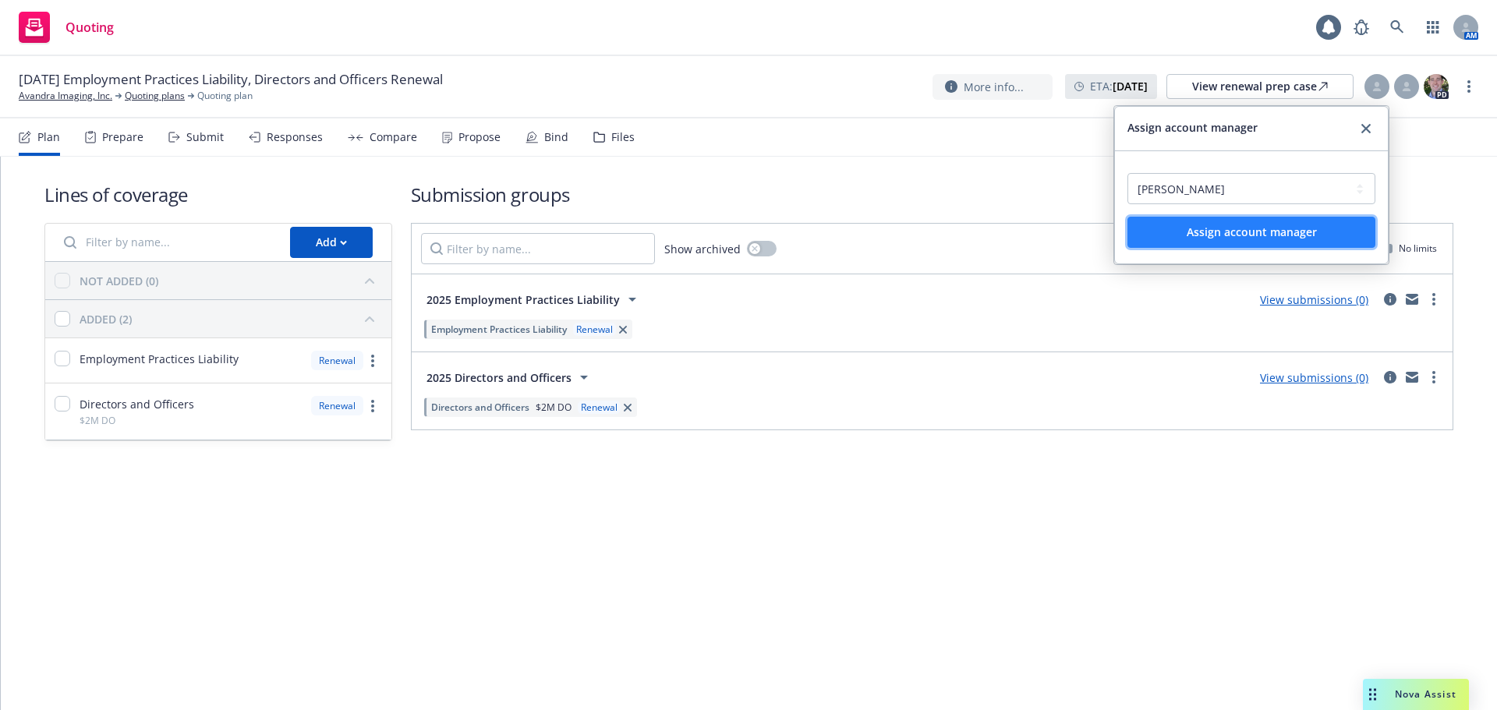
click at [1283, 226] on span "Assign account manager" at bounding box center [1252, 232] width 130 height 15
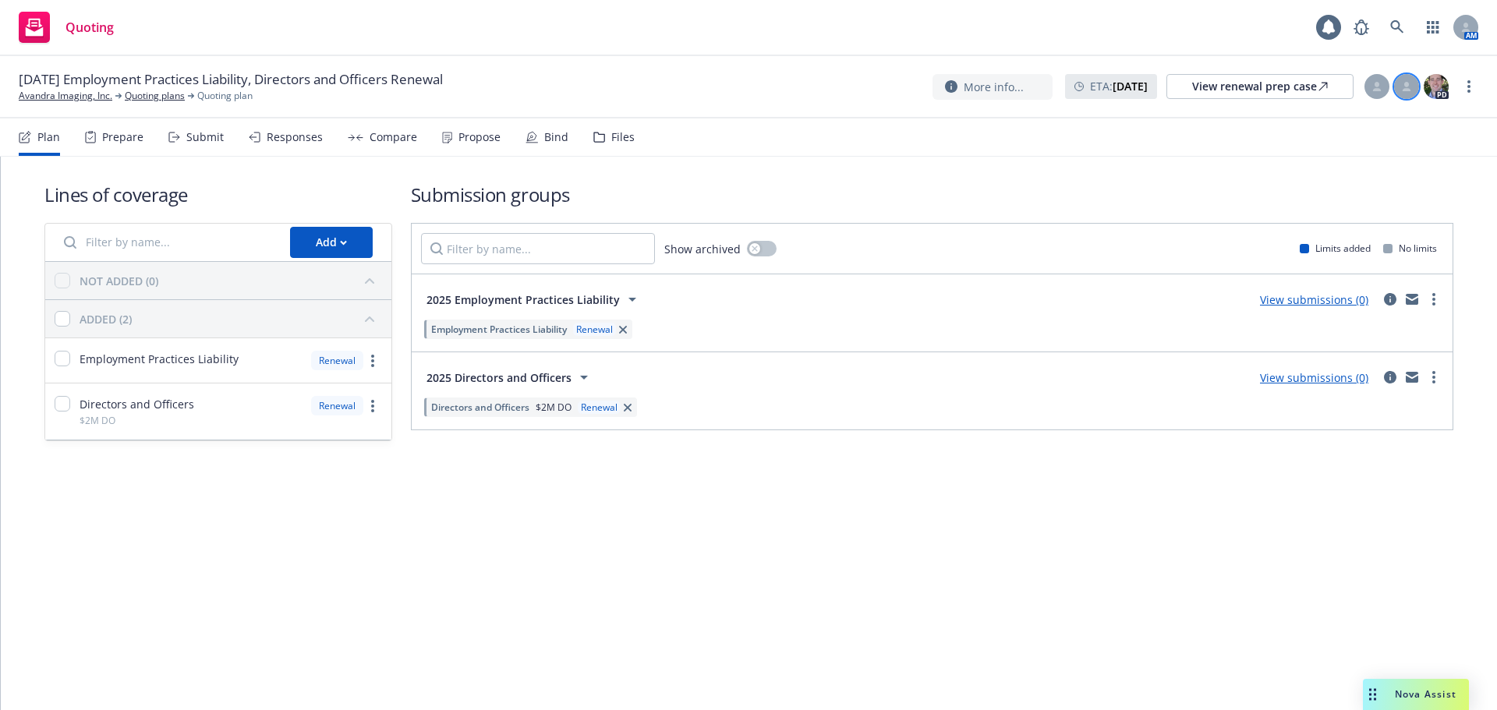
click at [1405, 83] on icon at bounding box center [1406, 84] width 5 height 5
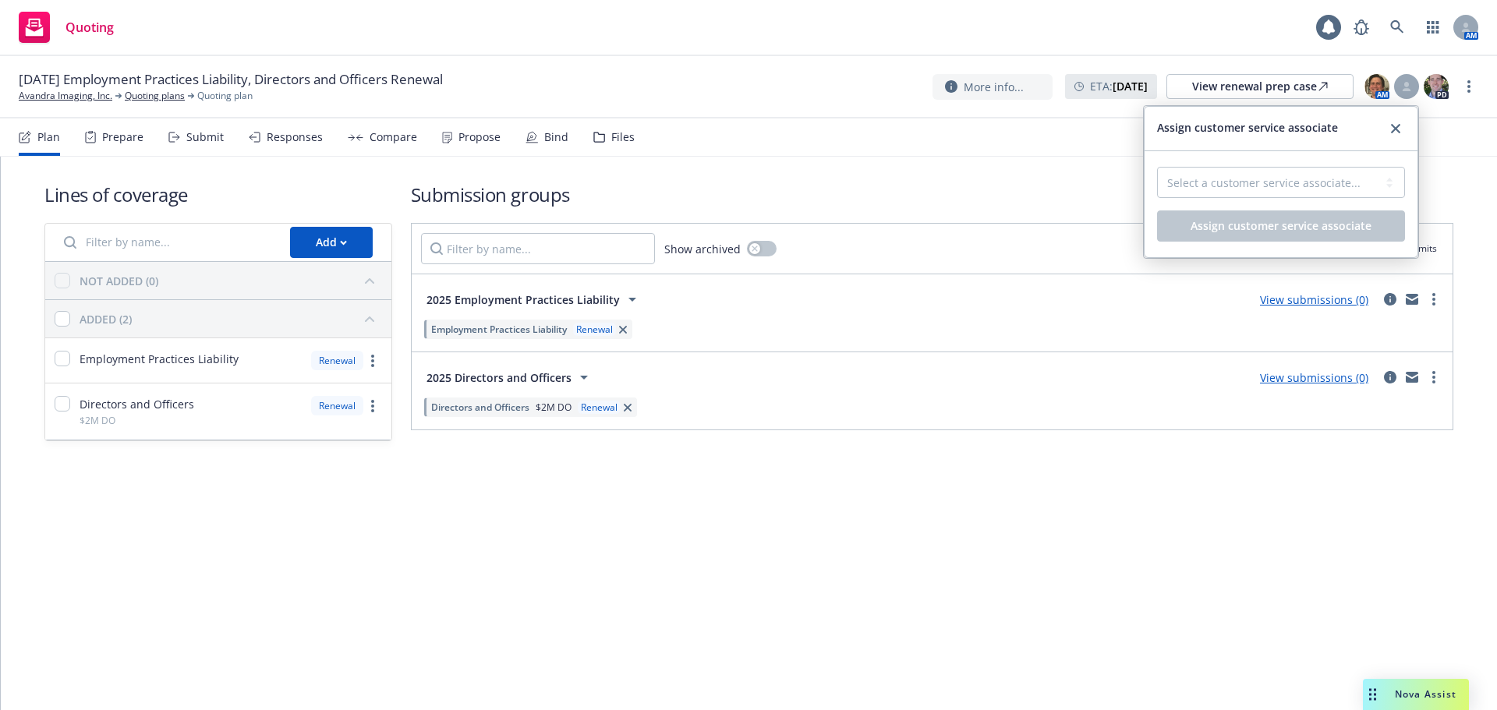
click at [1349, 165] on div "Select a customer service associate... [PERSON_NAME] Assign customer service as…" at bounding box center [1281, 204] width 273 height 106
click at [1339, 186] on select "Select a customer service associate... [PERSON_NAME]" at bounding box center [1281, 182] width 248 height 31
select select "4b1e75e5-47c1-4a13-9c04-5e76a23244f6"
click at [1157, 167] on select "Select a customer service associate... [PERSON_NAME]" at bounding box center [1281, 182] width 248 height 31
click at [1294, 232] on span "Assign customer service associate" at bounding box center [1281, 225] width 181 height 15
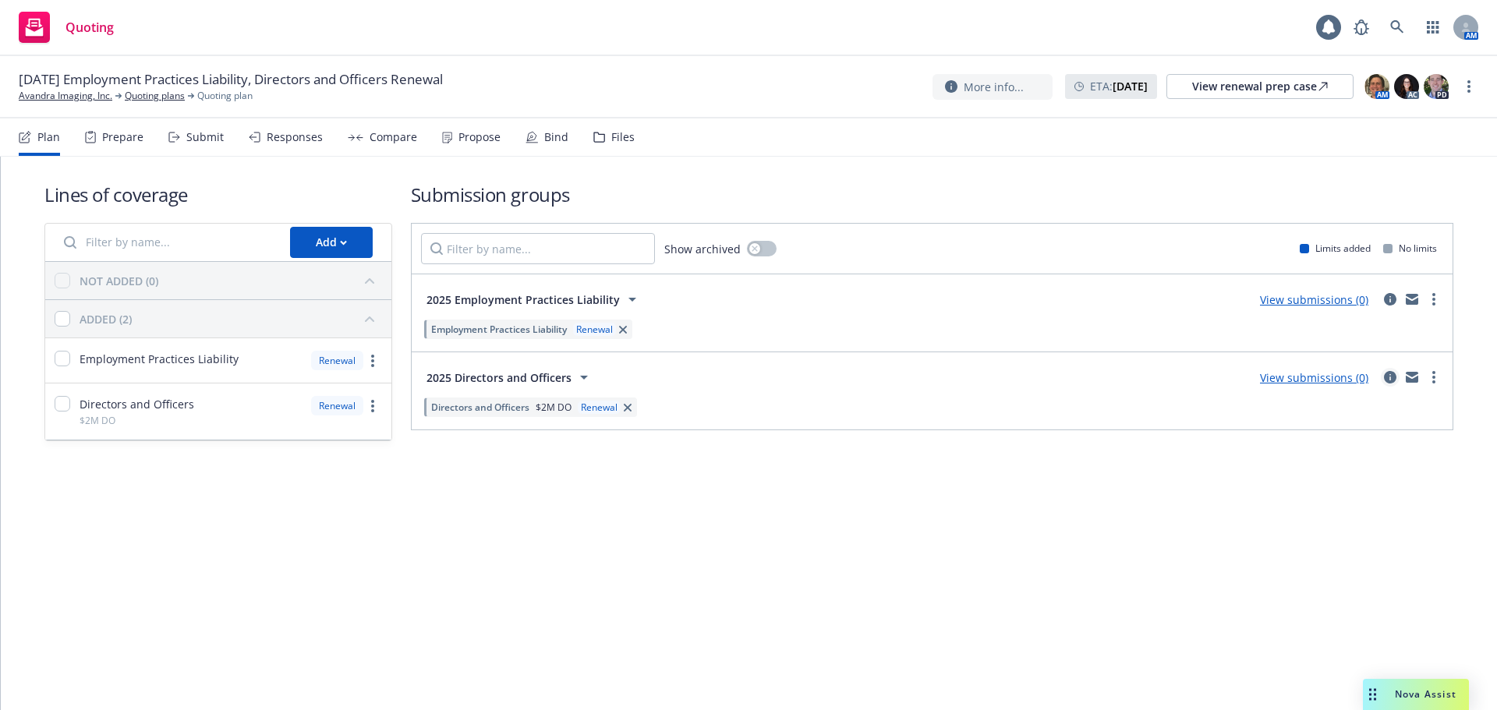
click at [1389, 372] on icon "circleInformation" at bounding box center [1390, 377] width 12 height 12
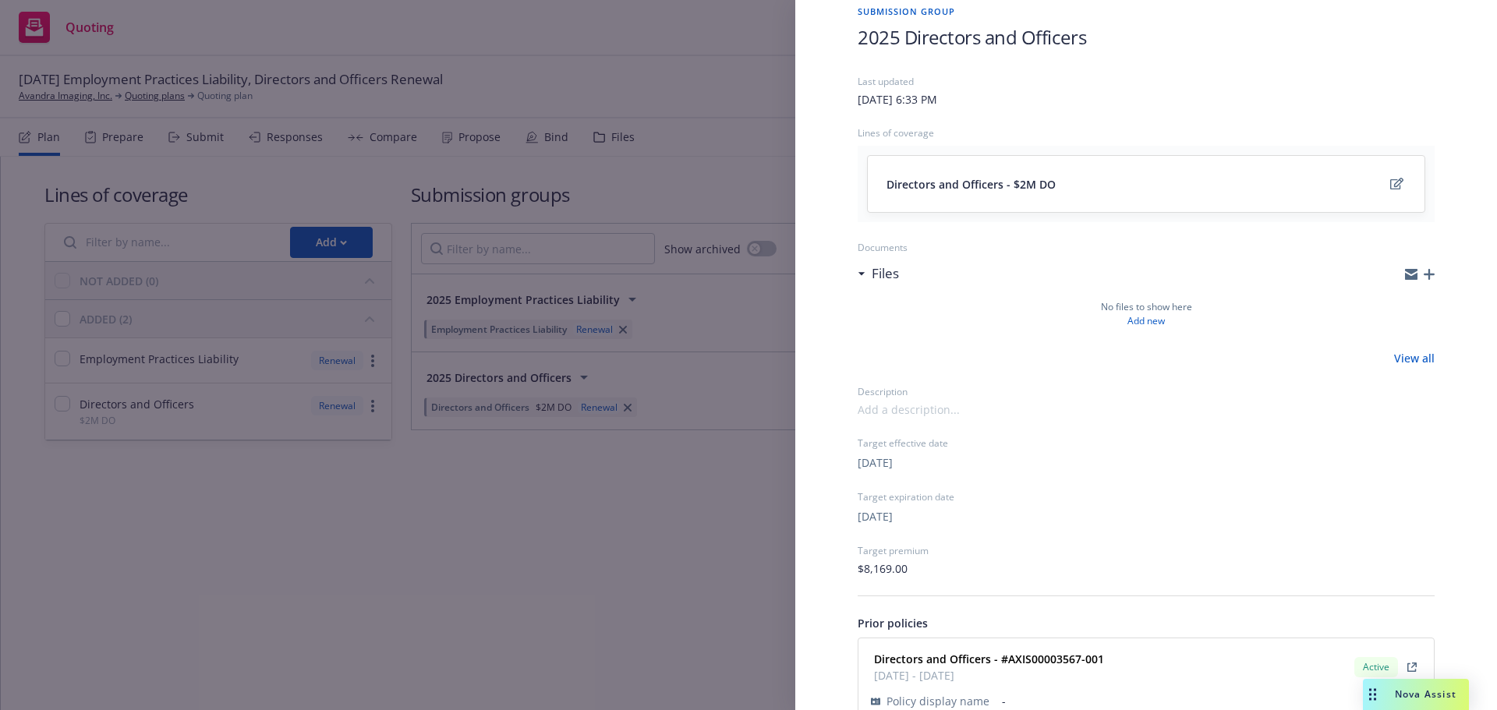
scroll to position [150, 0]
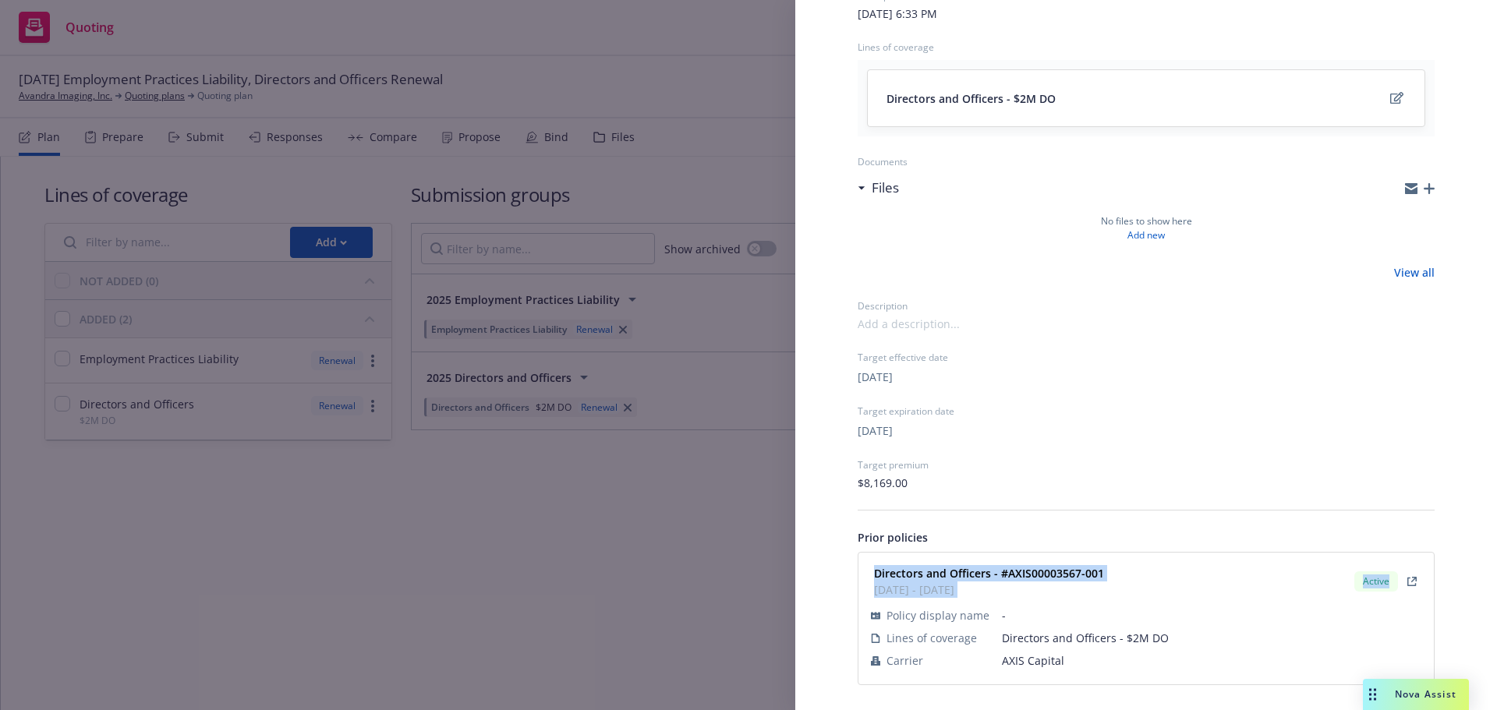
drag, startPoint x: 871, startPoint y: 565, endPoint x: 1076, endPoint y: 674, distance: 232.3
click at [1076, 674] on div "Directors and Officers - #AXIS00003567-001 07/05/2024 - 12/01/2025 Active Polic…" at bounding box center [1146, 618] width 557 height 113
click at [865, 561] on div "Directors and Officers - #AXIS00003567-001 07/05/2024 - 12/01/2025 Active Polic…" at bounding box center [1145, 619] width 575 height 132
drag, startPoint x: 871, startPoint y: 568, endPoint x: 1068, endPoint y: 657, distance: 216.0
click at [1068, 657] on div "Directors and Officers - #AXIS00003567-001 07/05/2024 - 12/01/2025 Active Polic…" at bounding box center [1146, 618] width 557 height 113
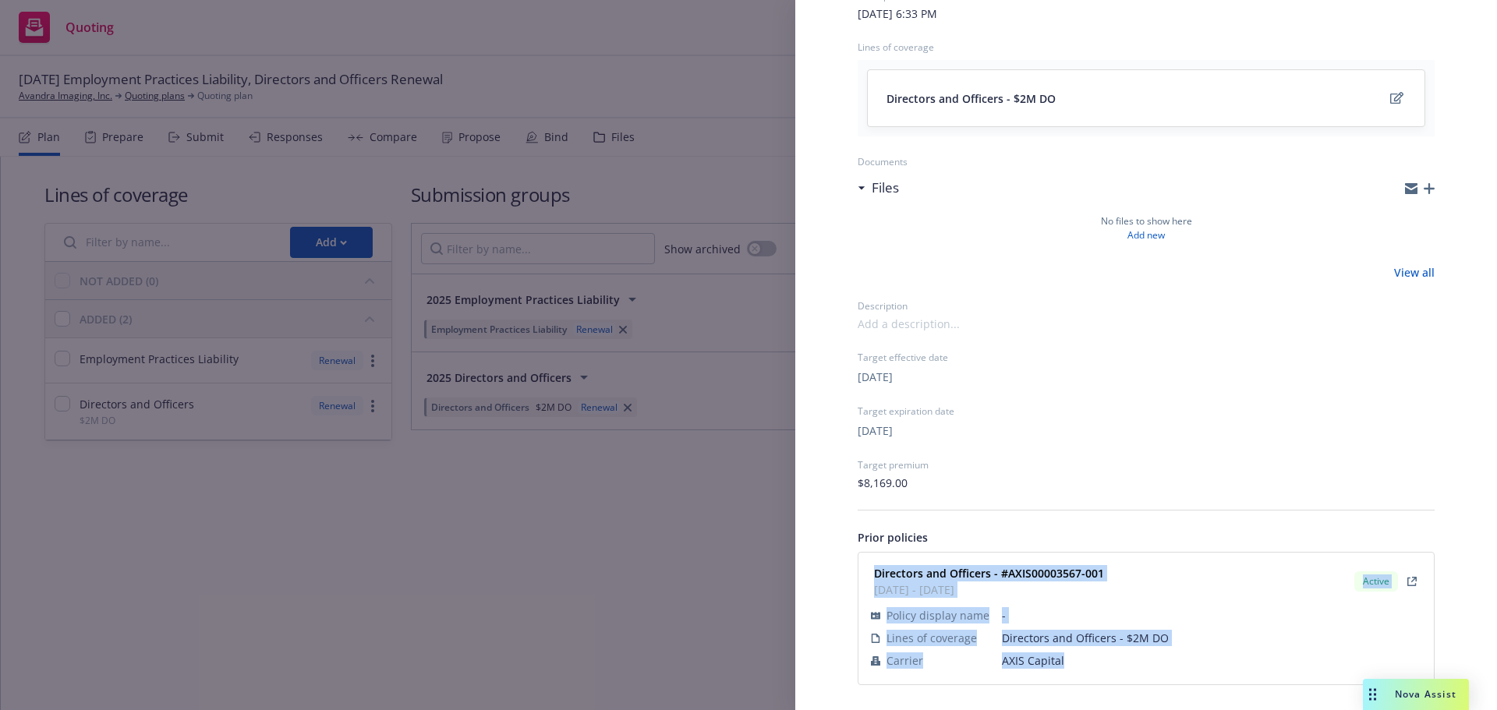
copy div "Directors and Officers - #AXIS00003567-001 07/05/2024 - 12/01/2025 Active Polic…"
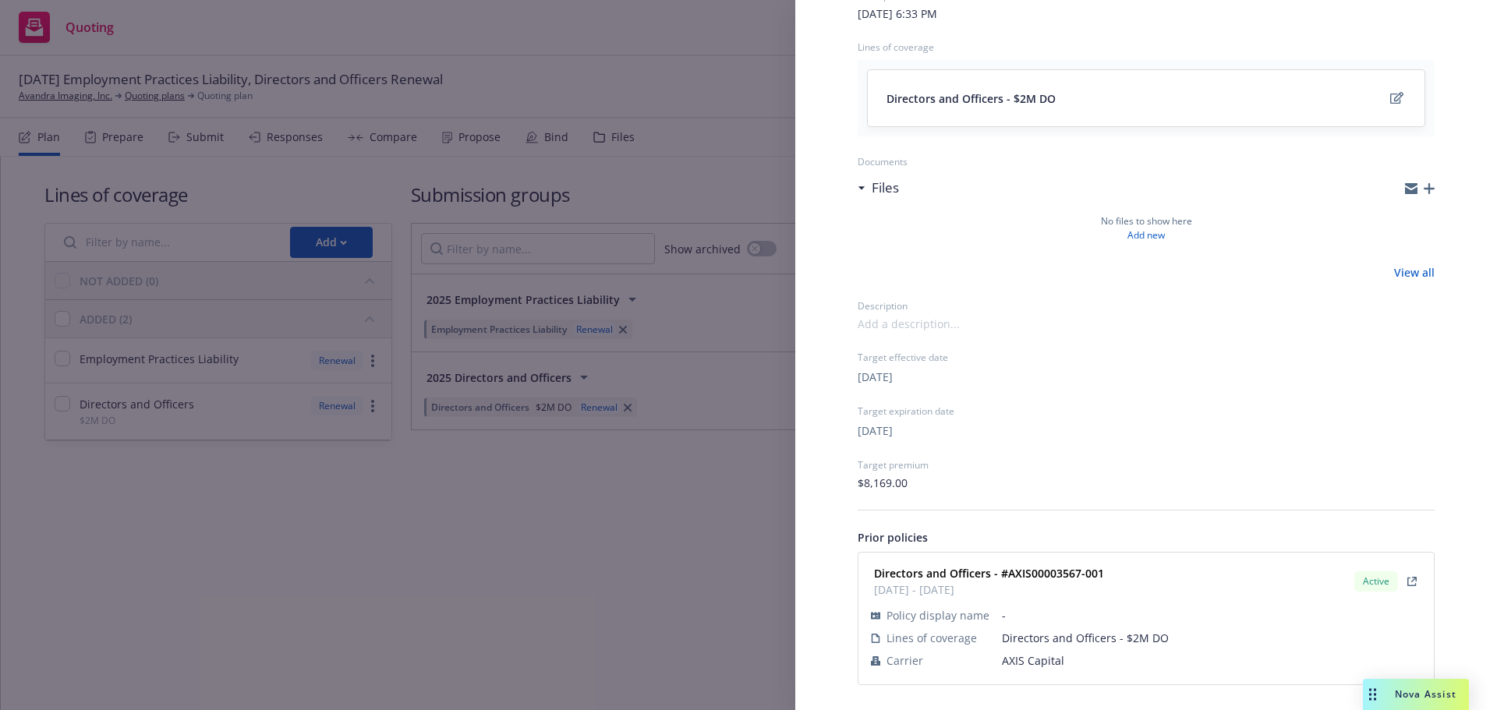
click at [459, 608] on div "Submission group 2025 Directors and Officers Last updated Sunday, March 2, 2025…" at bounding box center [748, 355] width 1497 height 710
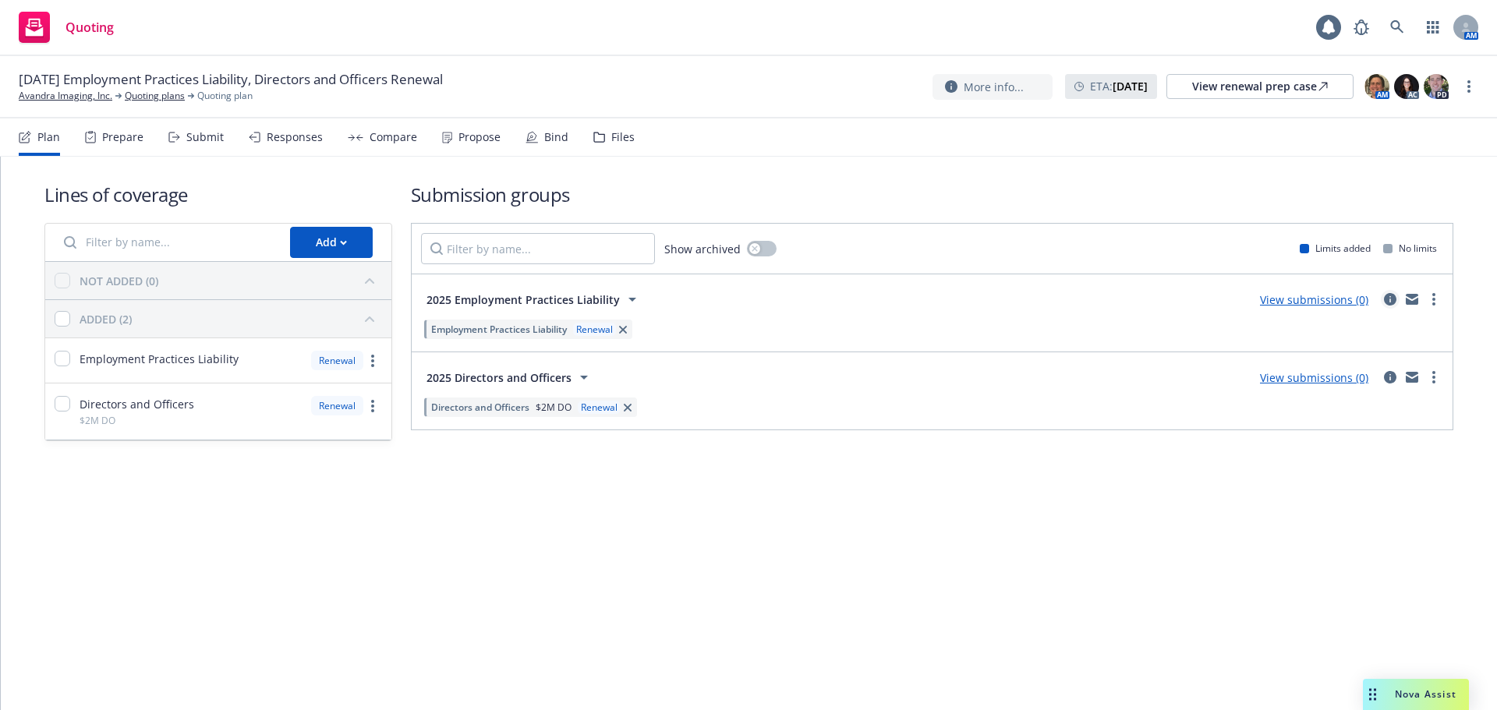
click at [1387, 299] on icon "circleInformation" at bounding box center [1390, 299] width 12 height 12
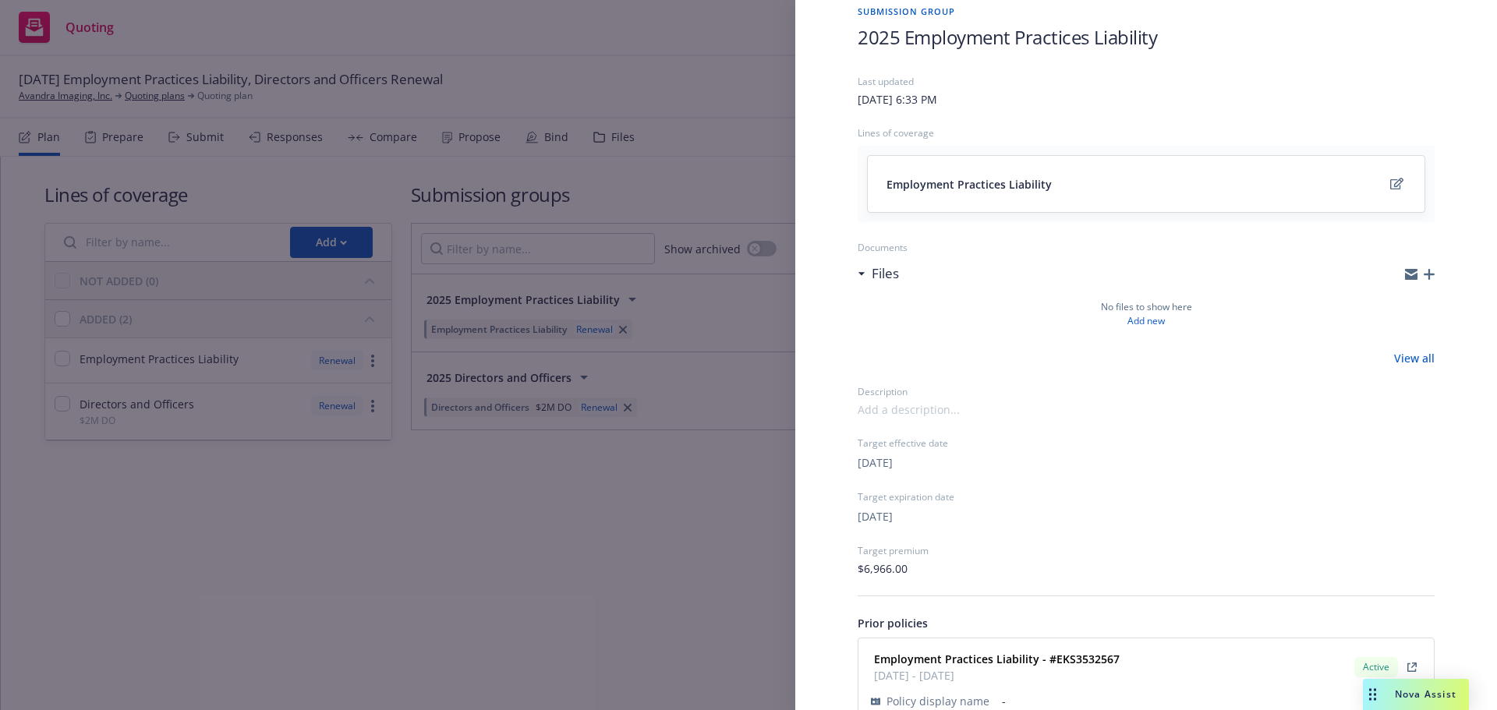
scroll to position [150, 0]
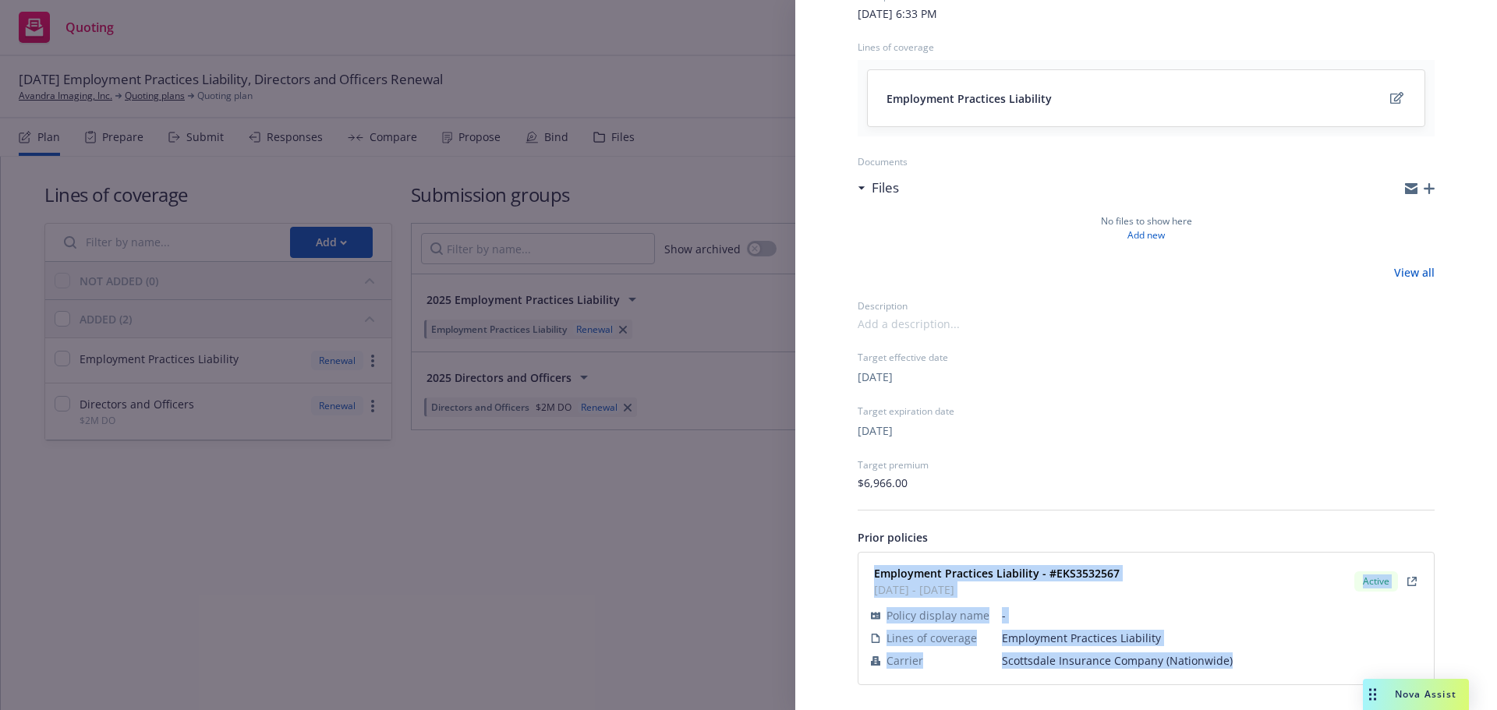
drag, startPoint x: 868, startPoint y: 566, endPoint x: 1230, endPoint y: 669, distance: 376.9
click at [1230, 669] on div "Employment Practices Liability - #EKS3532567 07/05/2024 - 12/01/2025 Active Pol…" at bounding box center [1146, 618] width 557 height 113
copy div "Employment Practices Liability - #EKS3532567 07/05/2024 - 12/01/2025 Active Pol…"
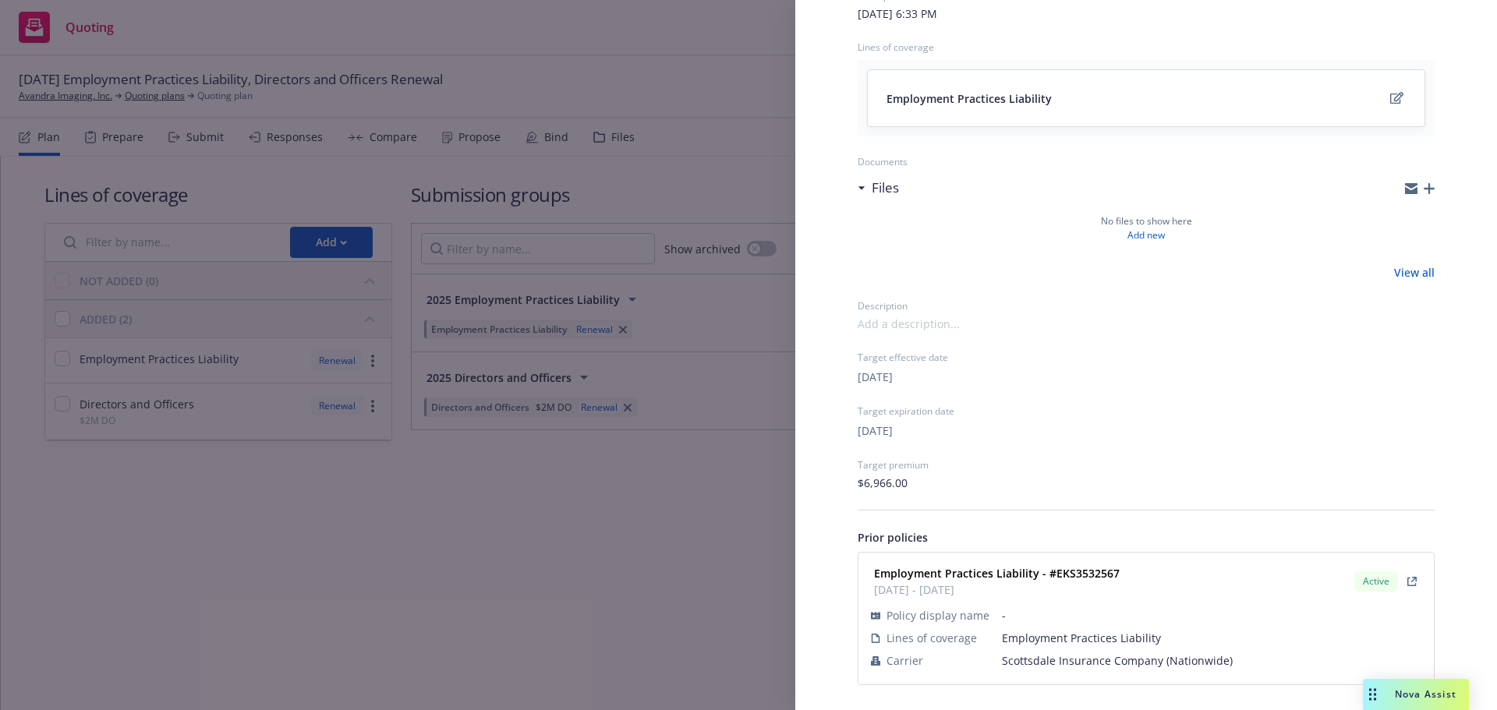
click at [624, 526] on div "Submission group 2025 Employment Practices Liability Last updated Sunday, March…" at bounding box center [748, 355] width 1497 height 710
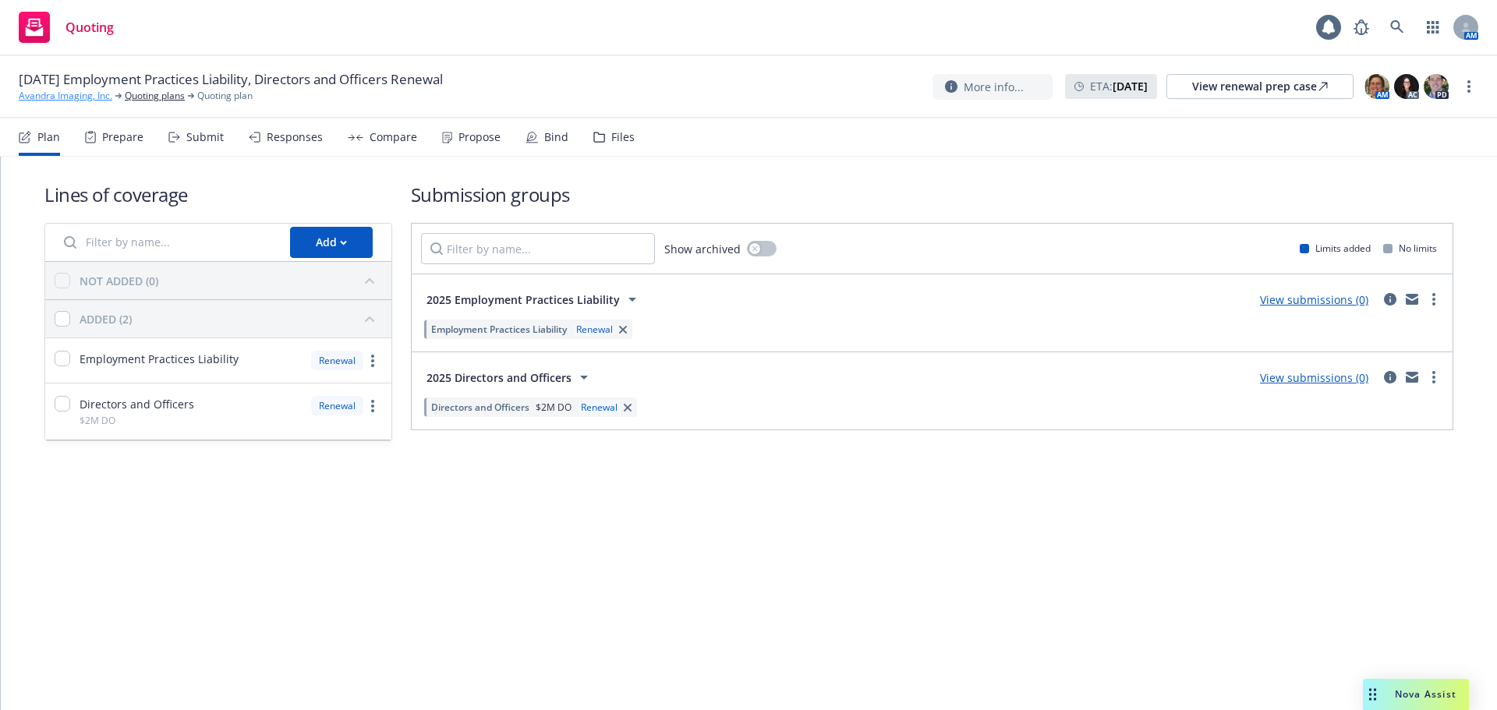
click at [82, 95] on link "Avandra Imaging, Inc." at bounding box center [66, 96] width 94 height 14
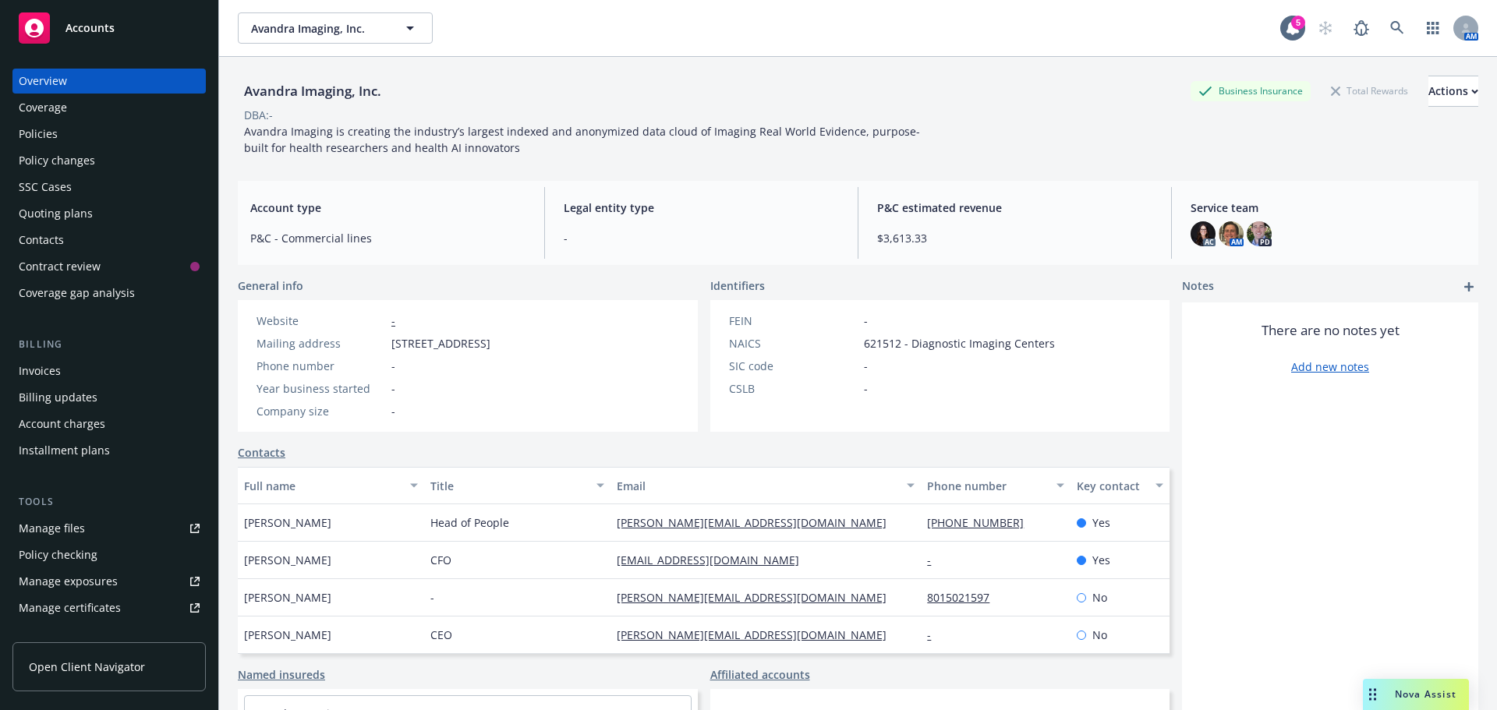
click at [40, 133] on div "Policies" at bounding box center [38, 134] width 39 height 25
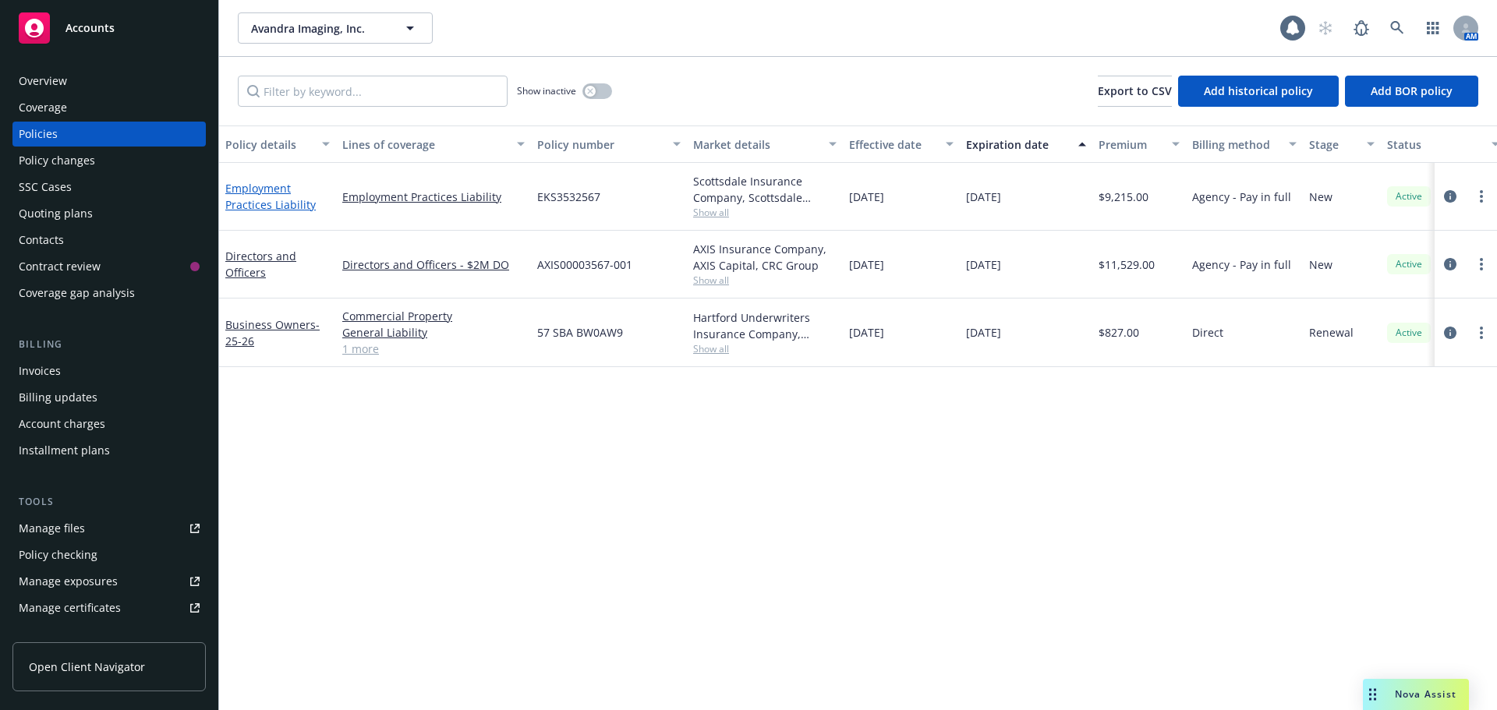
click at [249, 186] on link "Employment Practices Liability" at bounding box center [270, 196] width 90 height 31
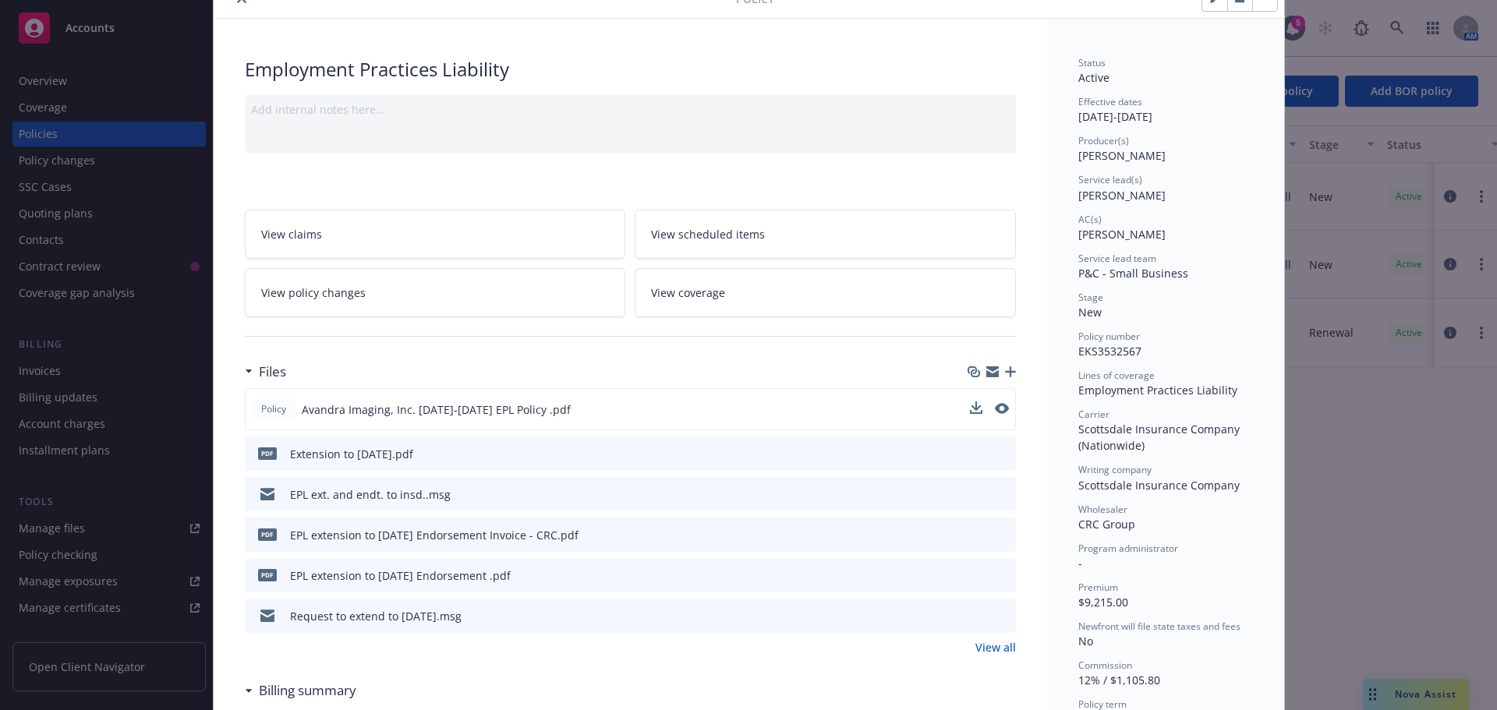
scroll to position [312, 0]
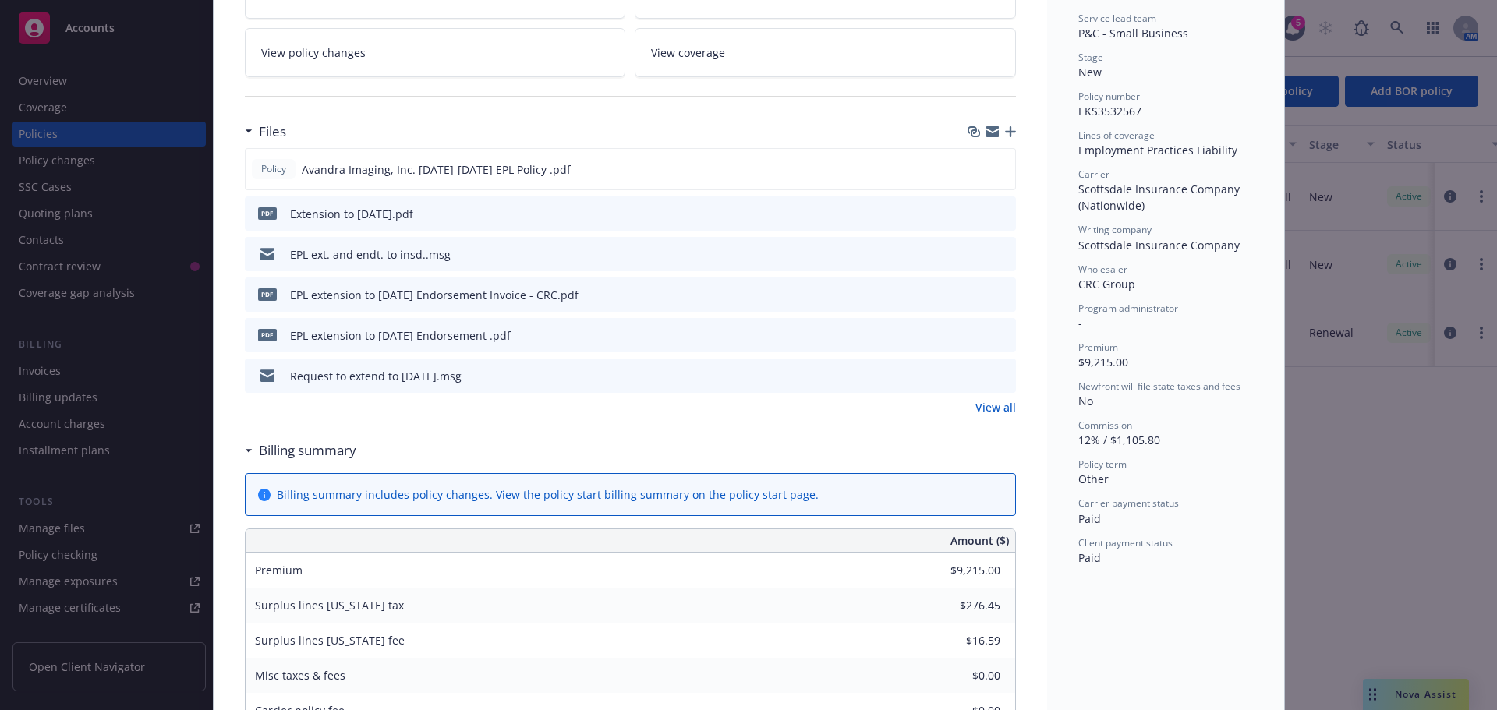
click at [993, 408] on link "View all" at bounding box center [995, 407] width 41 height 16
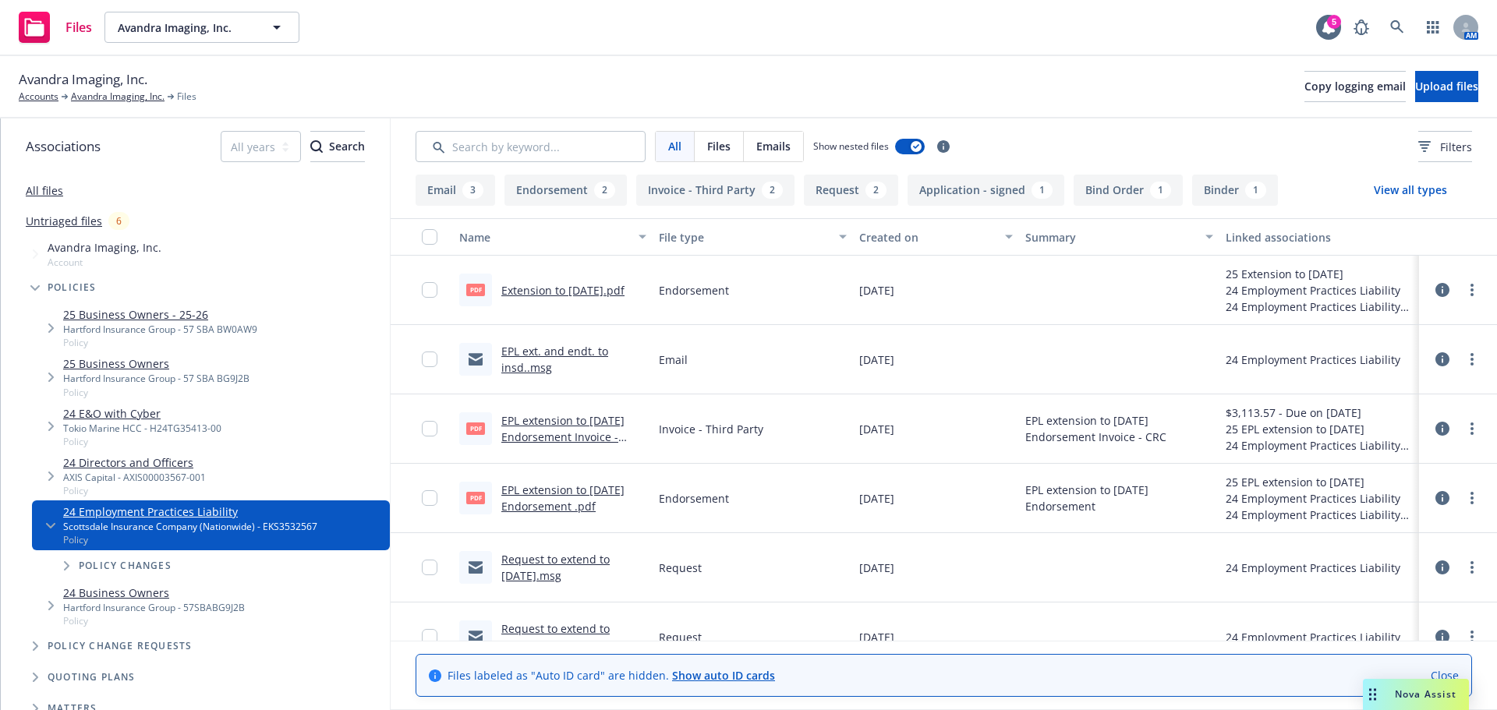
click at [564, 501] on link "EPL extension to 10/1/25 Endorsement .pdf" at bounding box center [562, 498] width 123 height 31
click at [536, 561] on link "Request to extend to 10/1/25.msg" at bounding box center [555, 567] width 108 height 31
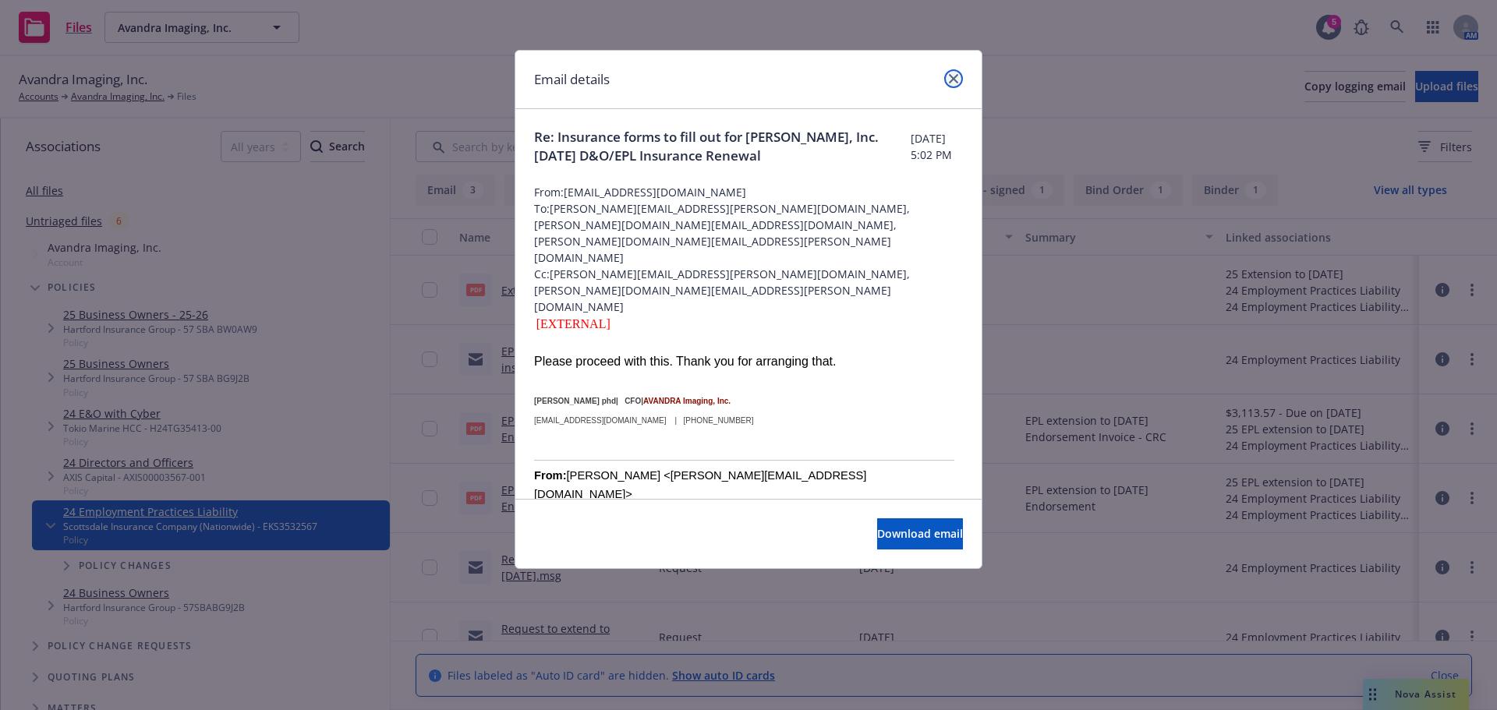
click at [955, 74] on icon "close" at bounding box center [953, 78] width 9 height 9
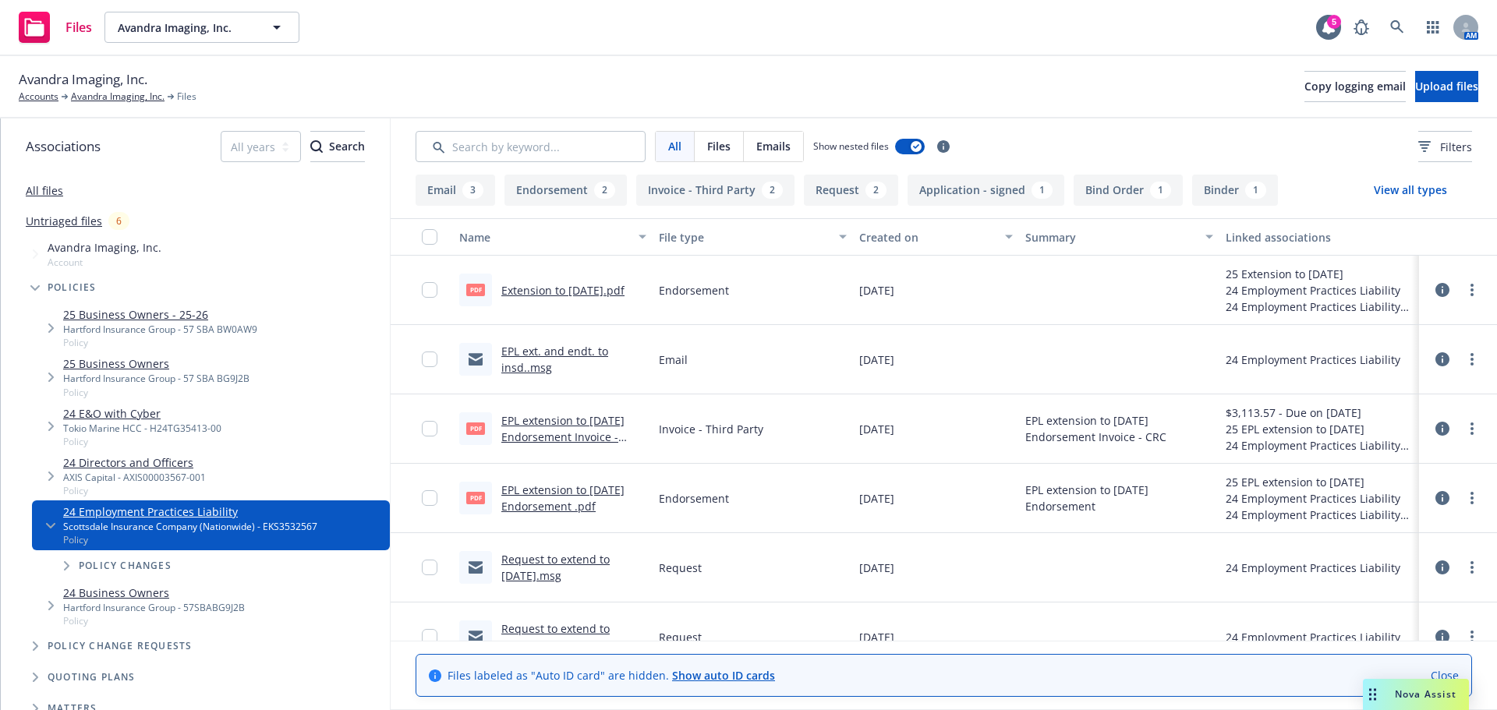
click at [516, 290] on link "Extension to 12/1/25.pdf" at bounding box center [562, 290] width 123 height 15
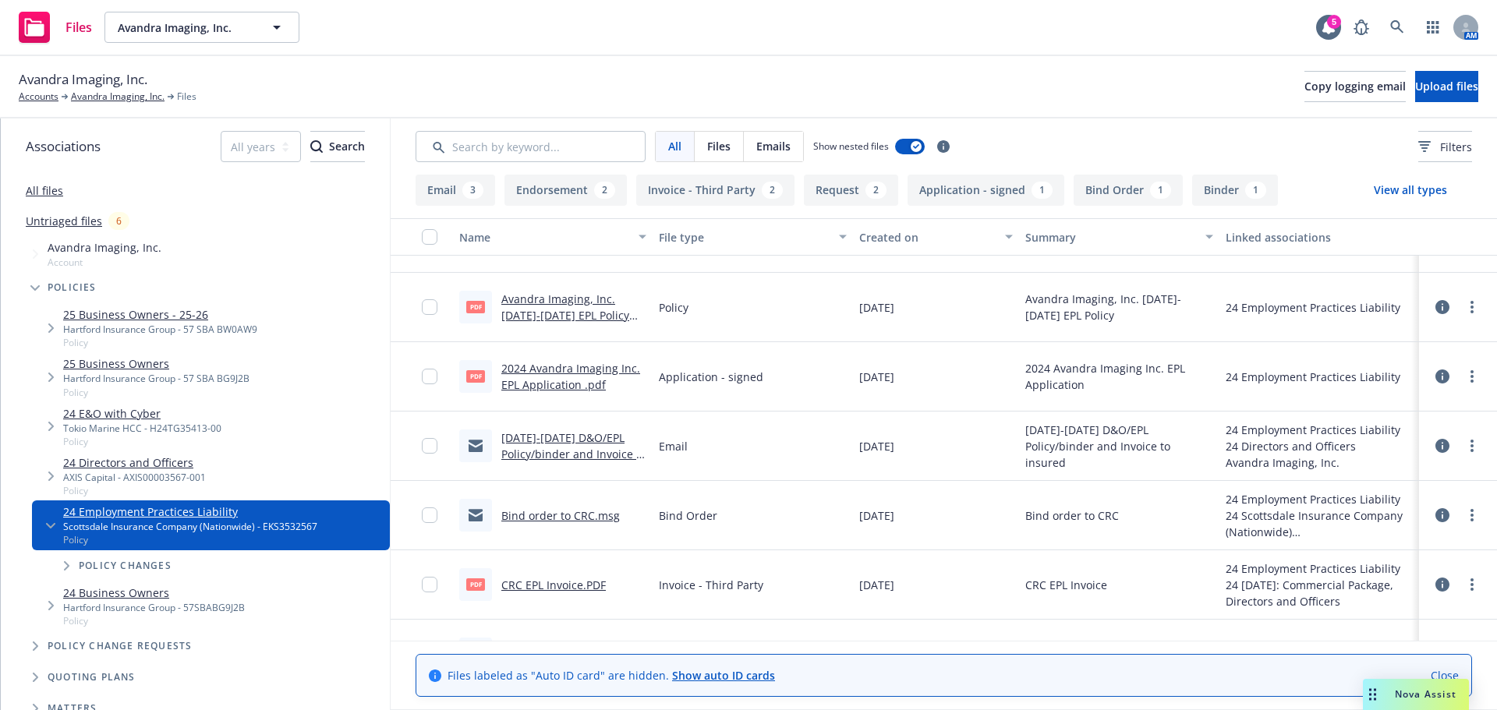
scroll to position [468, 0]
click at [533, 512] on link "Bind order to CRC.msg" at bounding box center [560, 512] width 119 height 15
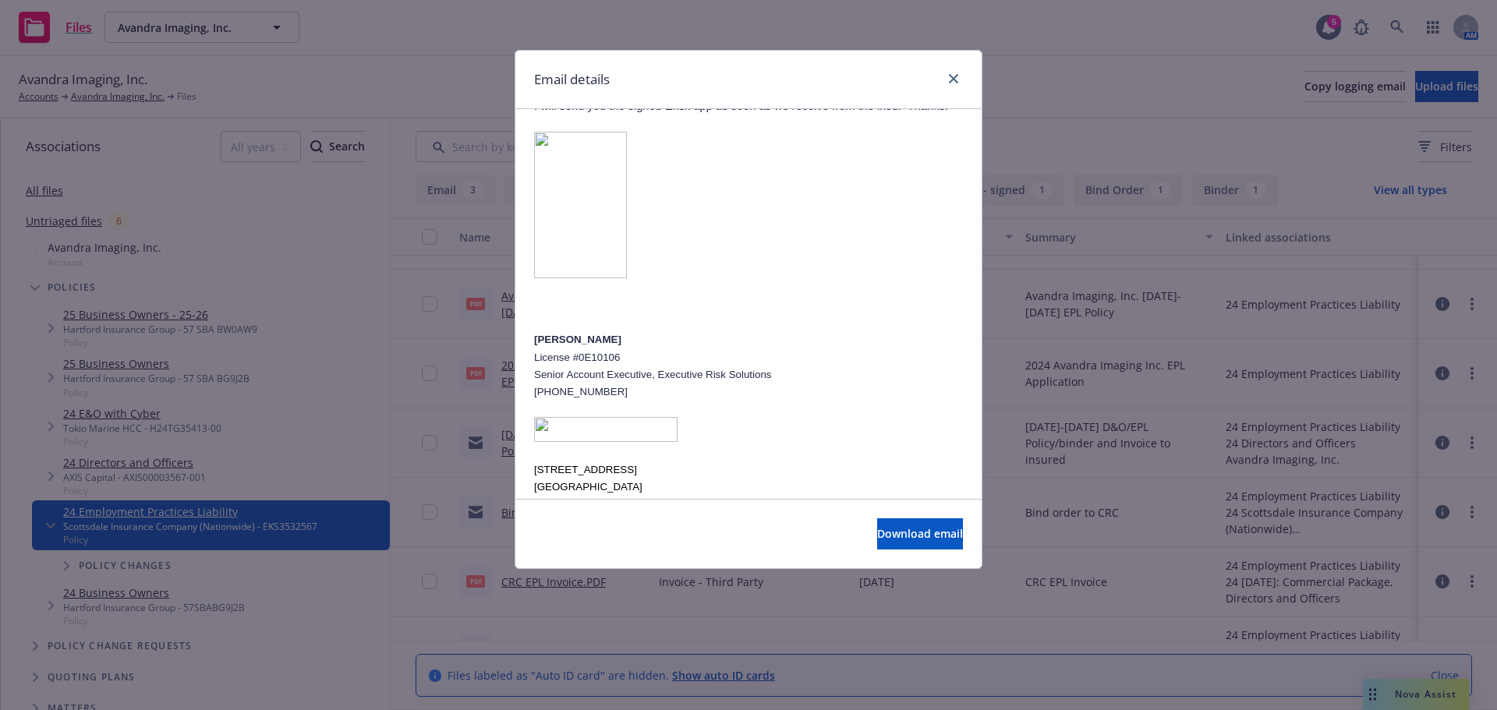
scroll to position [390, 0]
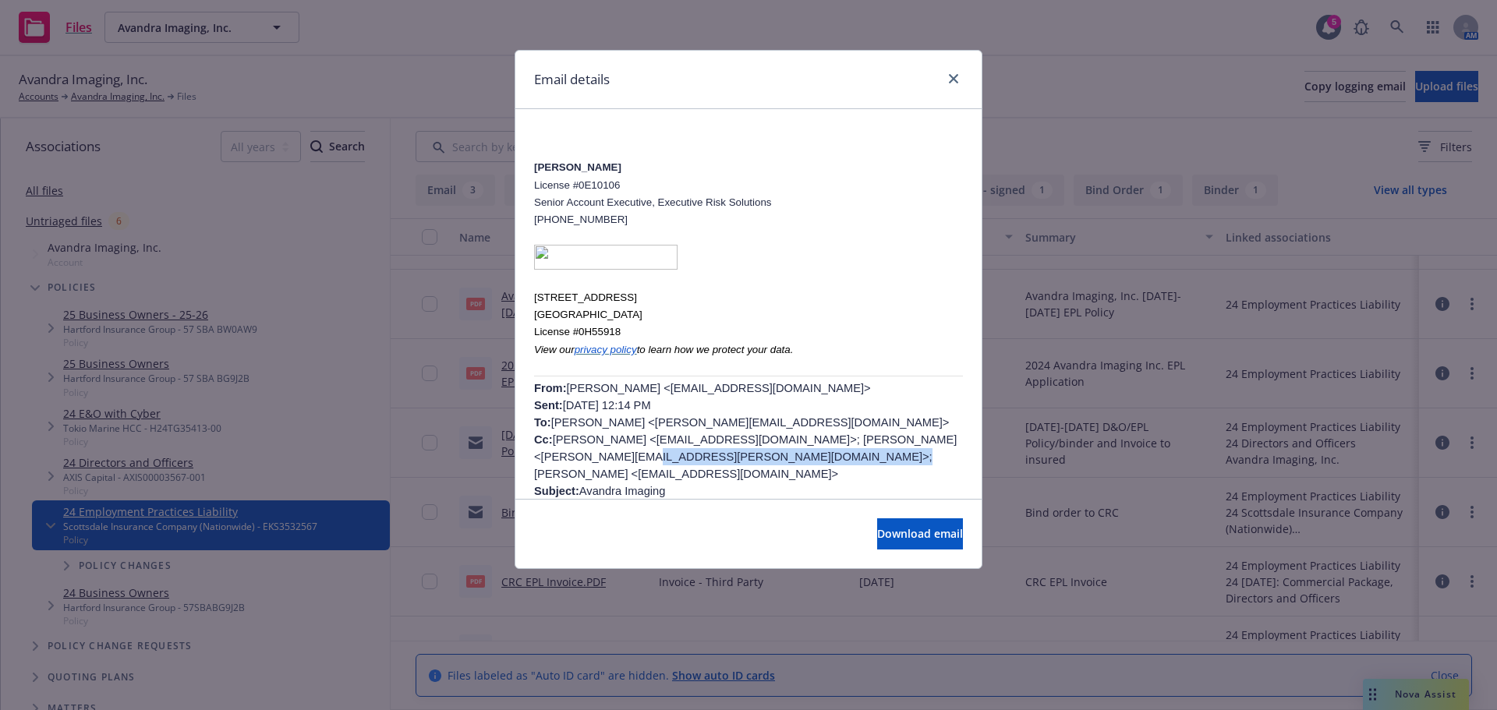
drag, startPoint x: 703, startPoint y: 441, endPoint x: 924, endPoint y: 444, distance: 221.5
click at [924, 444] on p "From: Minda Enriquez <MEnriquez@CRCGroup.com> Sent: Monday, July 8, 2024 12:14 …" at bounding box center [748, 440] width 429 height 120
copy p "Minda Enriquez <MEnriquez@CRCGroup.com>"
click at [417, 79] on div "Email details BIND ORDER: Avandra Imaging Wednesday, July 10, 2024 at 2:00 PM F…" at bounding box center [748, 355] width 1497 height 710
click at [952, 69] on link "close" at bounding box center [953, 78] width 19 height 19
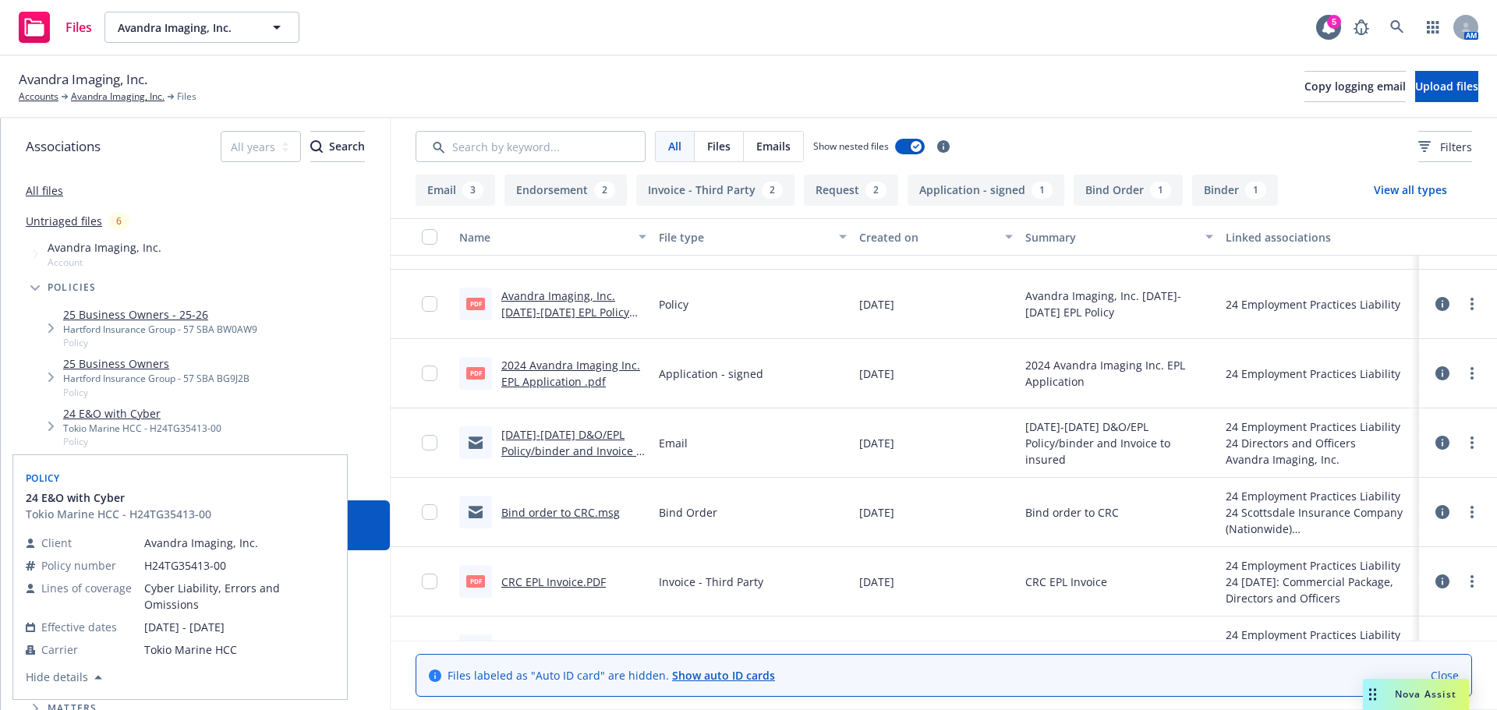
click at [142, 437] on span "Policy" at bounding box center [142, 441] width 158 height 13
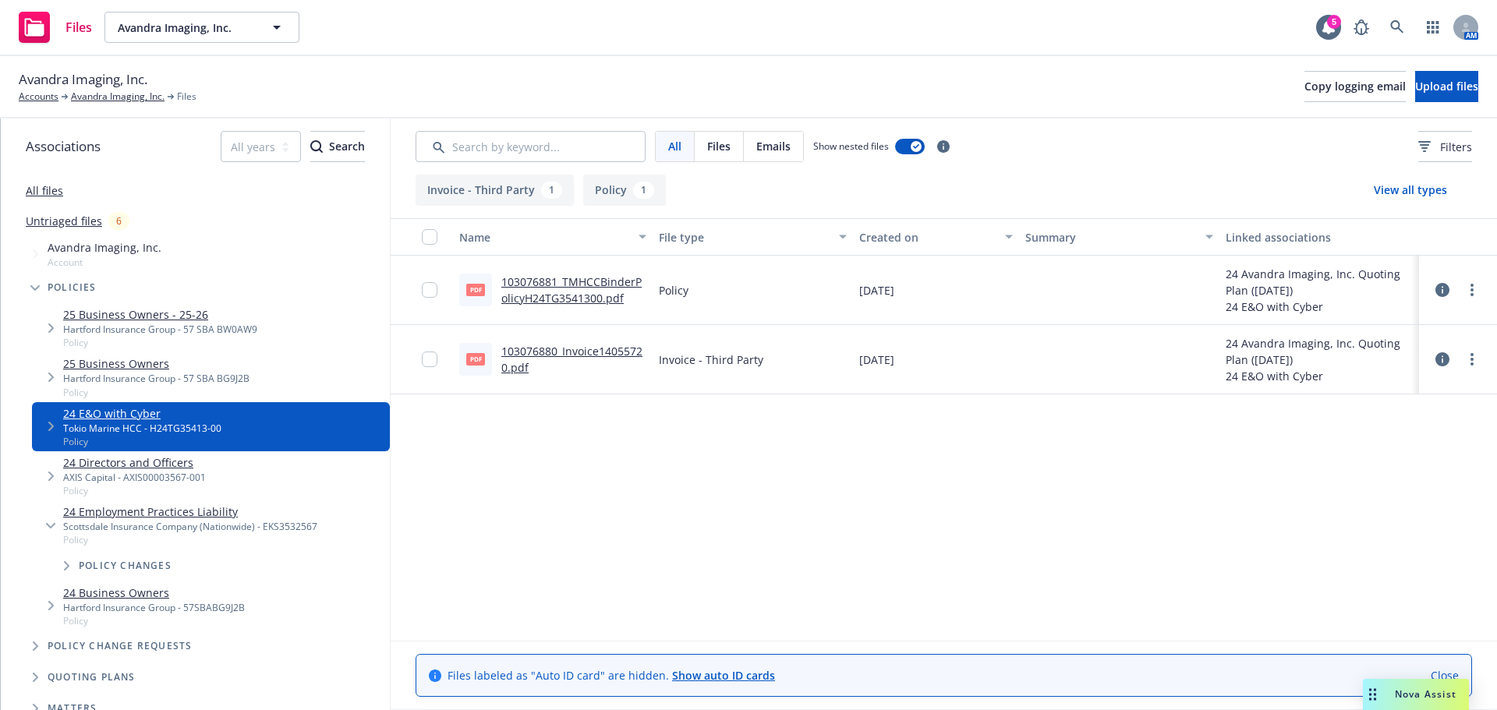
click at [171, 465] on link "24 Directors and Officers" at bounding box center [134, 463] width 143 height 16
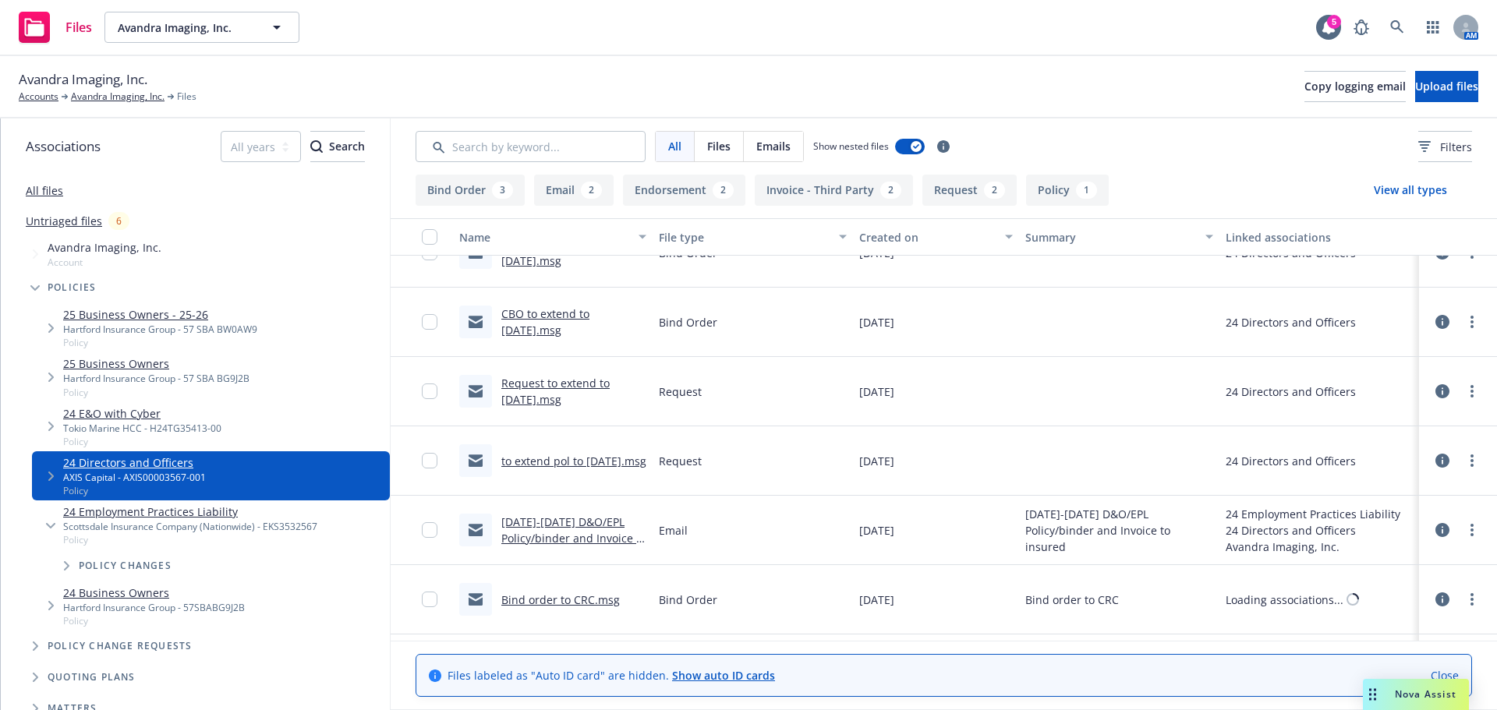
scroll to position [444, 0]
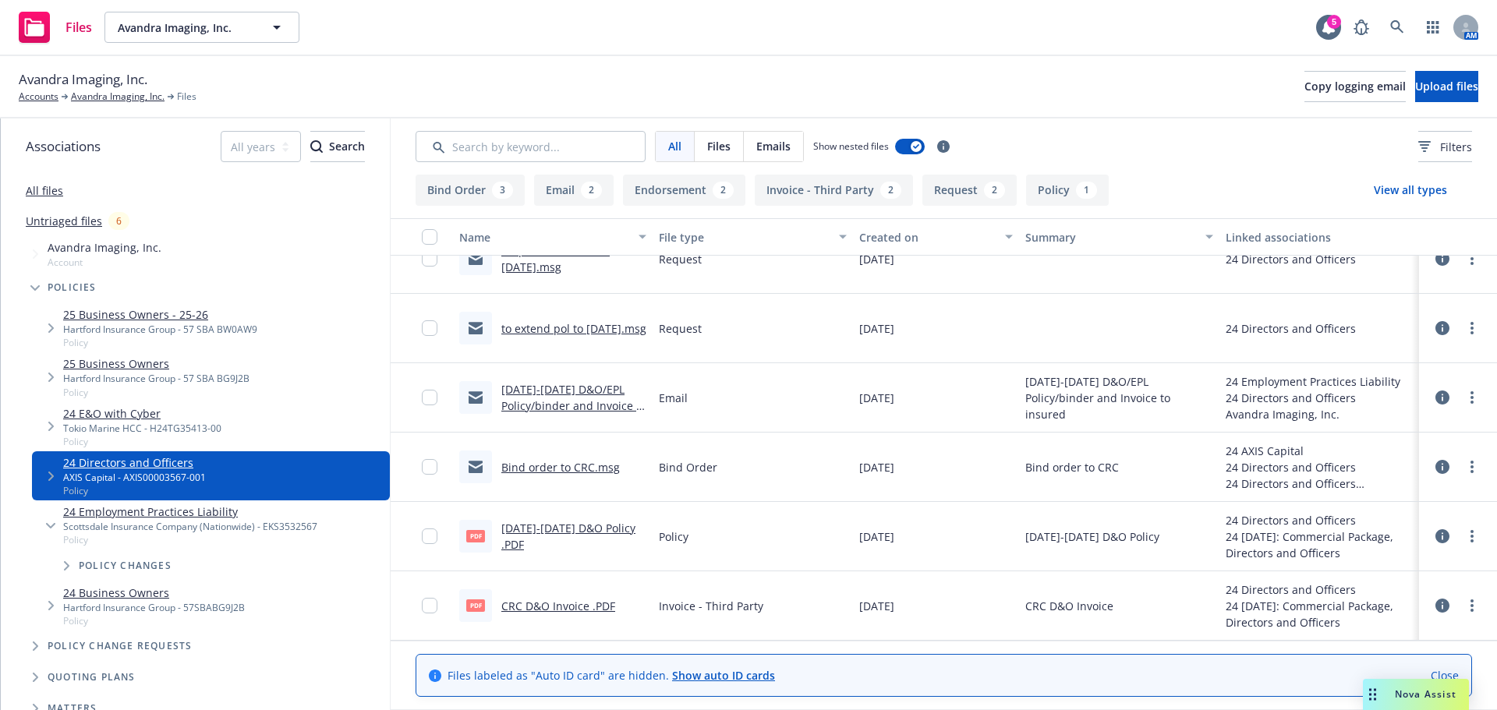
click at [541, 404] on link "2024-2025 D&O/EPL Policy/binder and Invoice to insured.msg" at bounding box center [573, 406] width 145 height 48
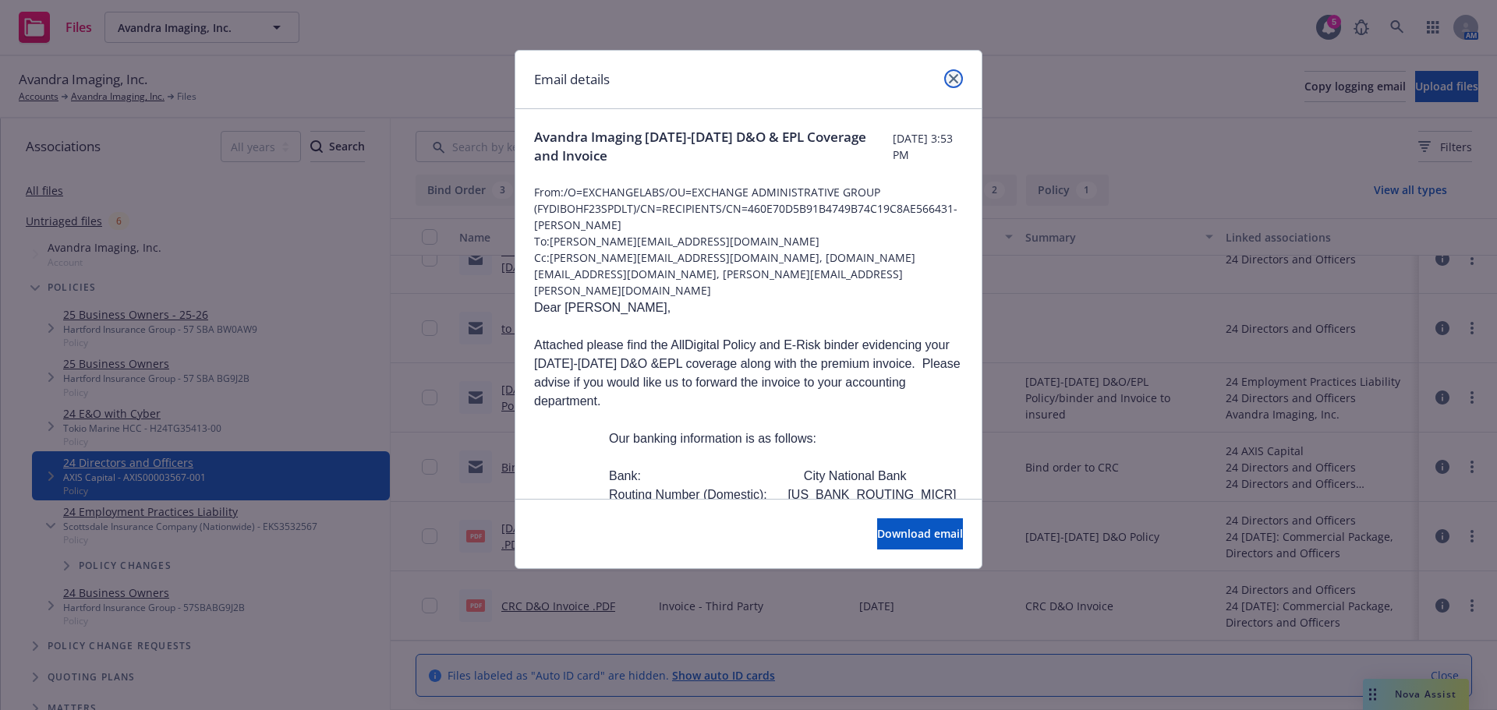
click at [944, 80] on link "close" at bounding box center [953, 78] width 19 height 19
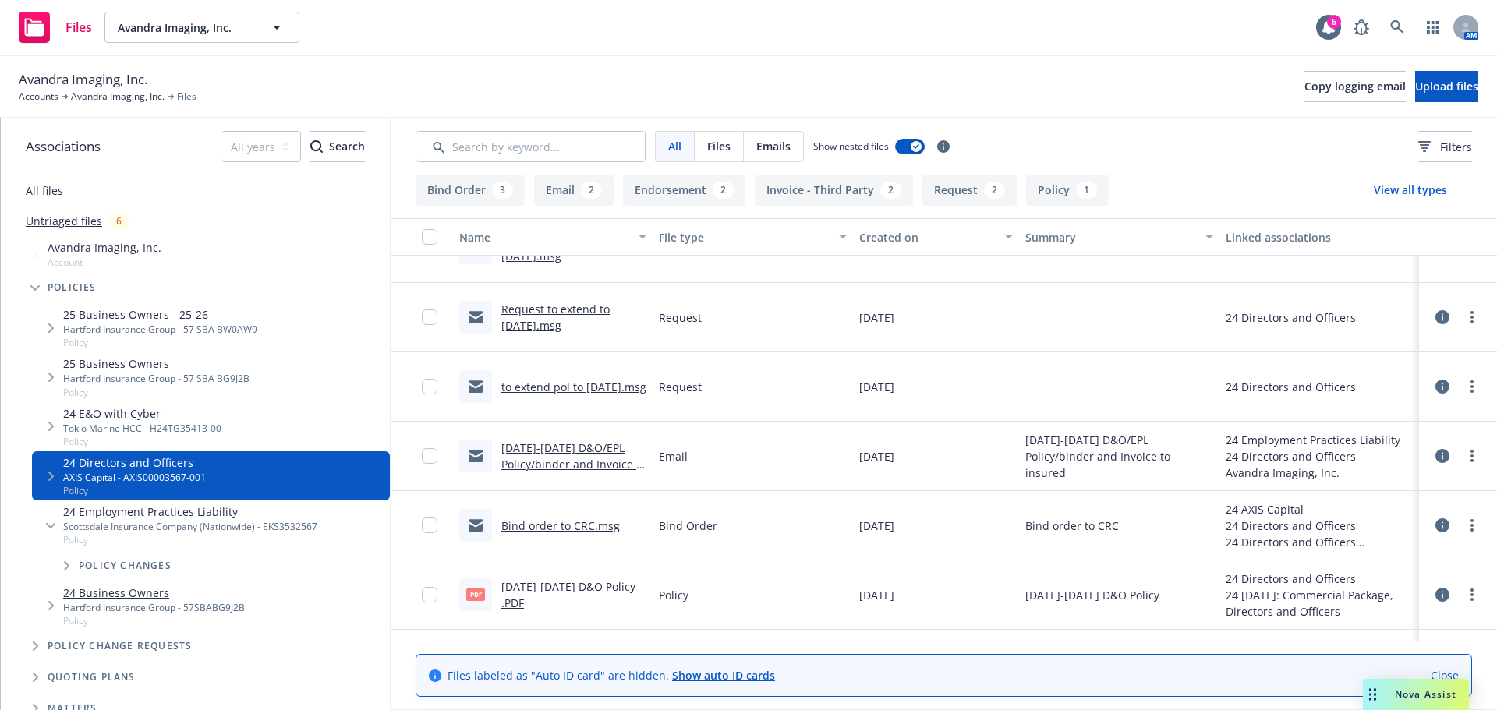
scroll to position [288, 0]
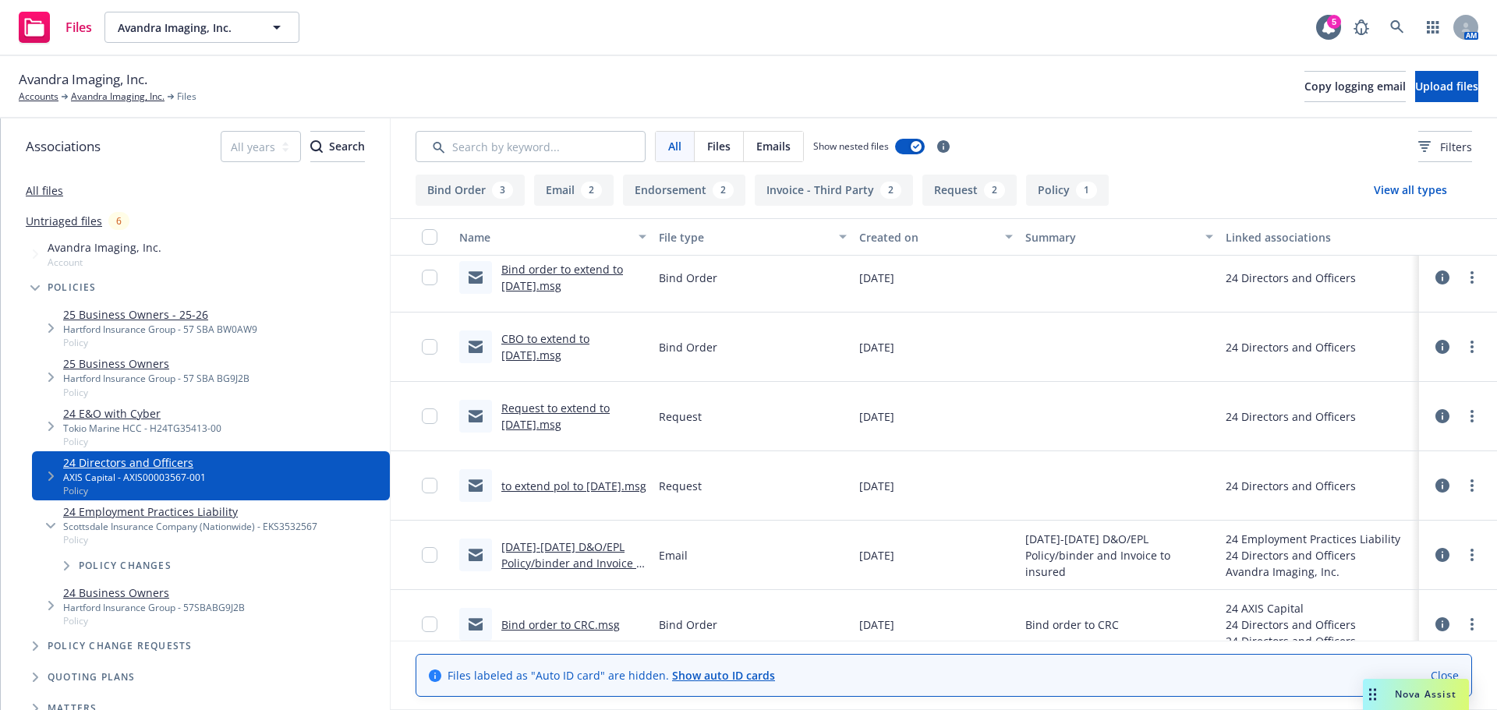
click at [547, 479] on link "to extend pol to 10/1/25.msg" at bounding box center [573, 486] width 145 height 15
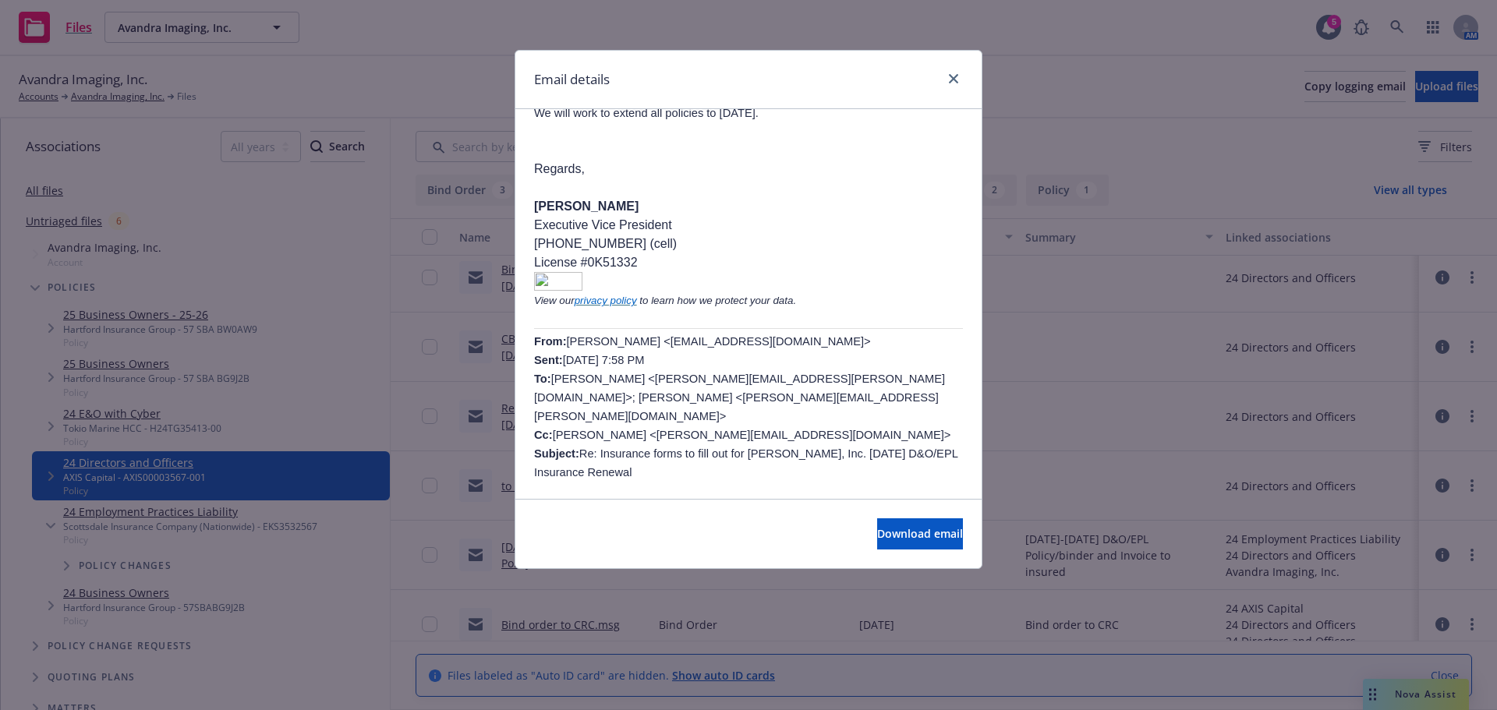
scroll to position [234, 0]
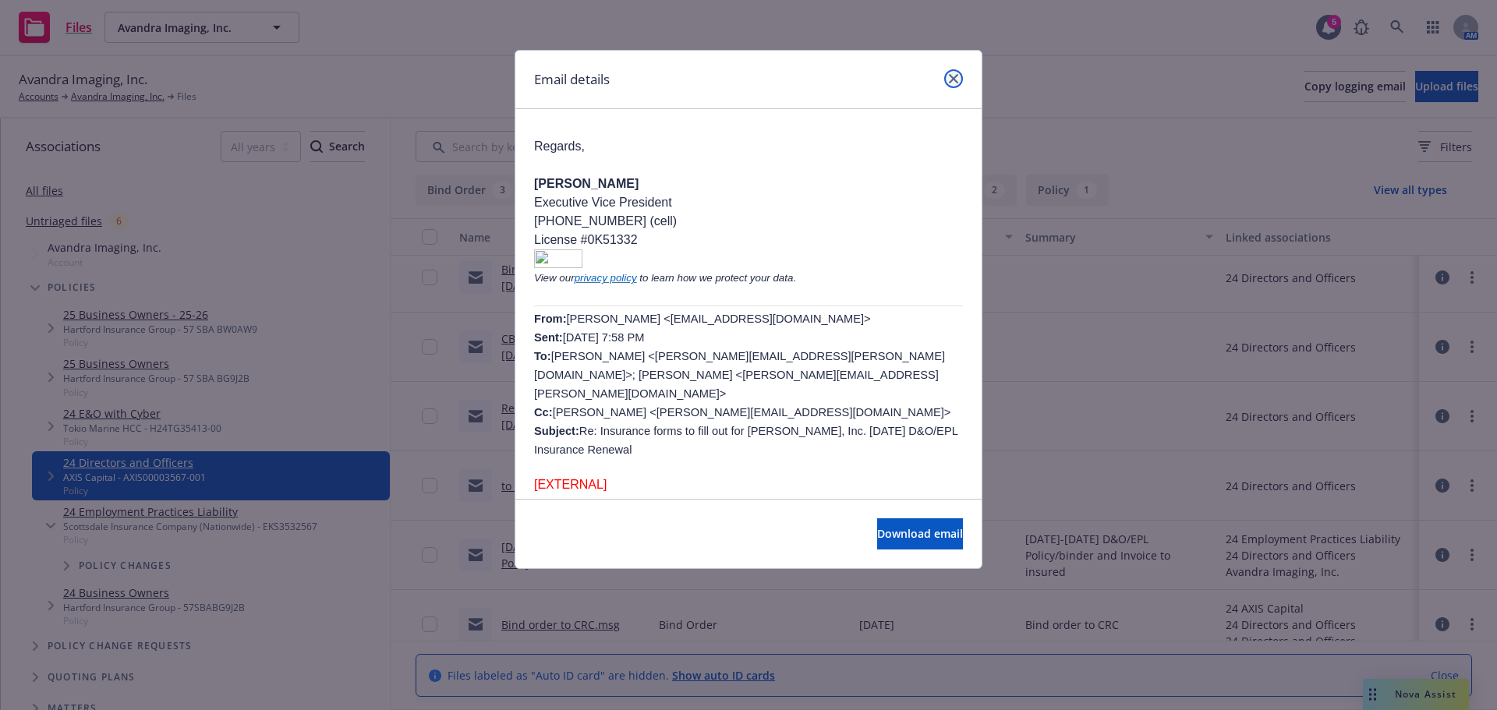
click at [955, 76] on icon "close" at bounding box center [953, 78] width 9 height 9
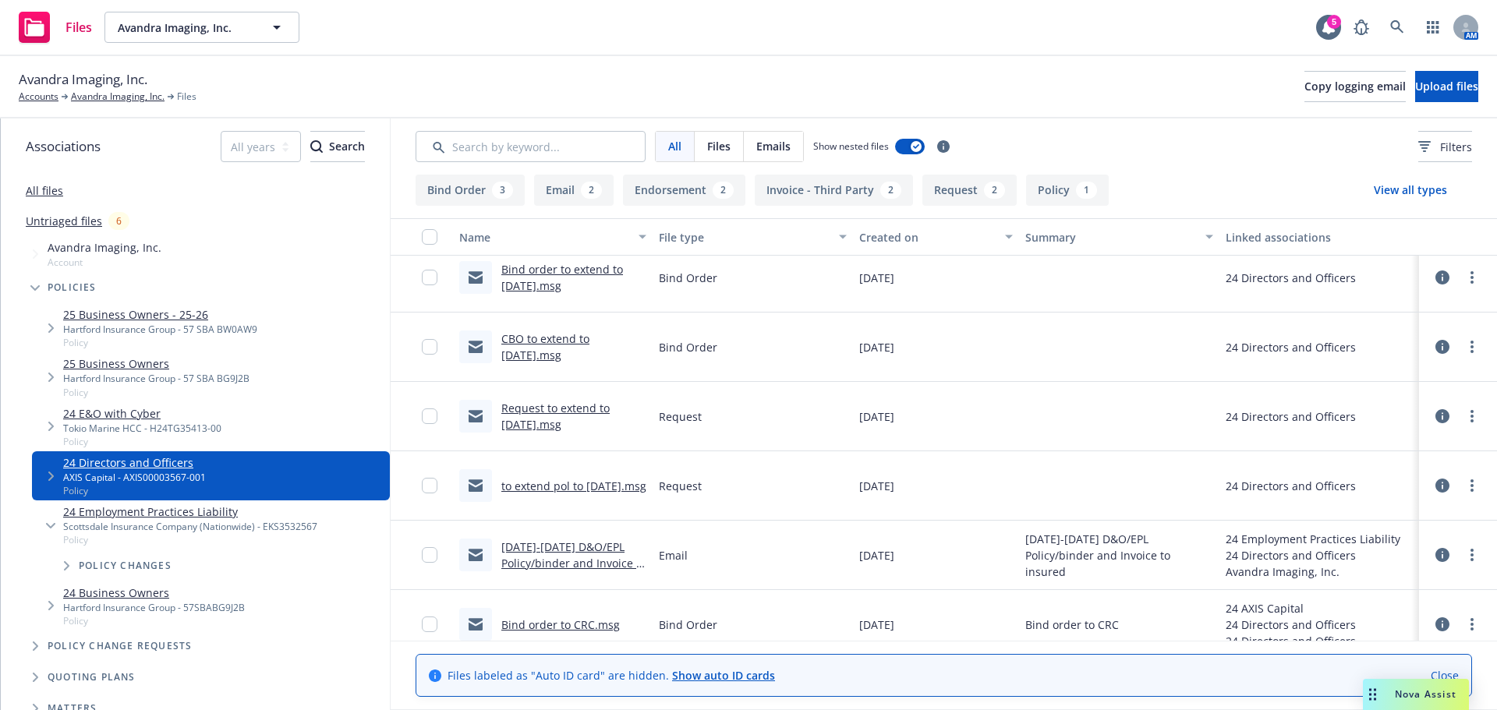
click at [534, 333] on link "CBO to extend to 10/1/25.msg" at bounding box center [545, 346] width 88 height 31
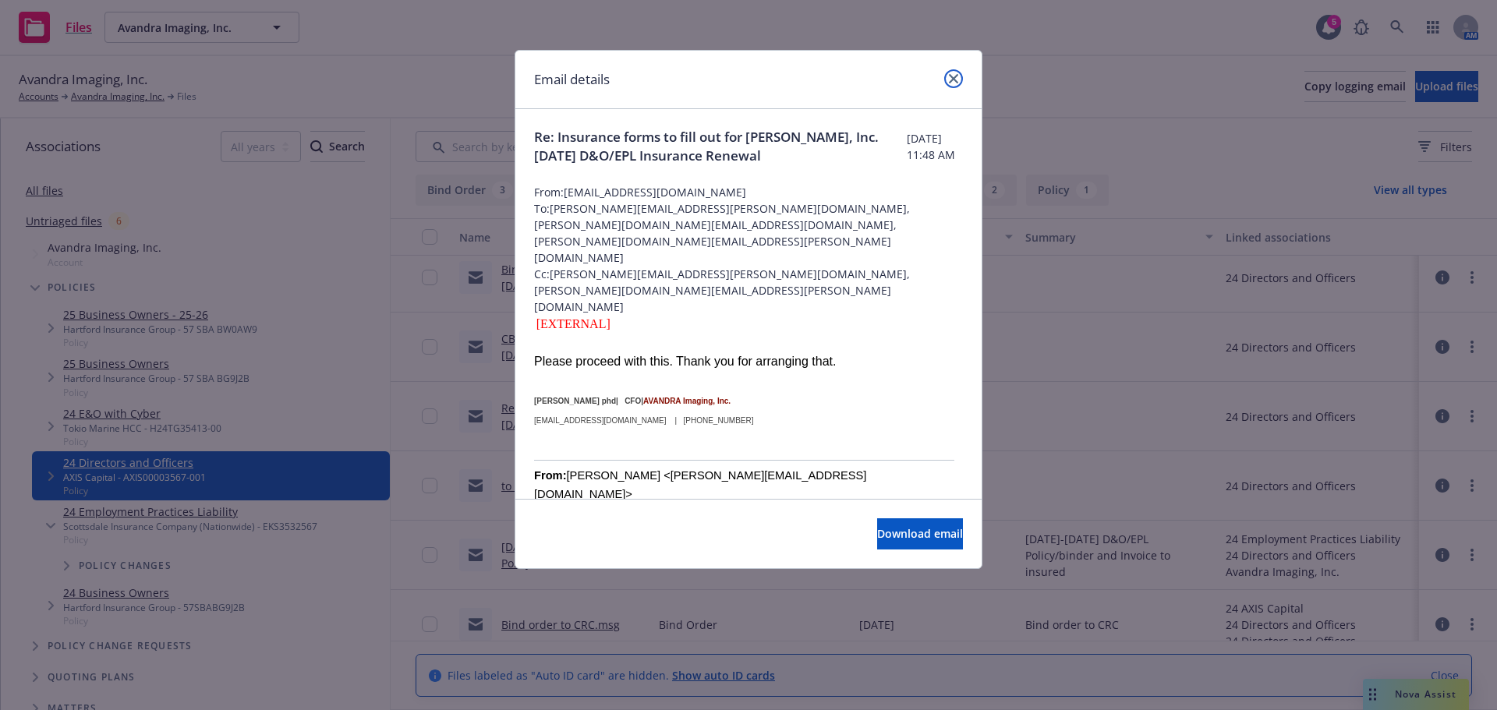
drag, startPoint x: 955, startPoint y: 81, endPoint x: 933, endPoint y: 107, distance: 34.3
click at [954, 80] on icon "close" at bounding box center [953, 78] width 9 height 9
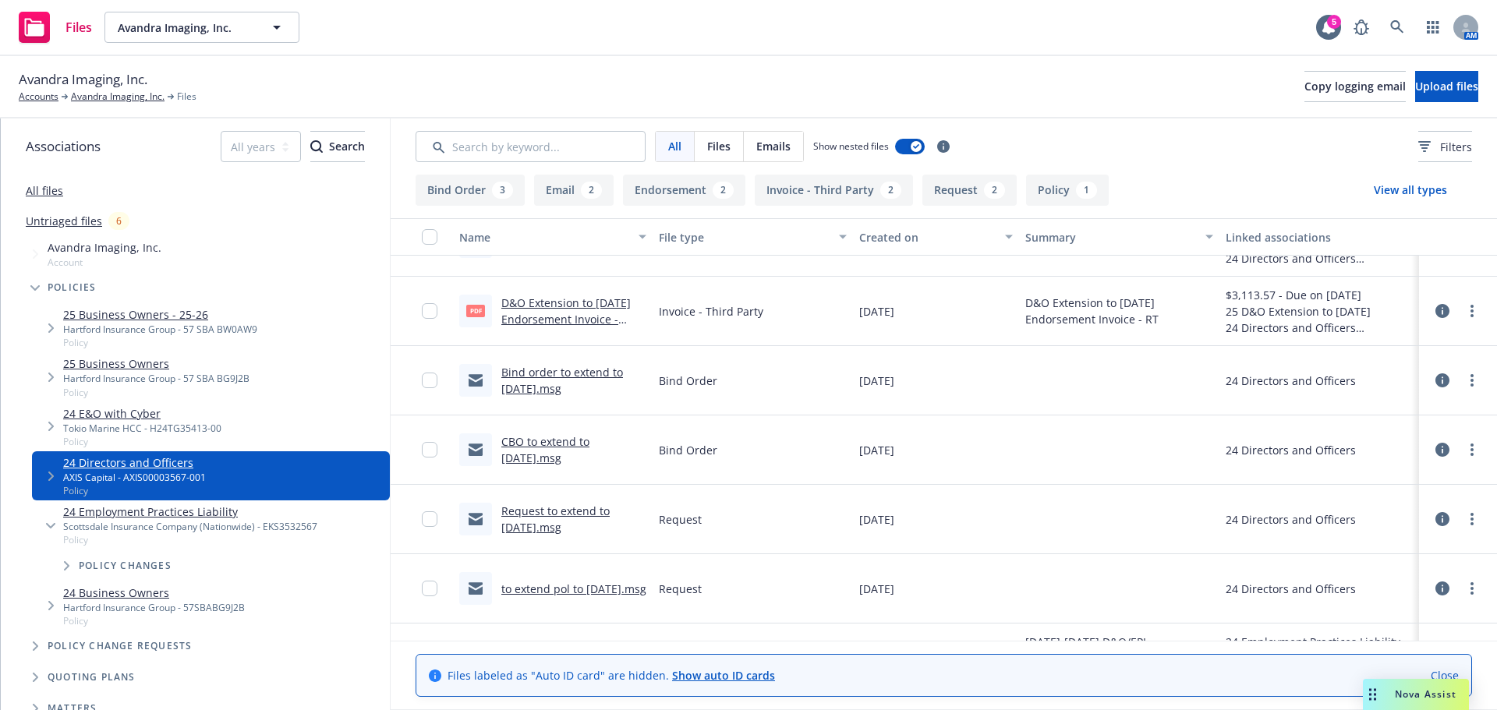
scroll to position [132, 0]
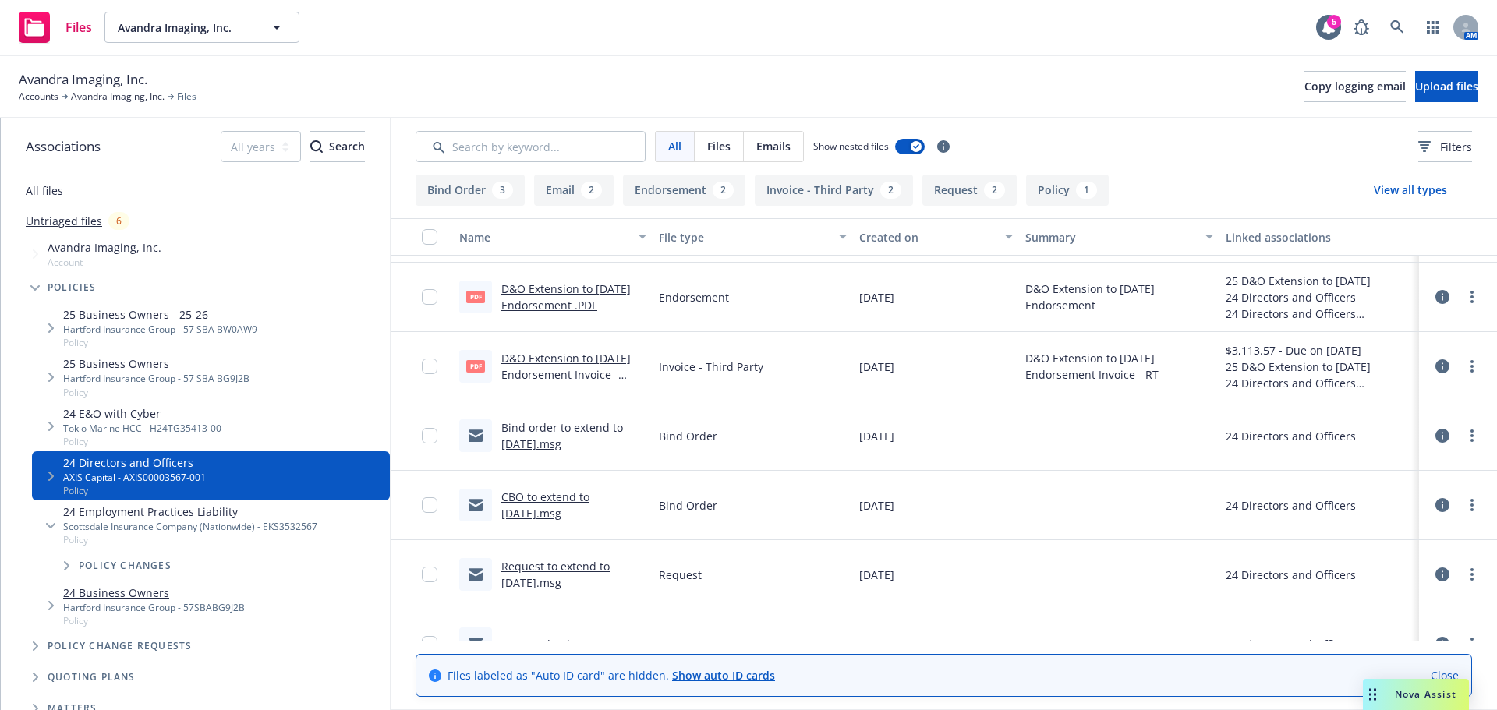
click at [577, 422] on link "Bind order to extend to 10/1/25.msg" at bounding box center [562, 435] width 122 height 31
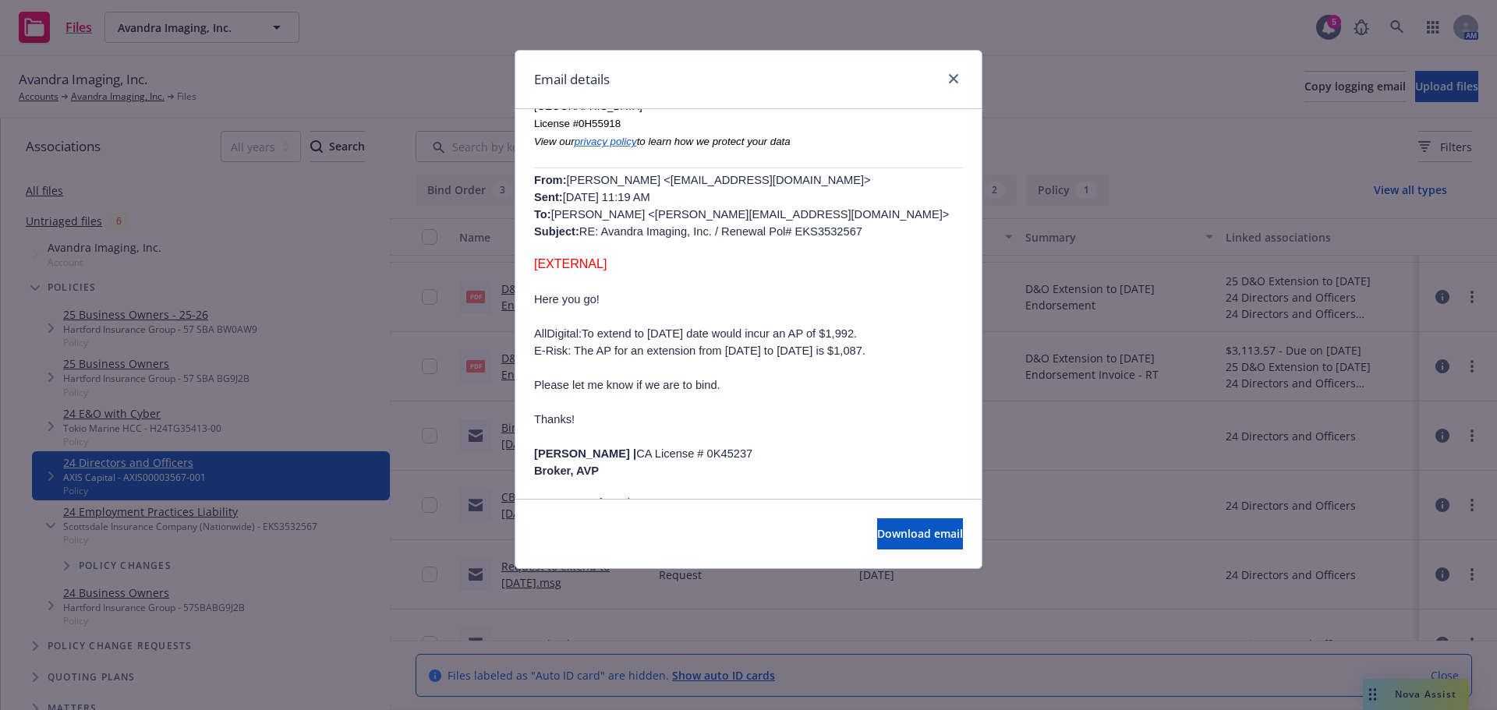
scroll to position [312, 0]
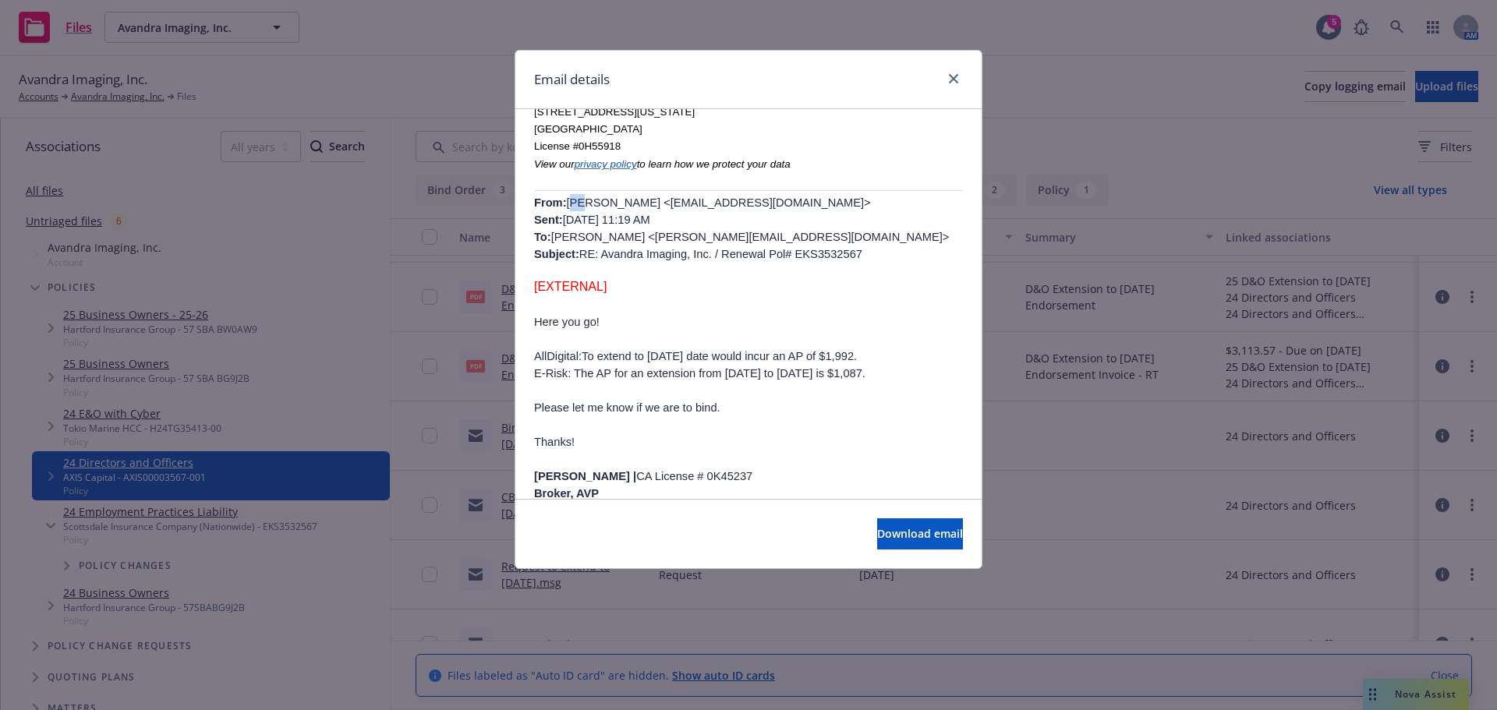
click at [579, 218] on p "From: Melissa Nishioka <mnishioka@CRCGroup.com> Sent: Tuesday, July 1, 2025 11:…" at bounding box center [748, 228] width 429 height 69
click at [567, 214] on p "From: Melissa Nishioka <mnishioka@CRCGroup.com> Sent: Tuesday, July 1, 2025 11:…" at bounding box center [748, 228] width 429 height 69
drag, startPoint x: 563, startPoint y: 219, endPoint x: 784, endPoint y: 225, distance: 220.7
click at [784, 225] on p "From: Melissa Nishioka <mnishioka@CRCGroup.com> Sent: Tuesday, July 1, 2025 11:…" at bounding box center [748, 228] width 429 height 69
copy p "Melissa Nishioka <mnishioka@CRCGroup.com>"
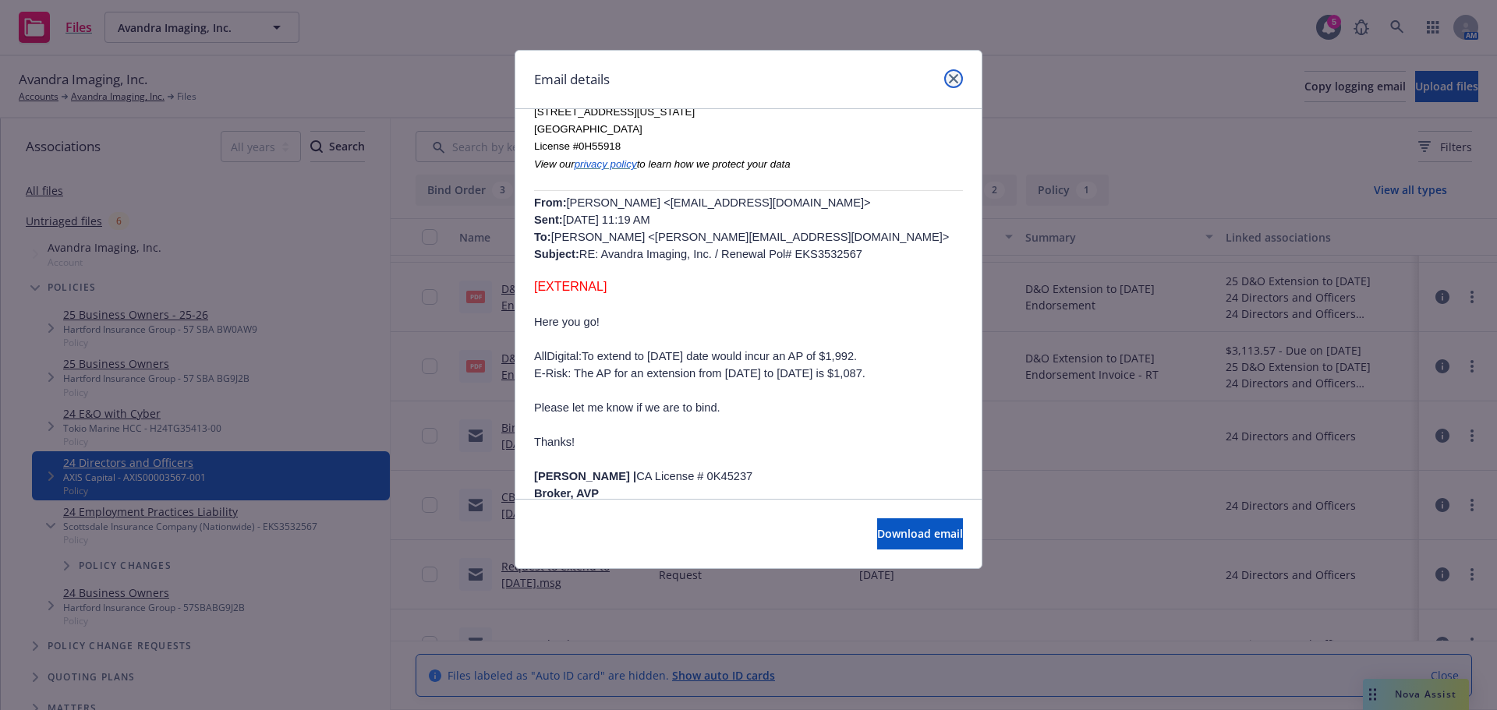
click at [955, 82] on icon "close" at bounding box center [953, 78] width 9 height 9
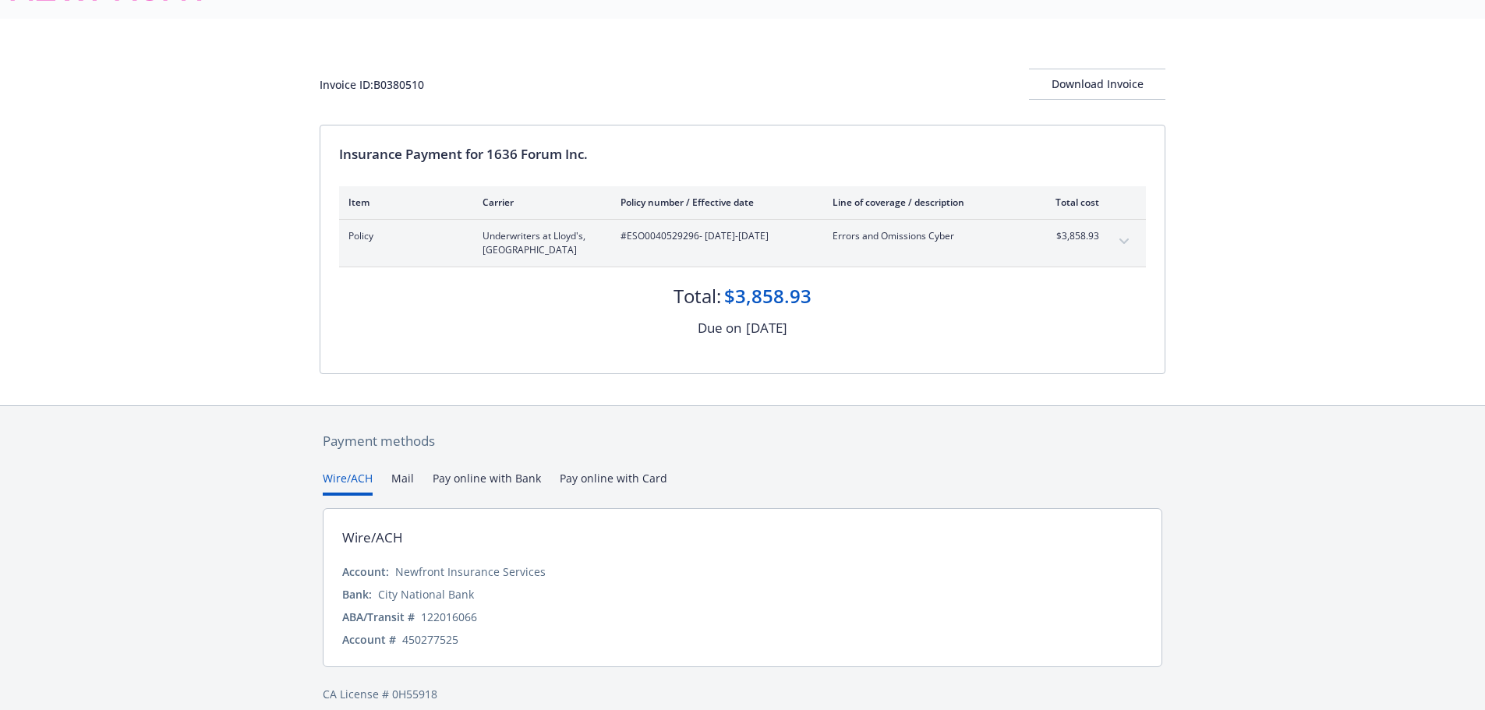
scroll to position [55, 0]
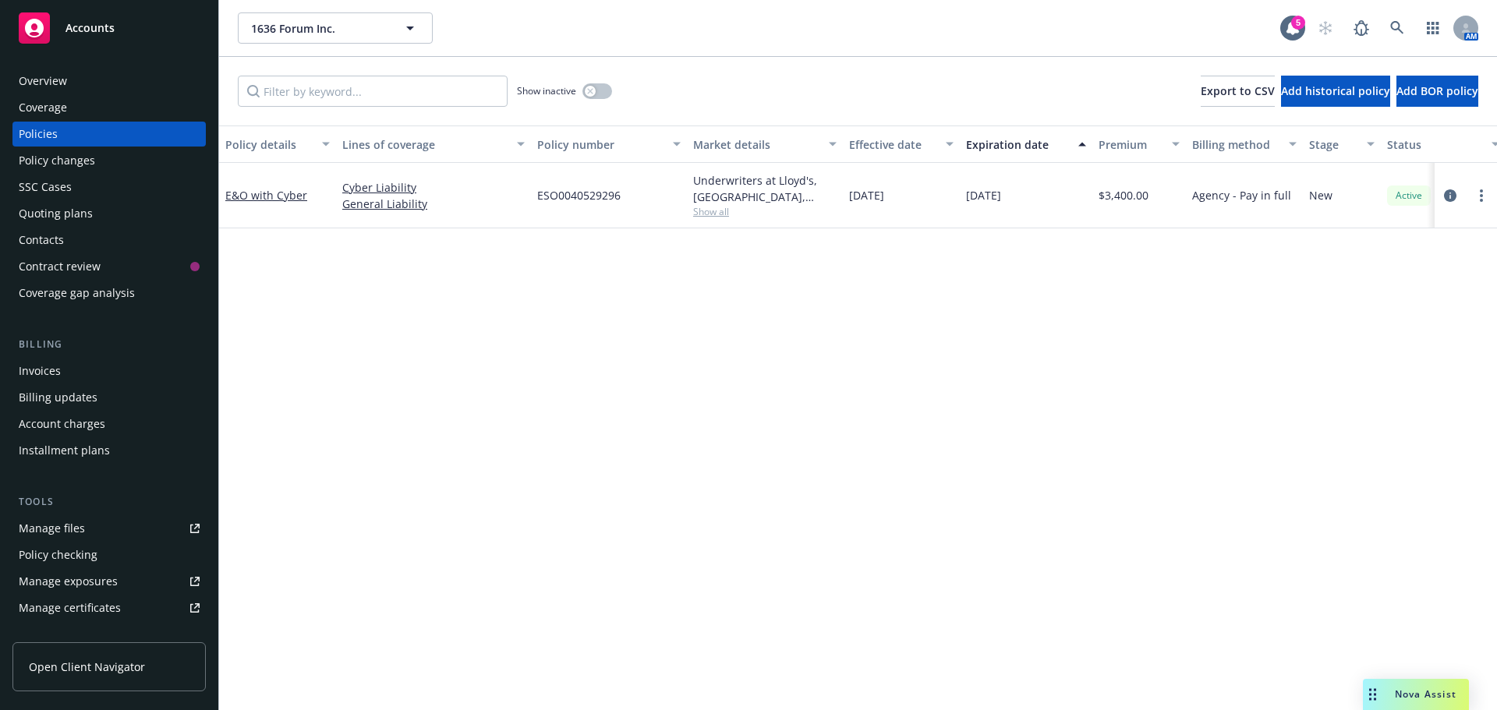
click at [41, 373] on div "Invoices" at bounding box center [40, 371] width 42 height 25
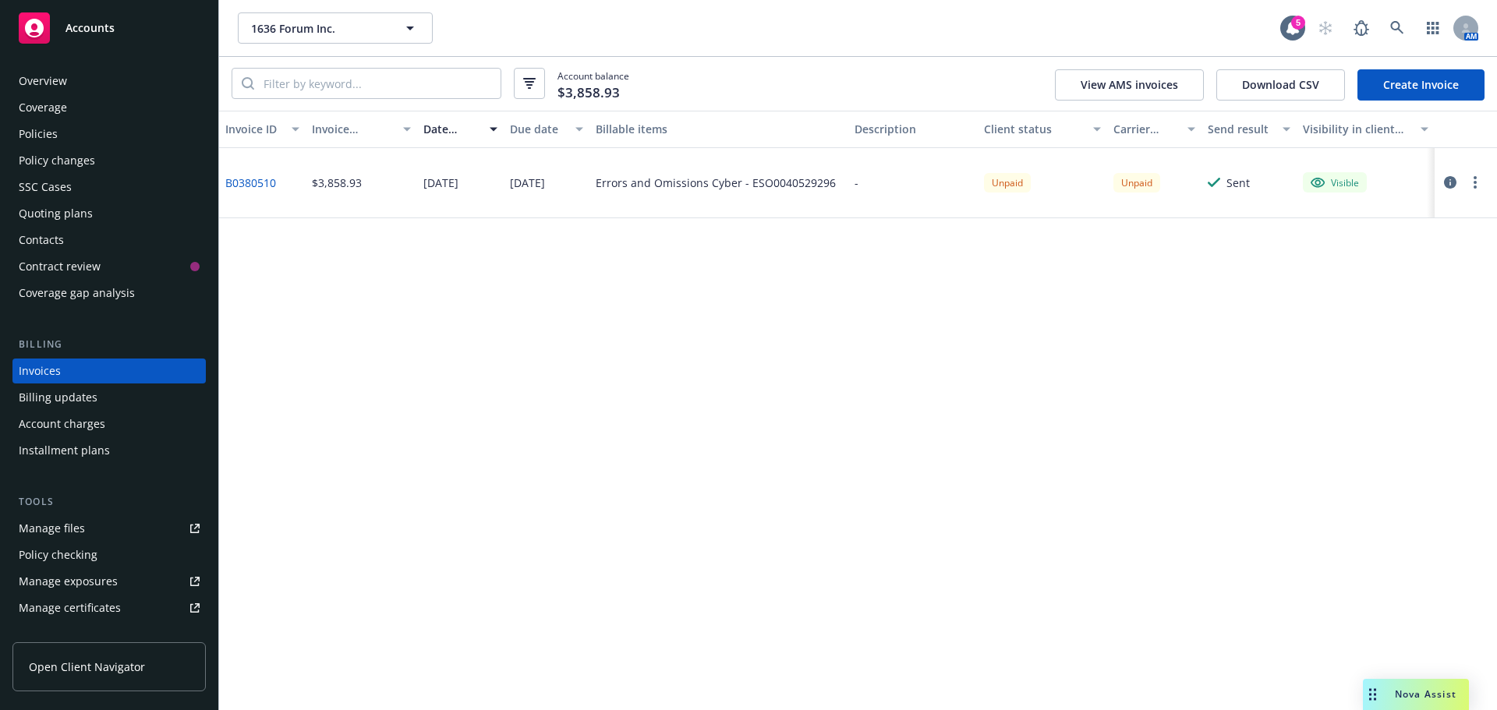
click at [1451, 184] on icon "button" at bounding box center [1450, 182] width 12 height 12
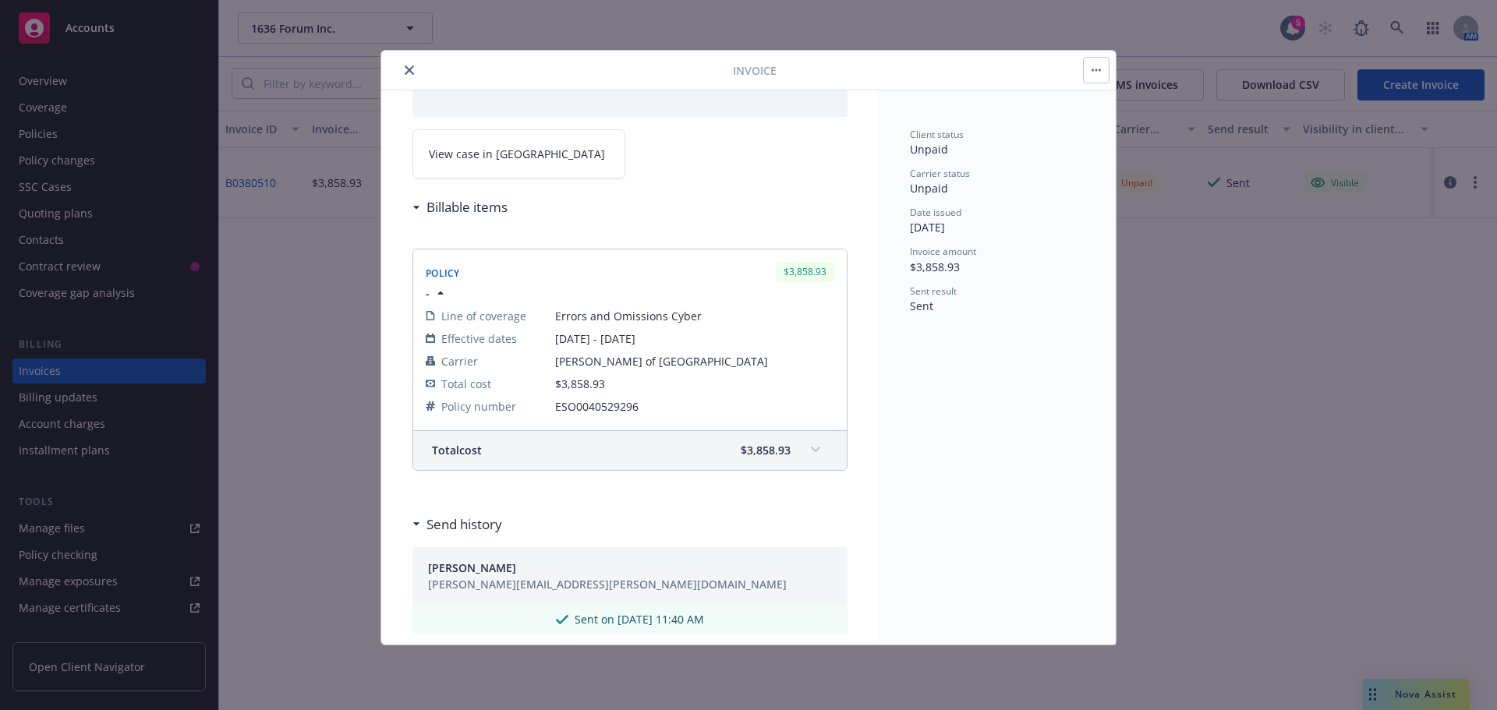
scroll to position [419, 0]
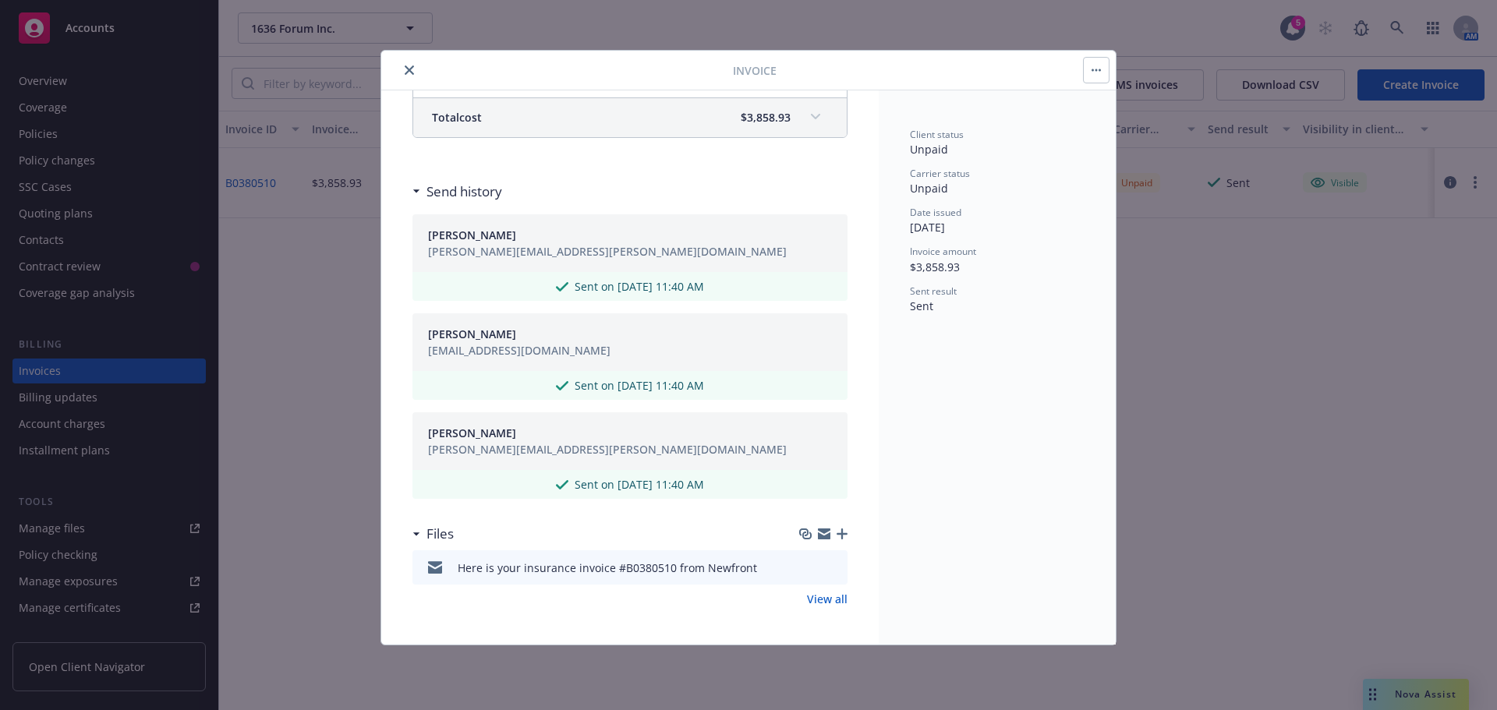
click at [833, 601] on link "View all" at bounding box center [827, 599] width 41 height 16
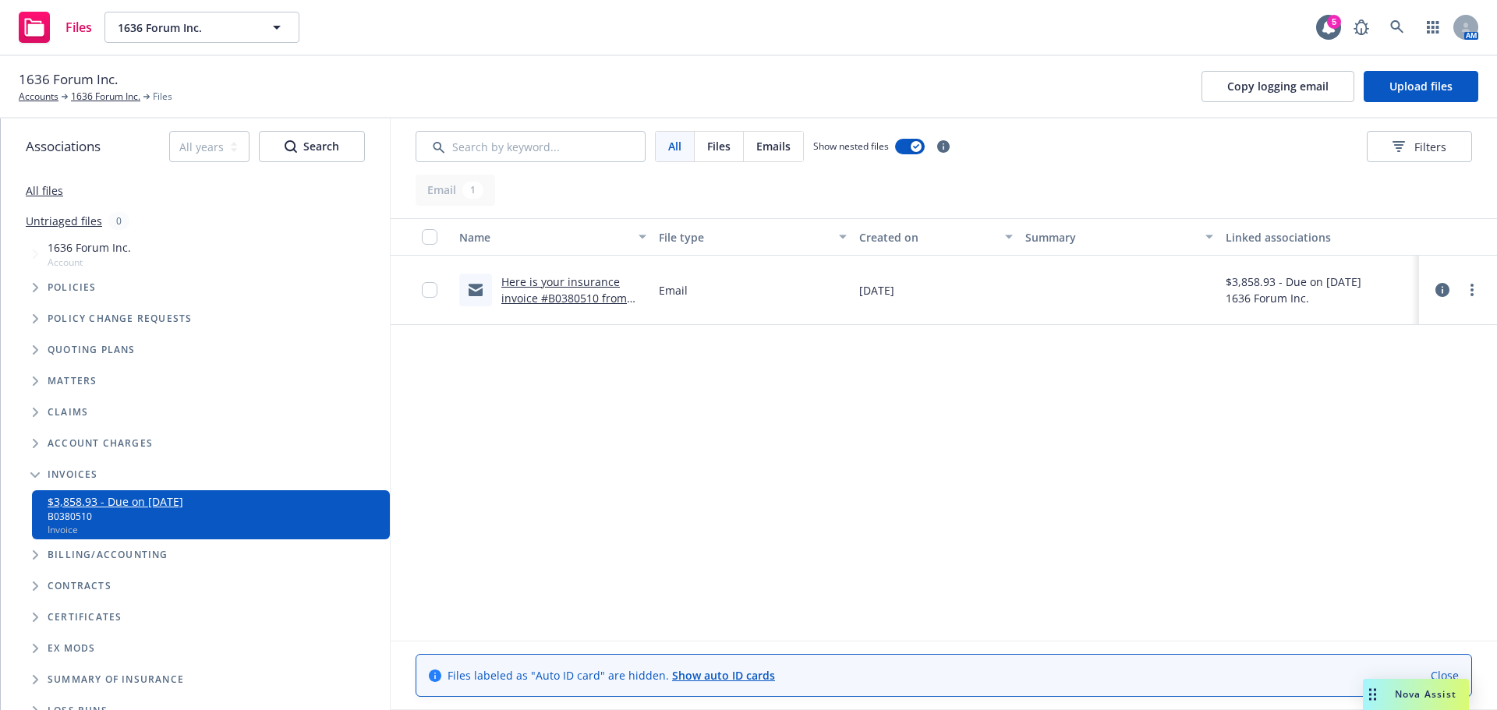
click at [1433, 289] on div at bounding box center [1457, 290] width 65 height 50
click at [1443, 290] on icon at bounding box center [1442, 290] width 14 height 14
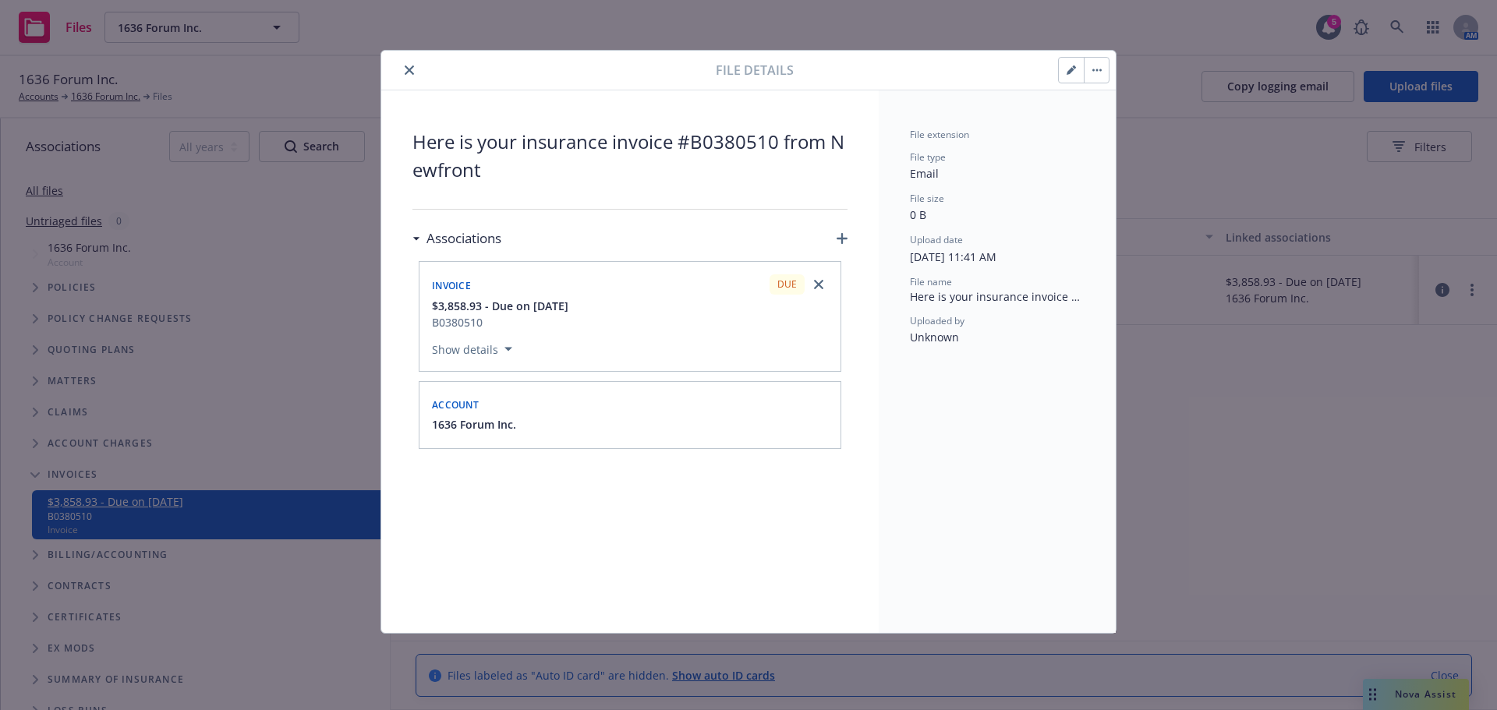
click at [407, 68] on icon "close" at bounding box center [409, 69] width 9 height 9
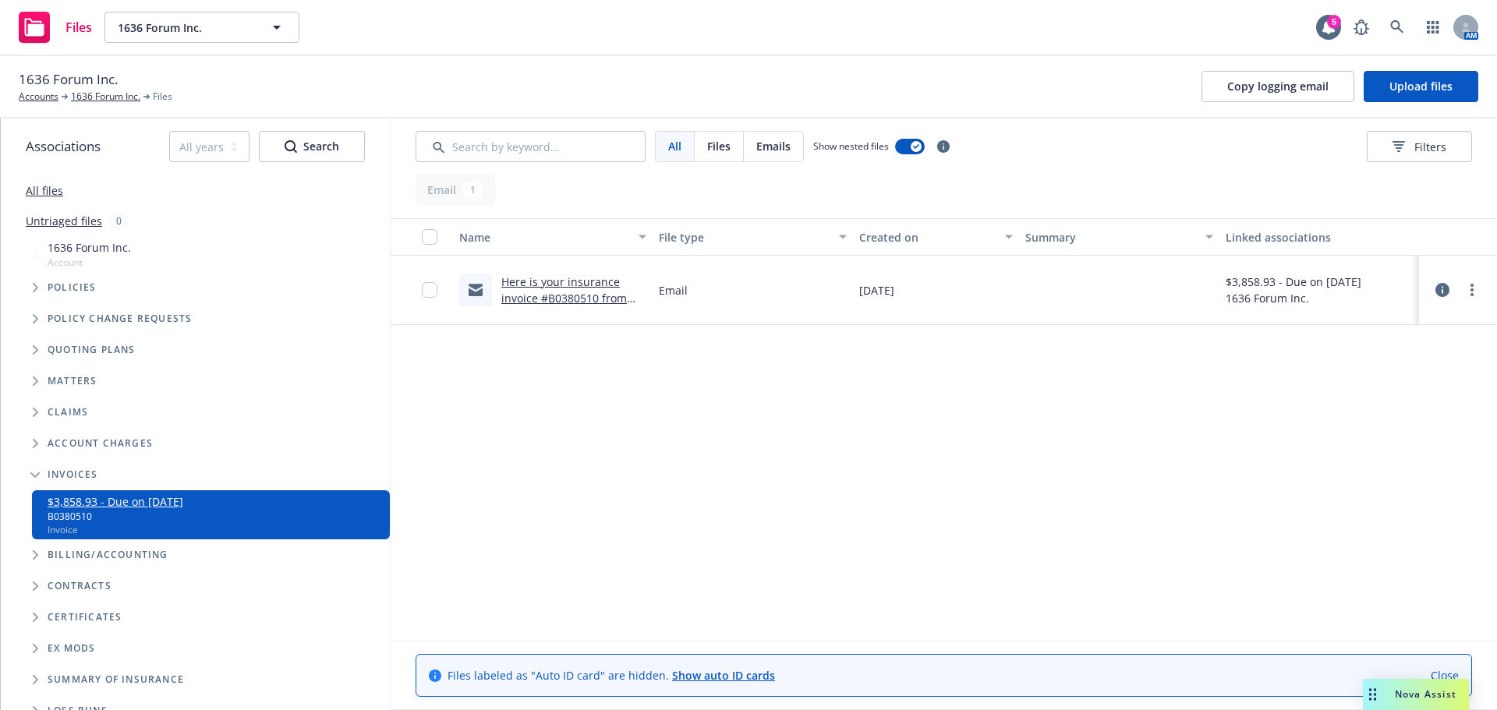
click at [536, 282] on link "Here is your insurance invoice #B0380510 from Newfront" at bounding box center [564, 298] width 126 height 48
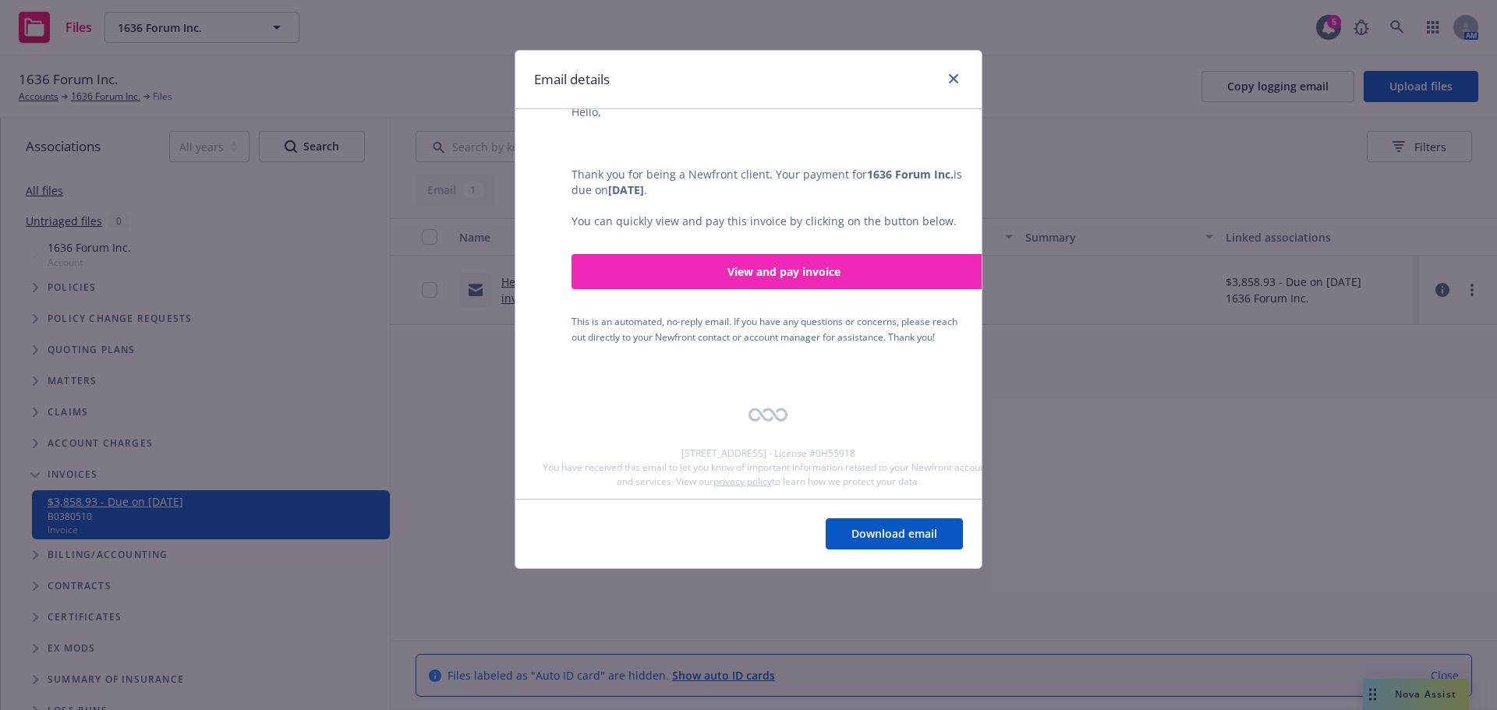
scroll to position [399, 0]
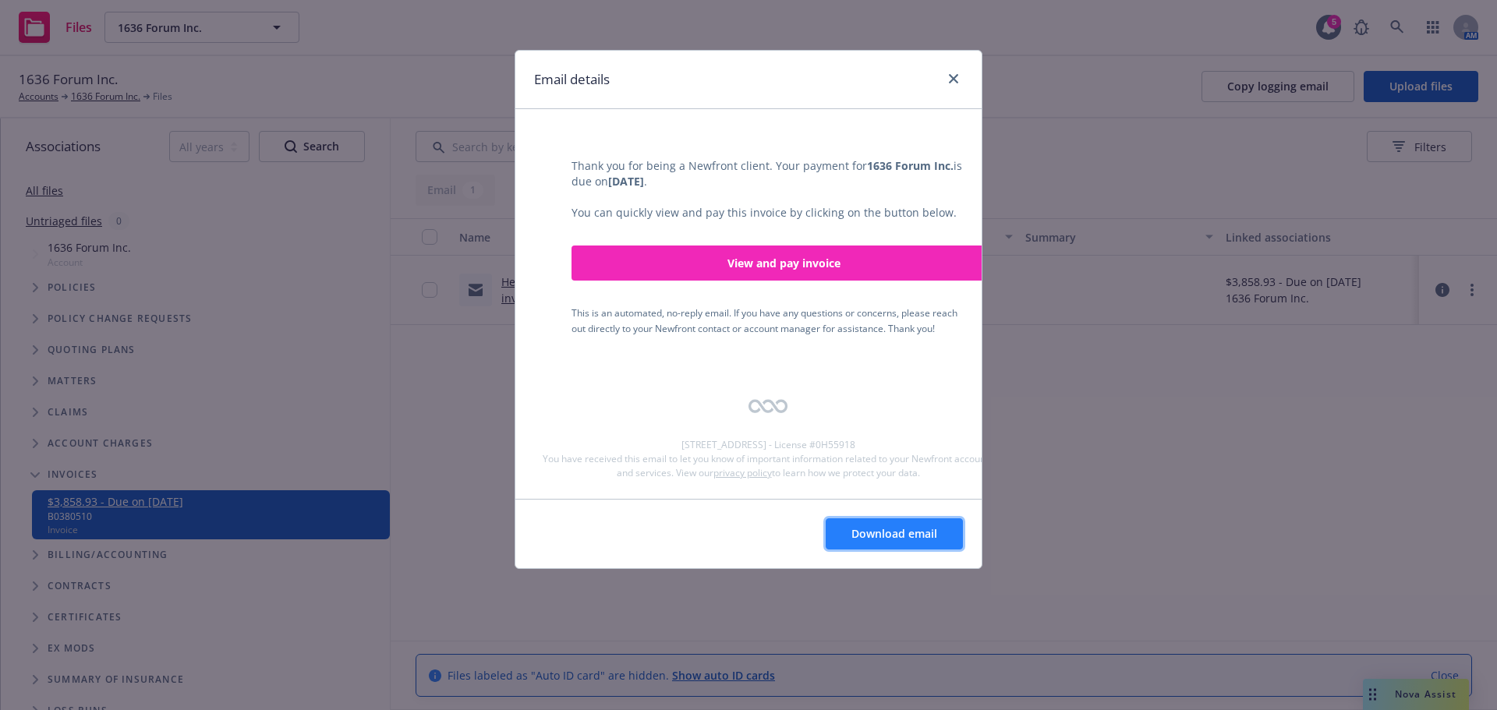
click at [836, 538] on button "Download email" at bounding box center [894, 533] width 137 height 31
drag, startPoint x: 572, startPoint y: 159, endPoint x: 964, endPoint y: 344, distance: 432.8
click at [964, 344] on div "You have a new invoice Hello, Thank you for being a Newfront client. Your payme…" at bounding box center [768, 197] width 468 height 356
copy div "Thank you for being a Newfront client. Your payment for 1636 Forum Inc. is due …"
click at [864, 540] on span "Download email" at bounding box center [894, 533] width 86 height 15
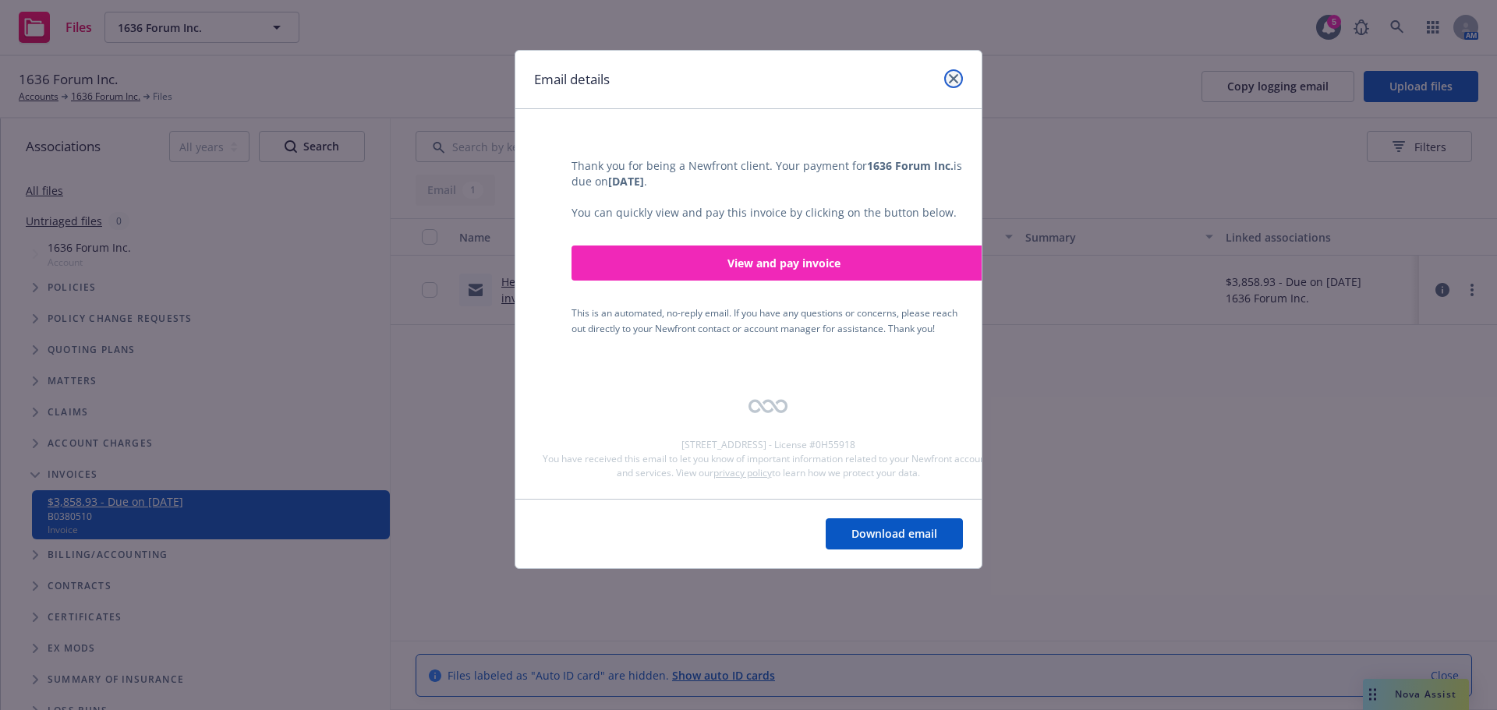
click at [954, 79] on icon "close" at bounding box center [953, 78] width 9 height 9
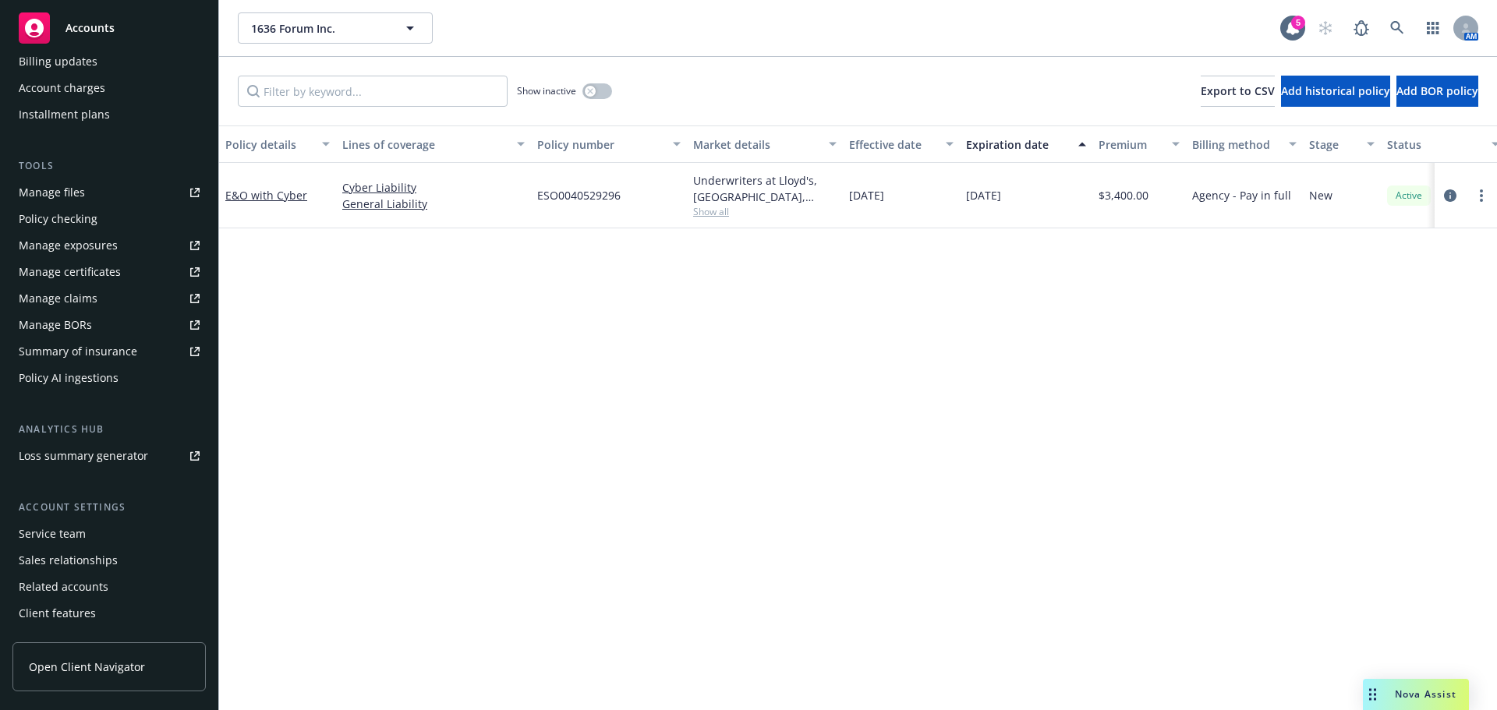
scroll to position [359, 0]
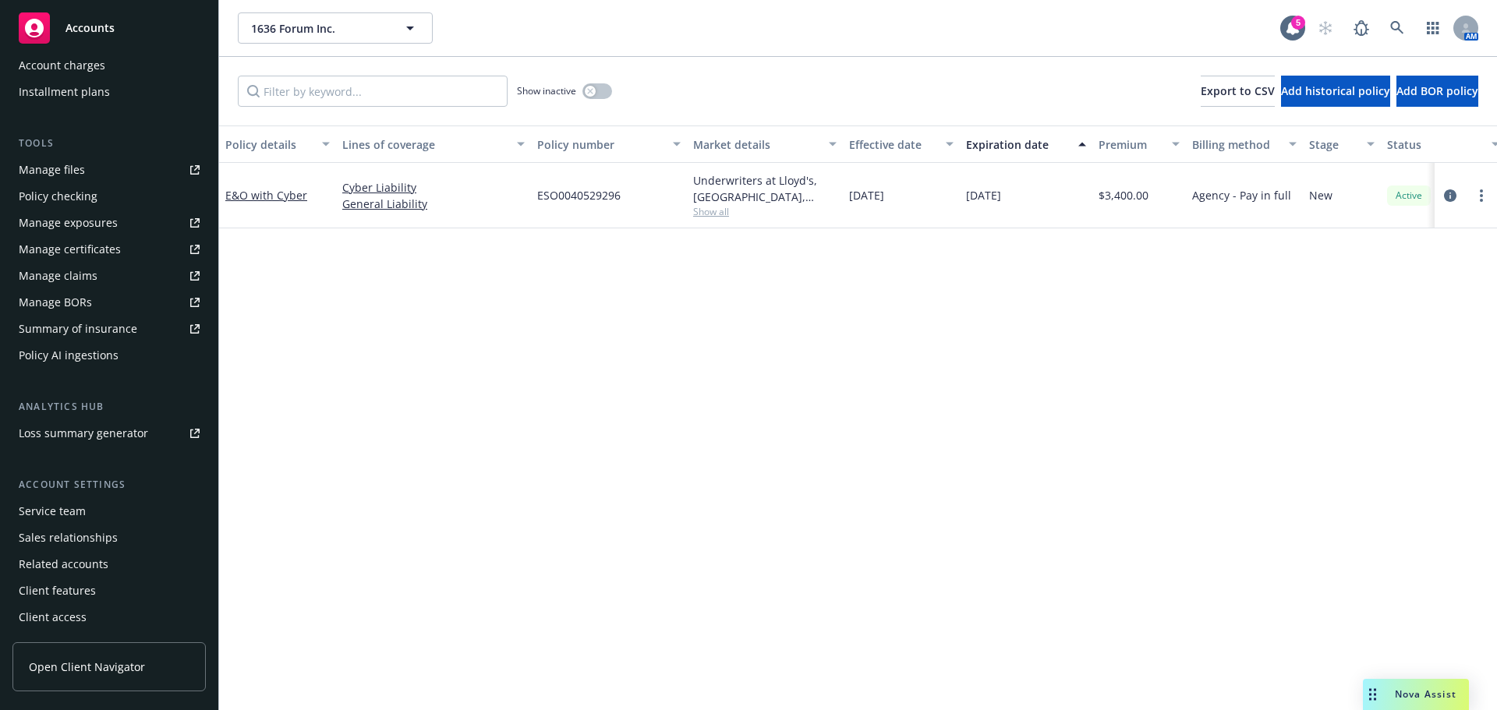
click at [65, 515] on div "Service team" at bounding box center [52, 511] width 67 height 25
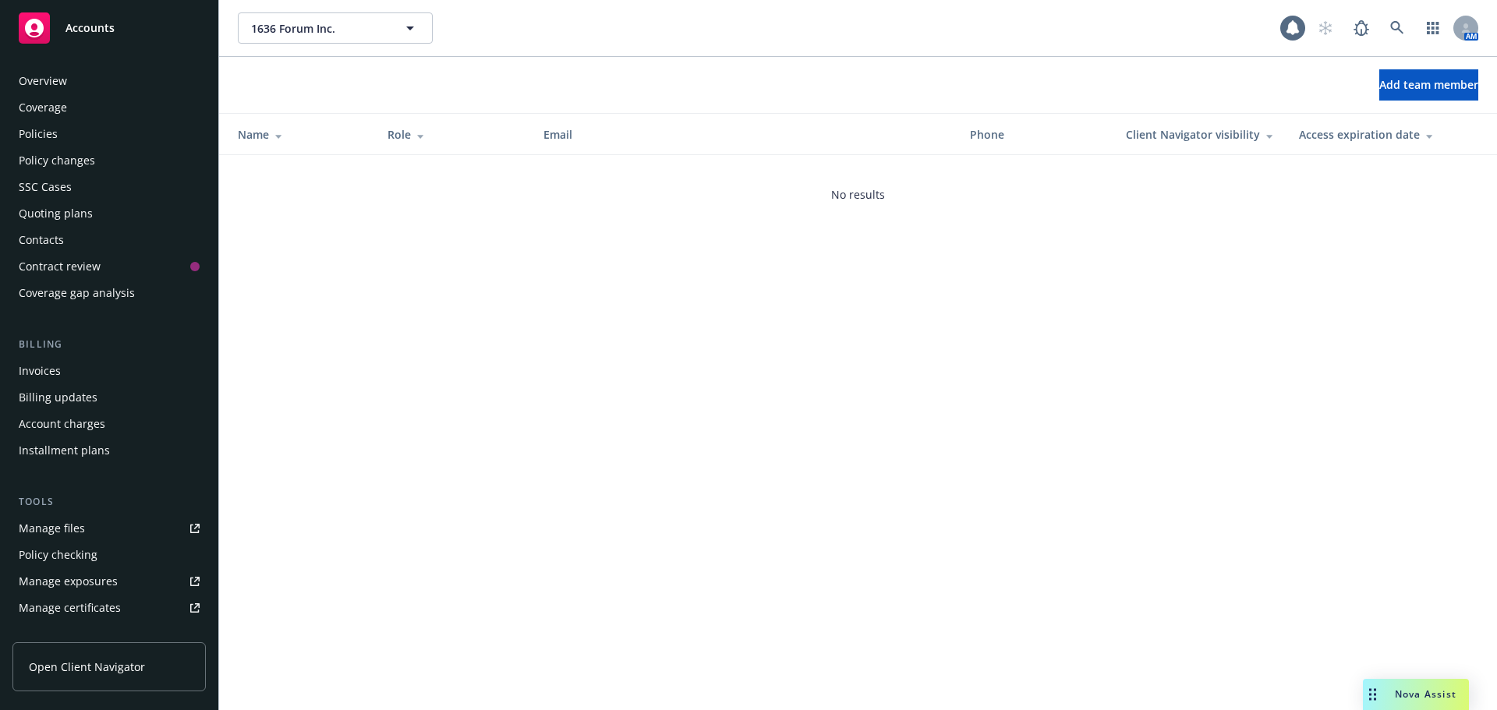
scroll to position [359, 0]
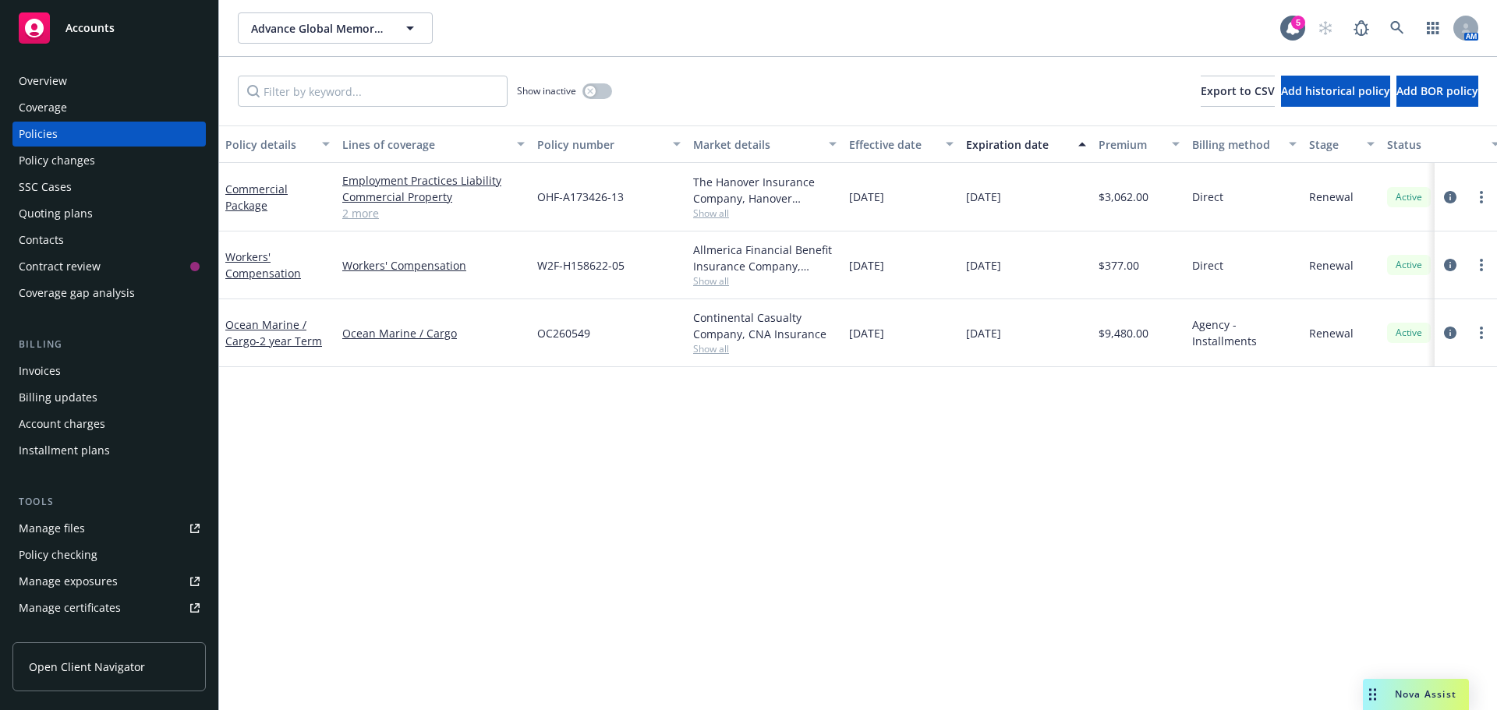
scroll to position [359, 0]
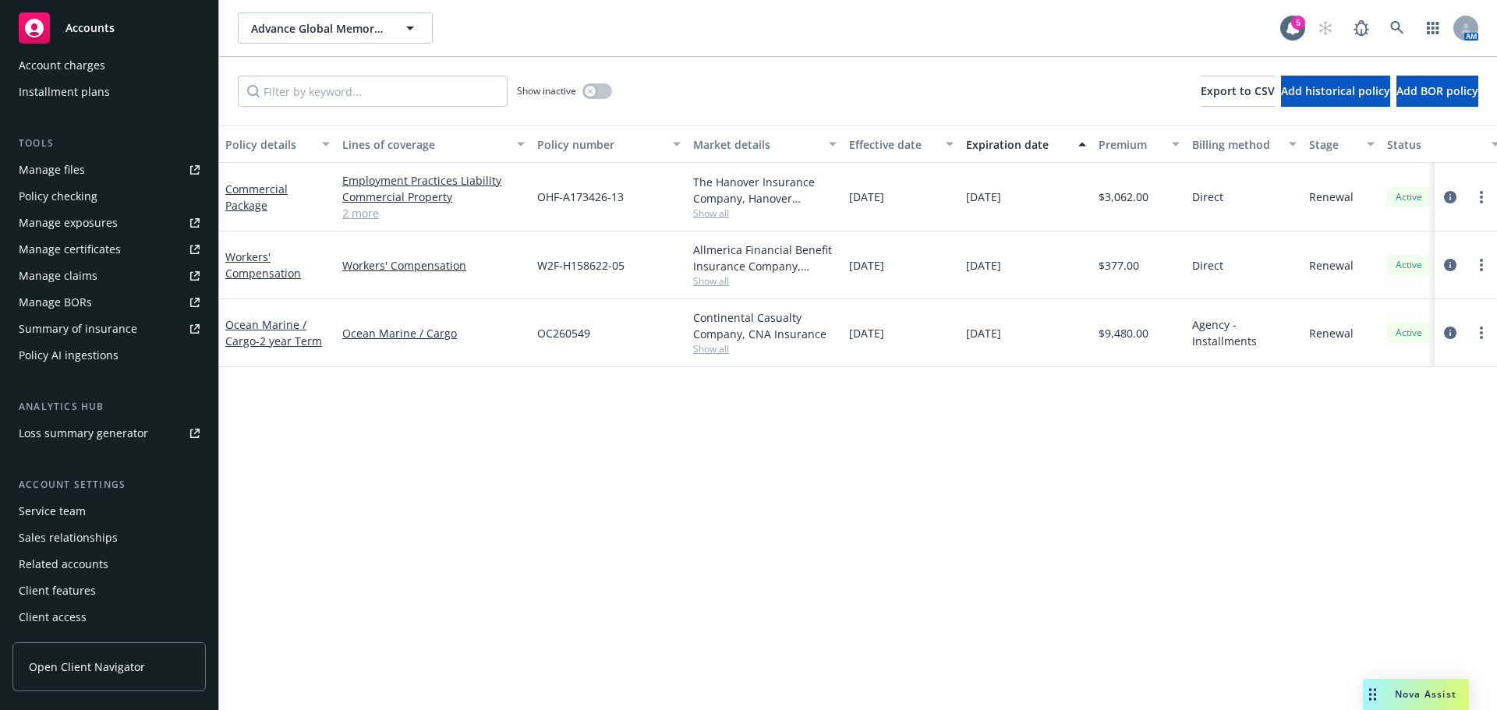
click at [45, 521] on div "Service team" at bounding box center [52, 511] width 67 height 25
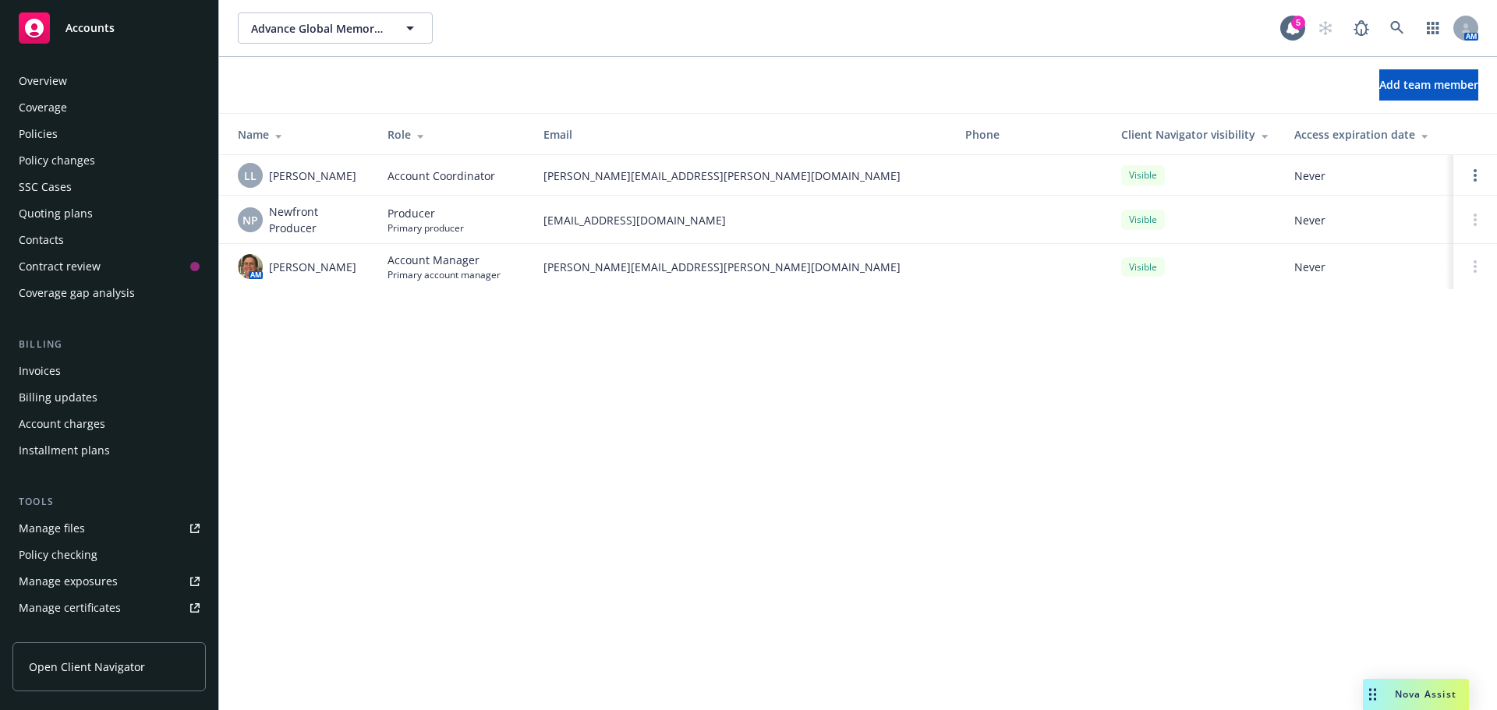
click at [55, 373] on div "Invoices" at bounding box center [40, 371] width 42 height 25
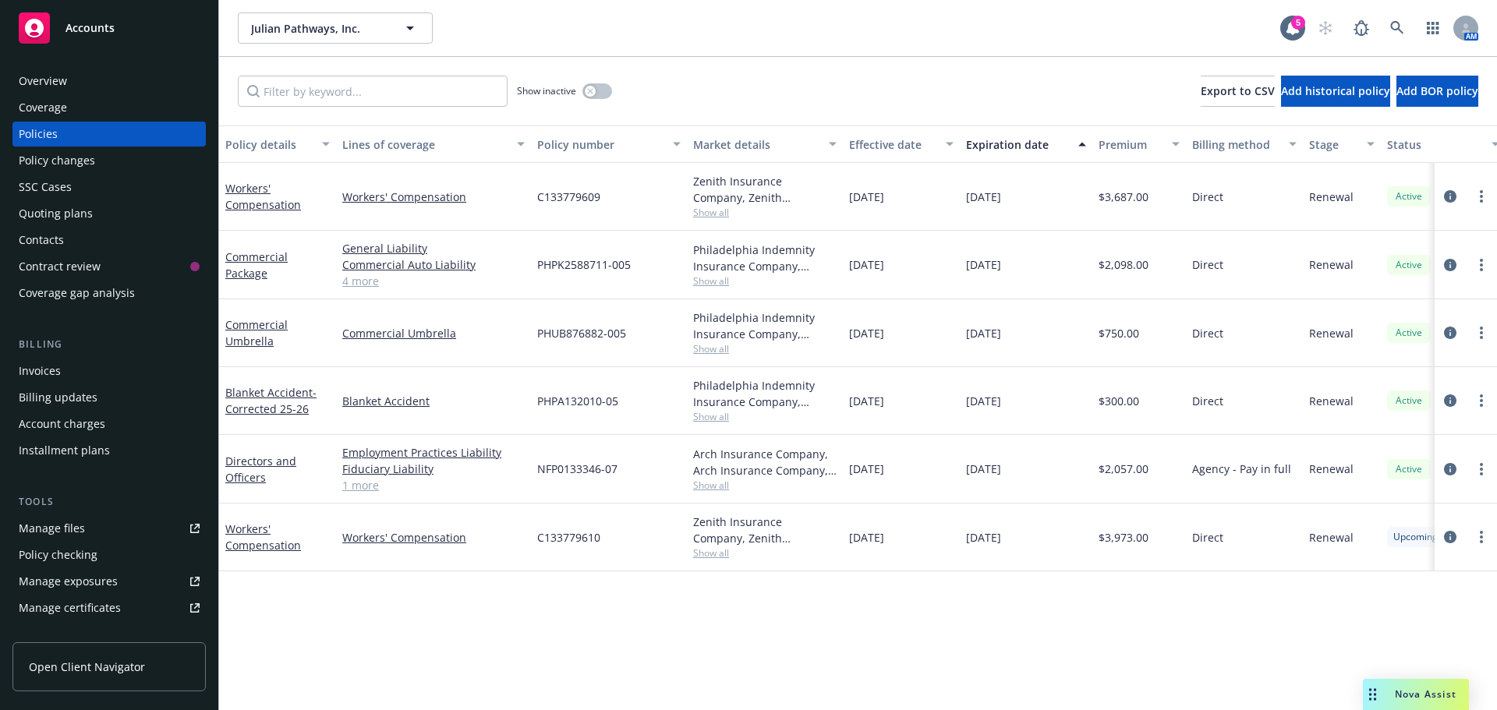
click at [68, 370] on div "Invoices" at bounding box center [109, 371] width 181 height 25
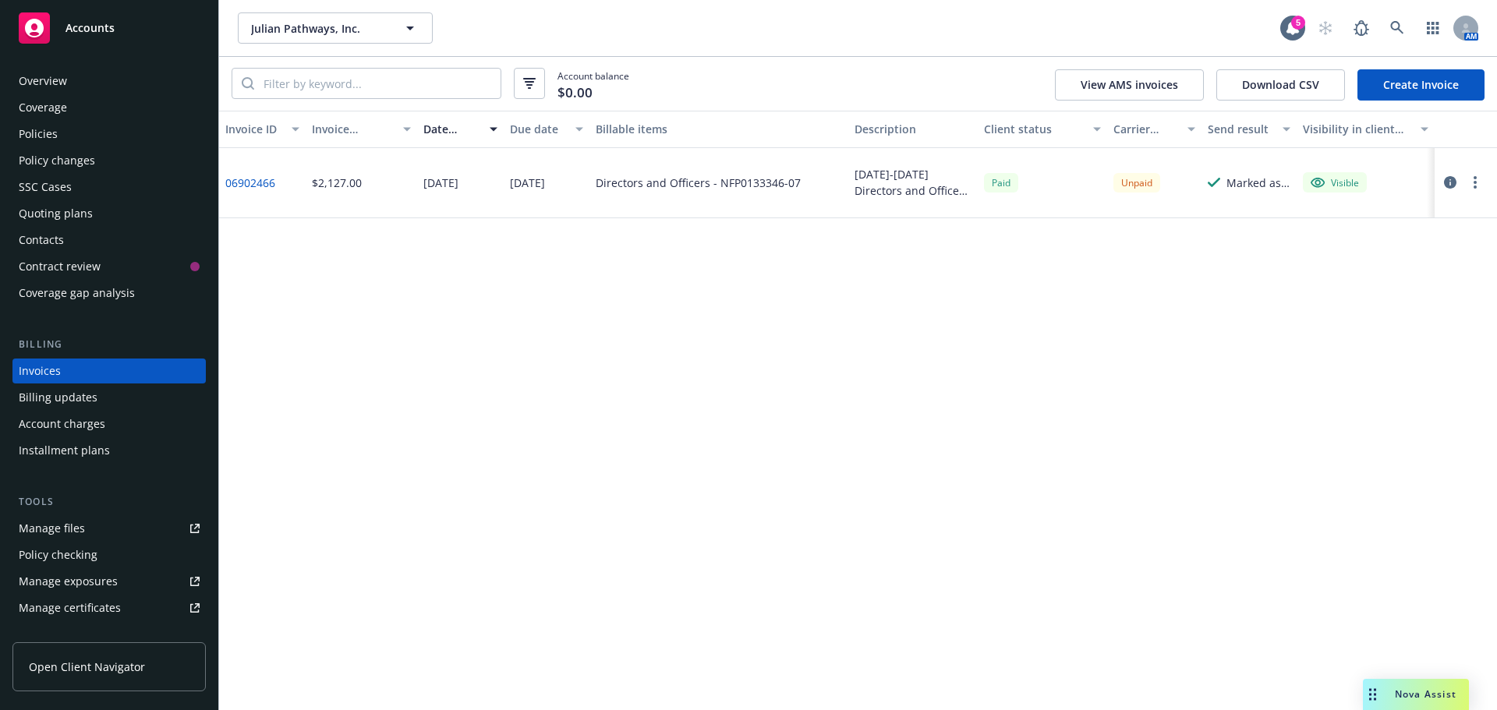
click at [1450, 179] on icon "button" at bounding box center [1450, 182] width 12 height 12
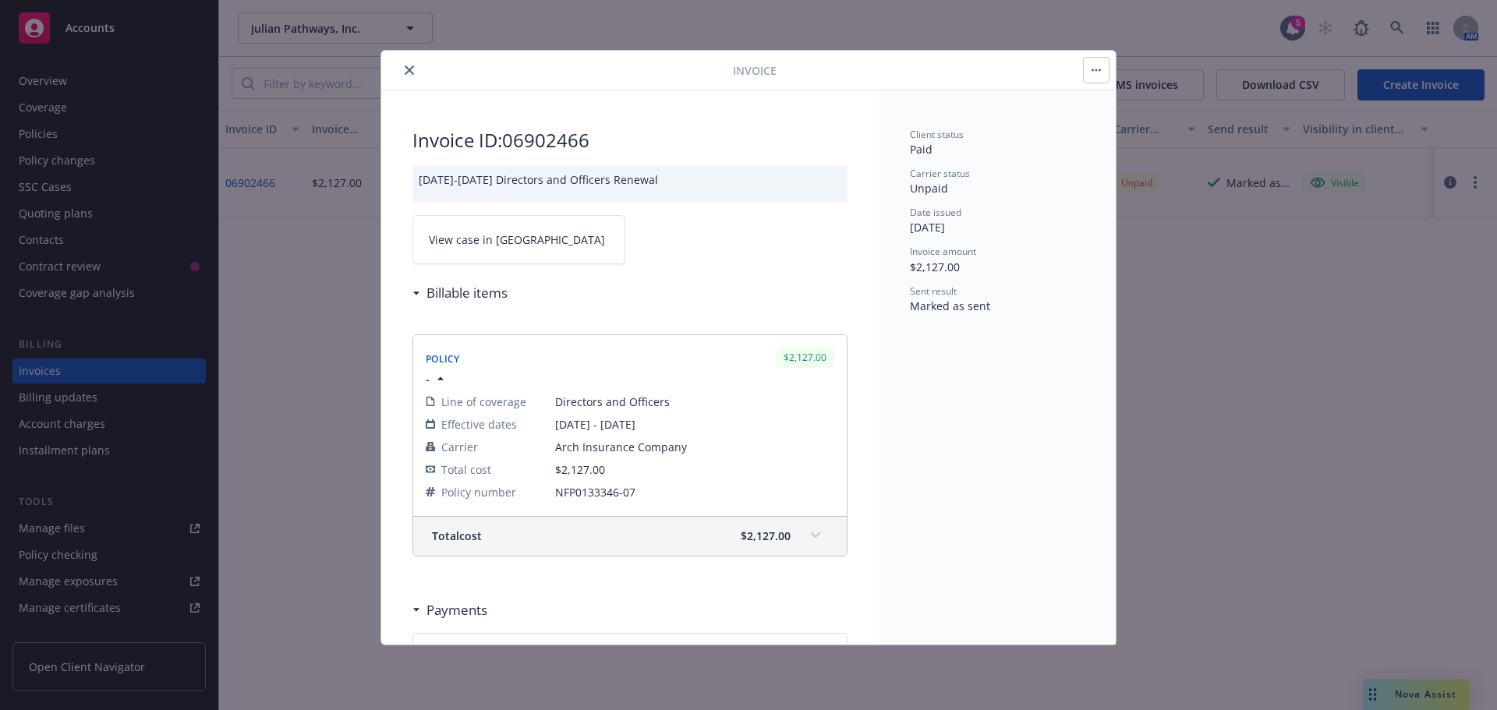
click at [451, 247] on span "View case in [GEOGRAPHIC_DATA]" at bounding box center [517, 240] width 176 height 16
